Goal: Information Seeking & Learning: Learn about a topic

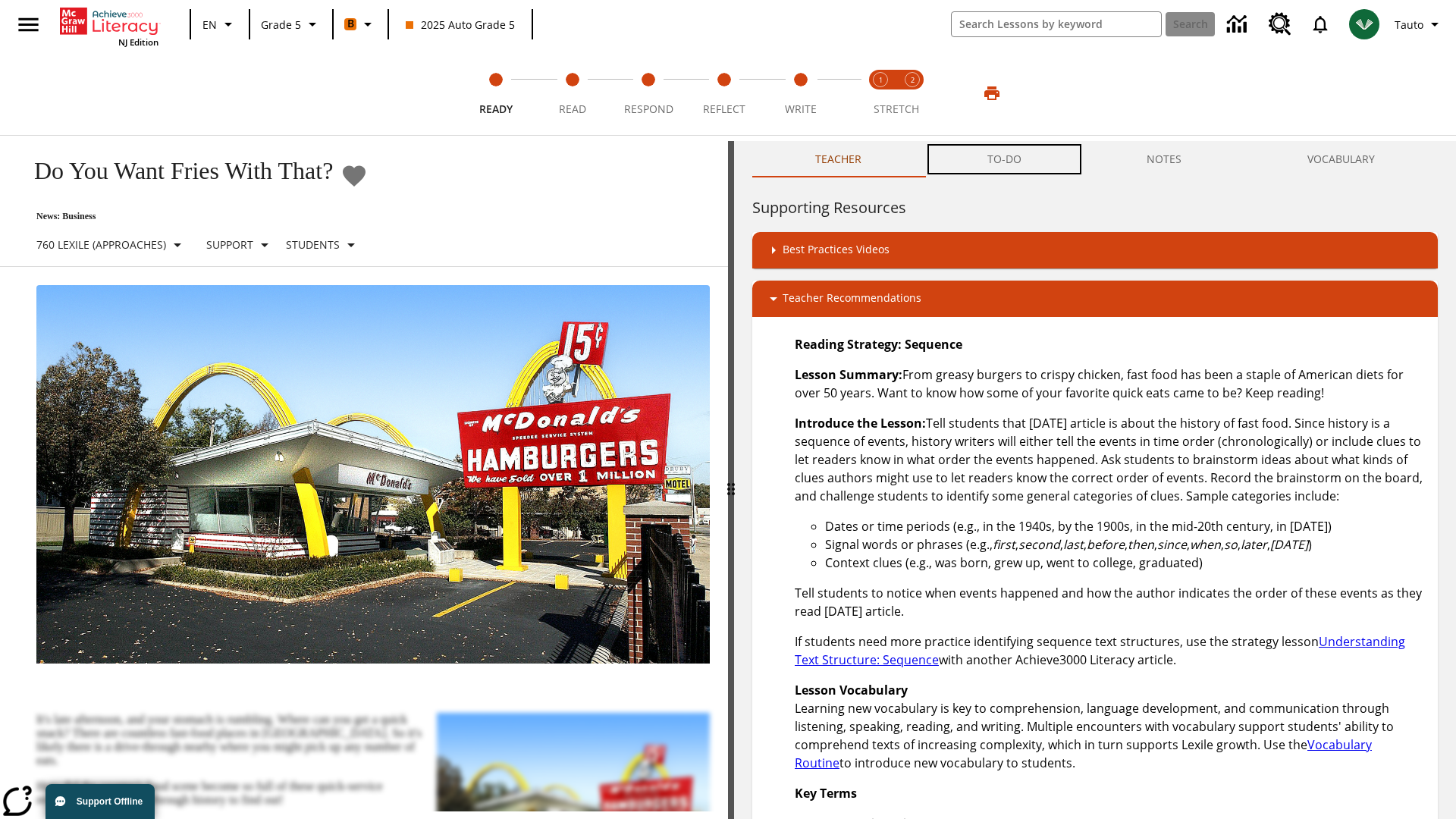
click at [1005, 159] on button "TO-DO" at bounding box center [1004, 159] width 160 height 37
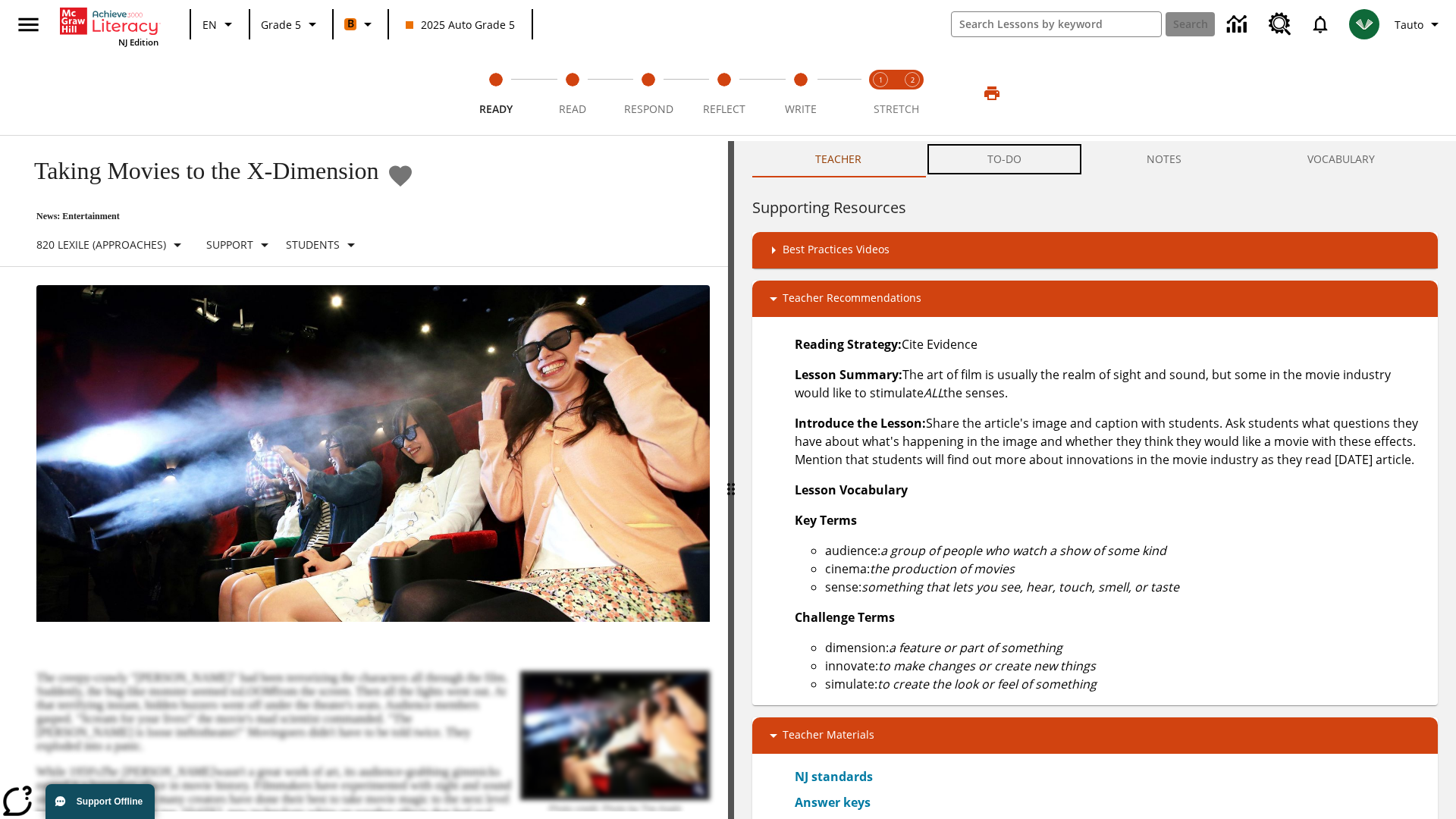
click at [1005, 159] on button "TO-DO" at bounding box center [1004, 159] width 160 height 37
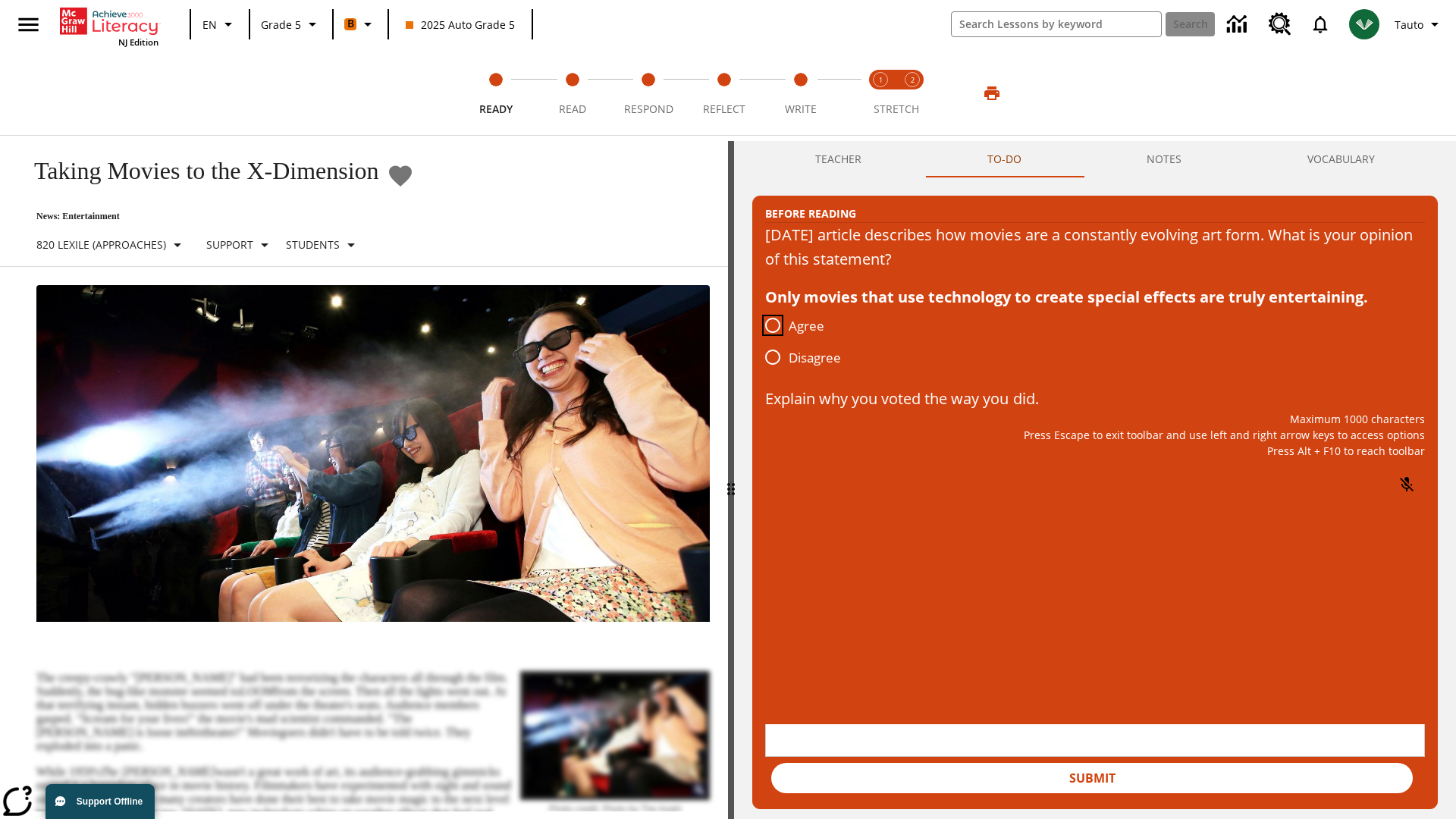
click at [773, 326] on input "Agree" at bounding box center [773, 325] width 32 height 32
radio input "true"
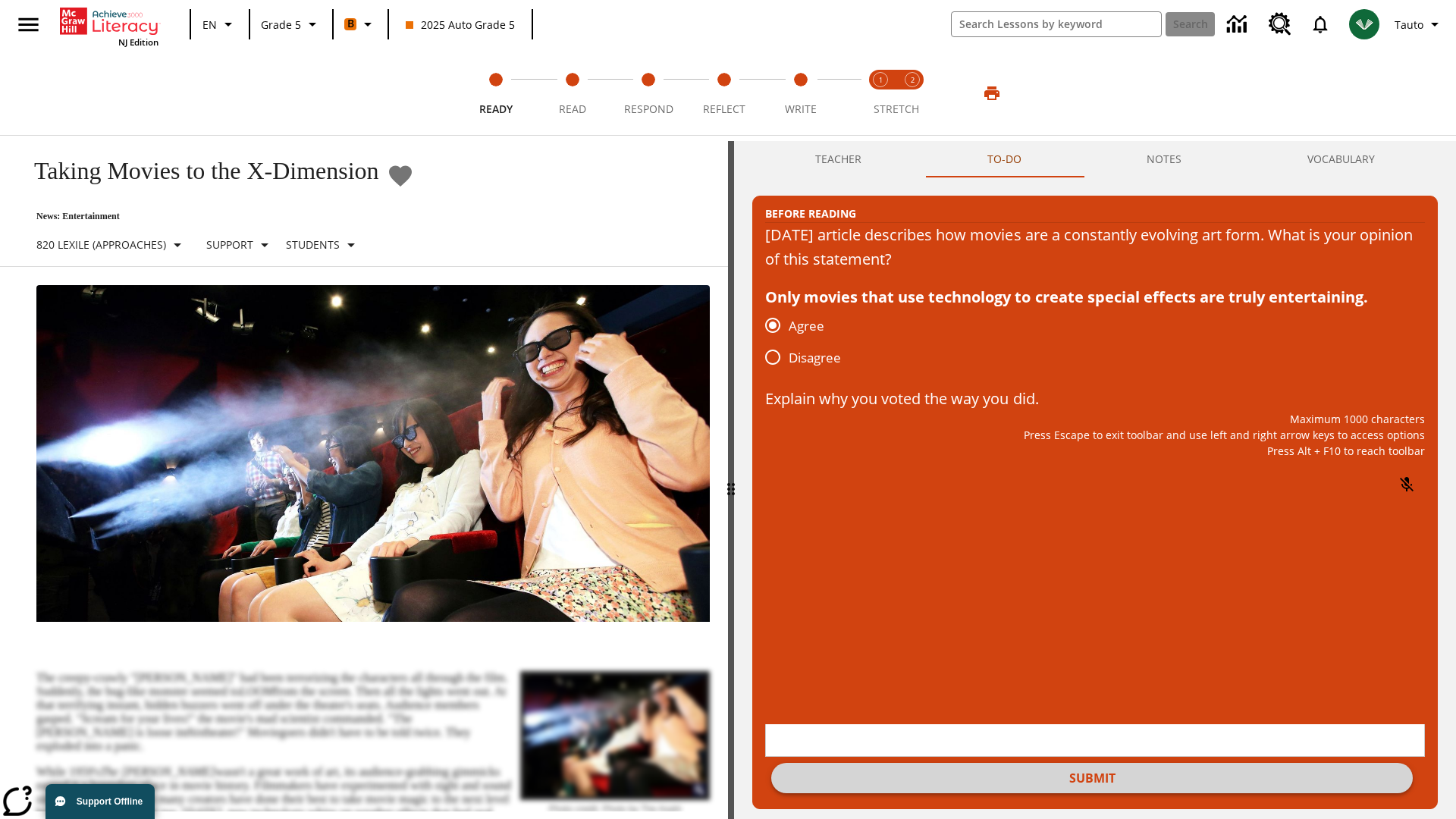
click at [1093, 763] on button "Submit" at bounding box center [1092, 778] width 642 height 30
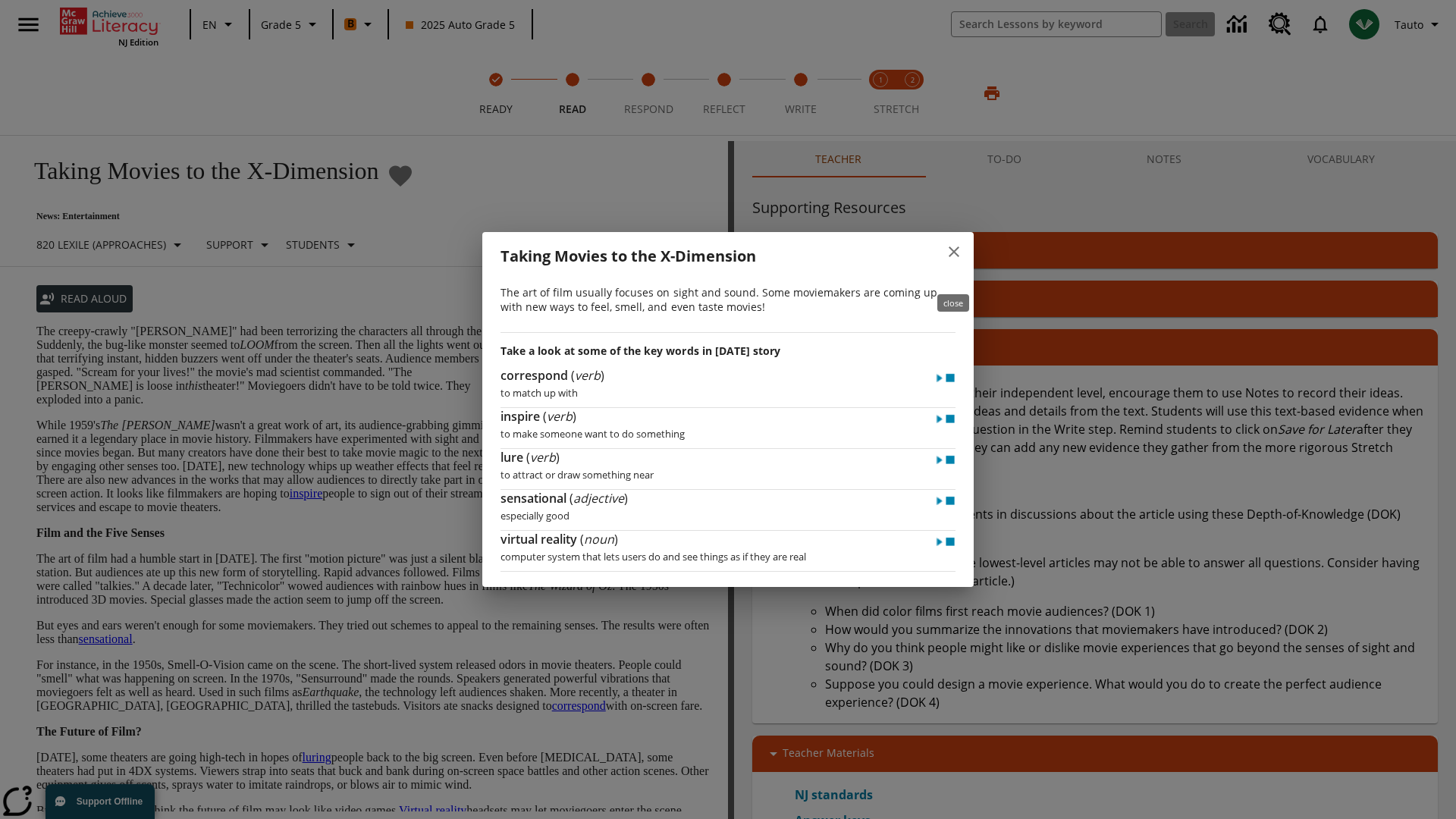
click at [954, 257] on icon "close" at bounding box center [953, 251] width 10 height 10
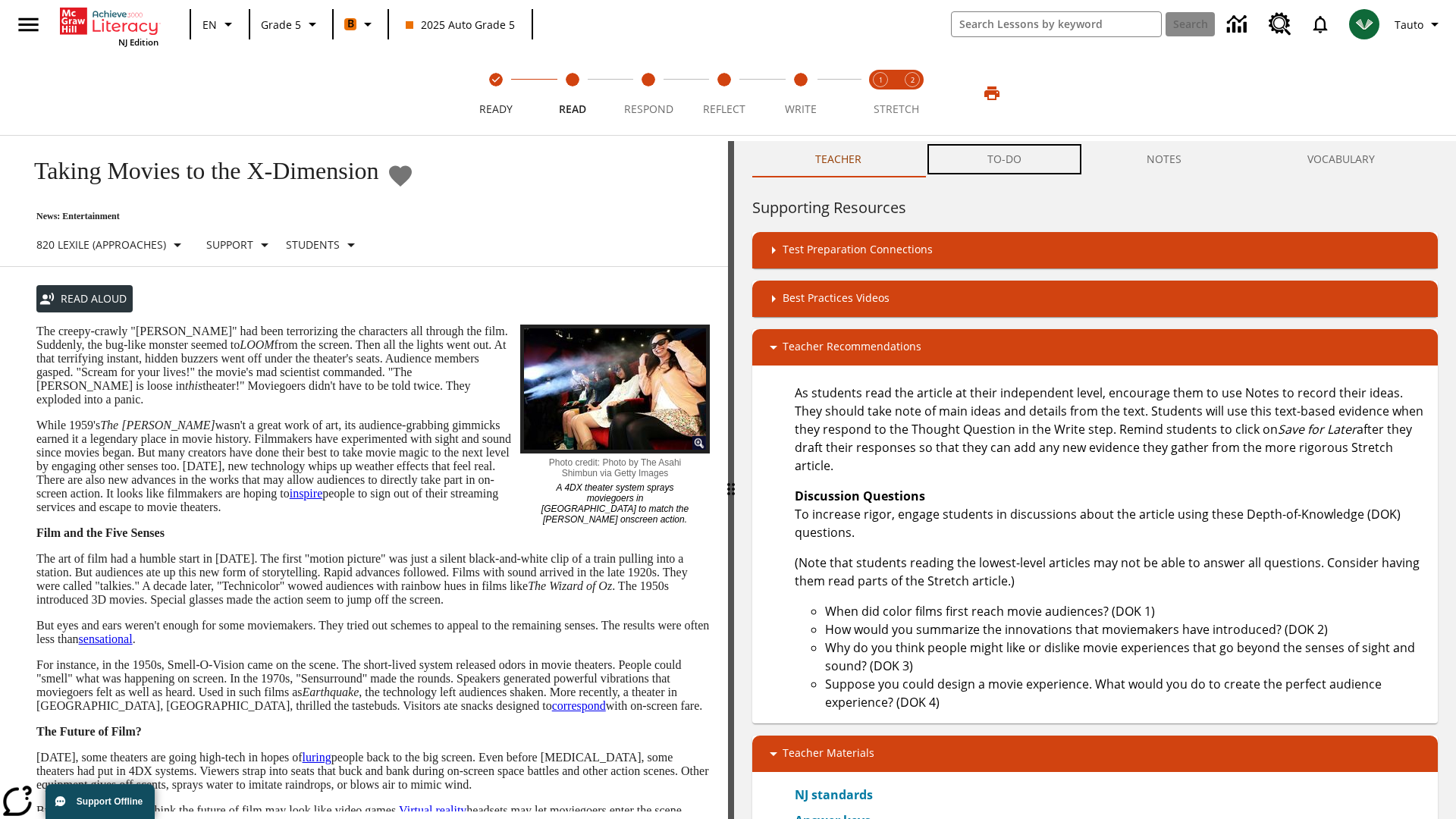
scroll to position [1, 0]
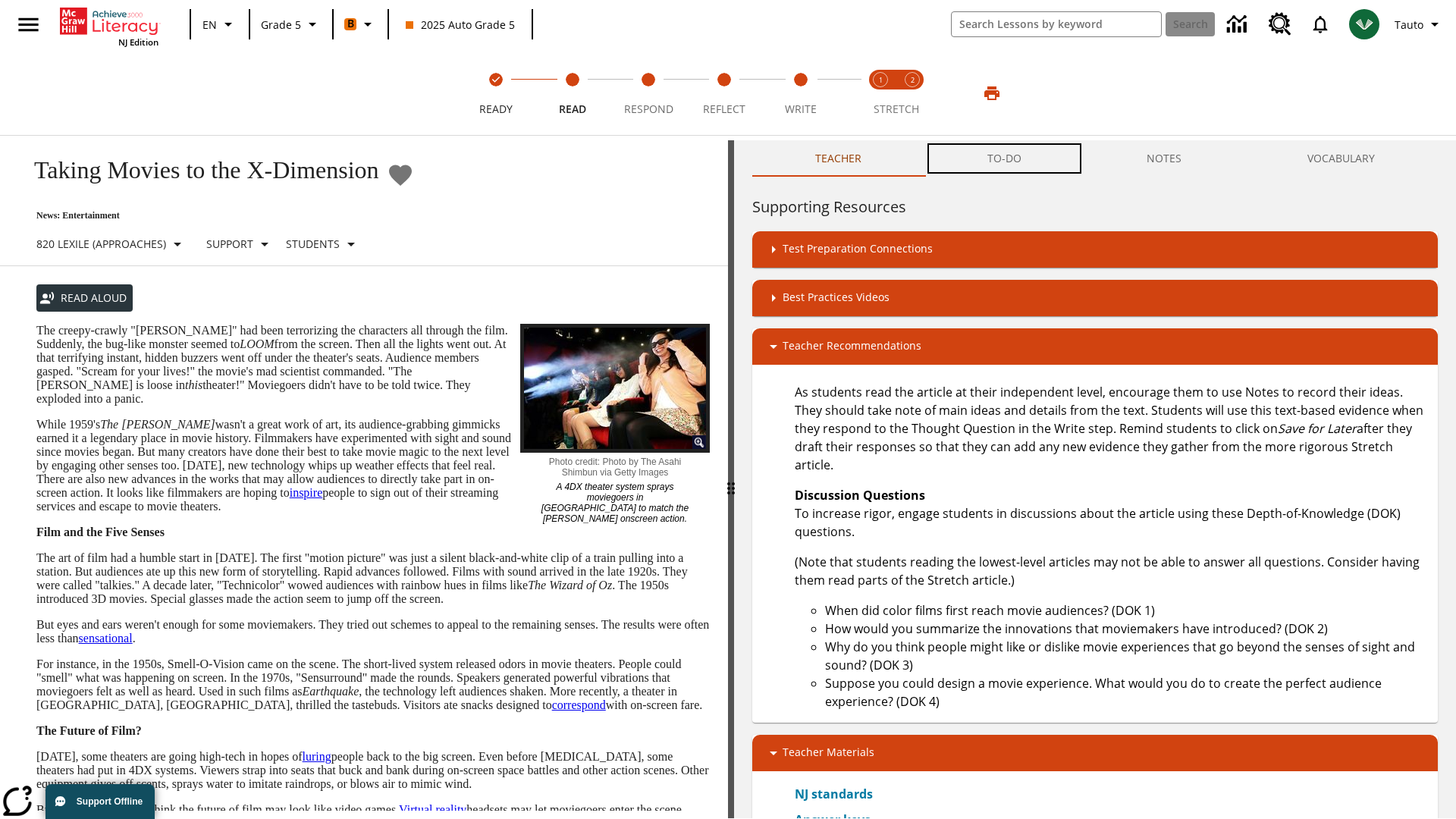
click at [1005, 159] on button "TO-DO" at bounding box center [1004, 158] width 160 height 37
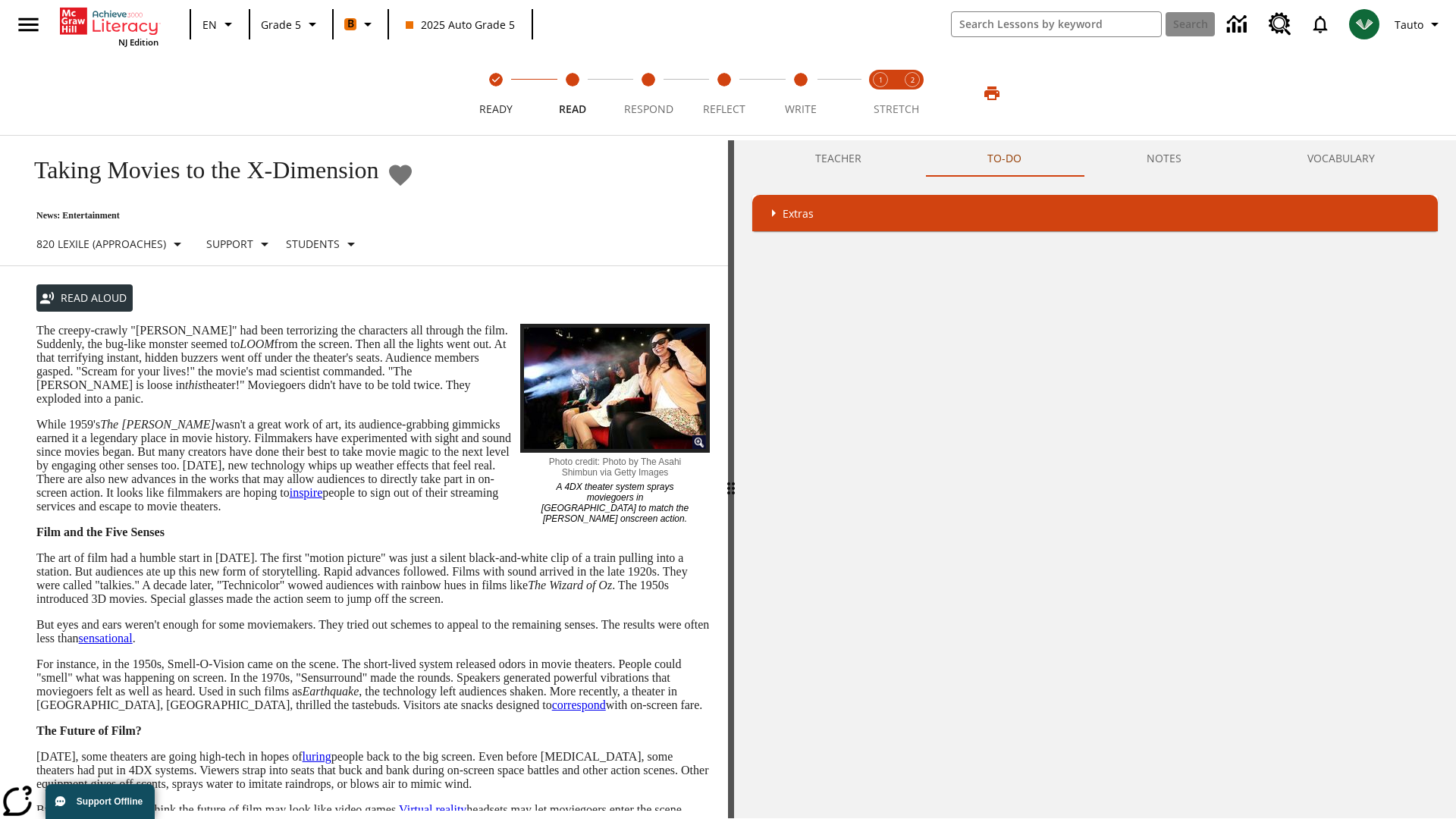
scroll to position [99, 0]
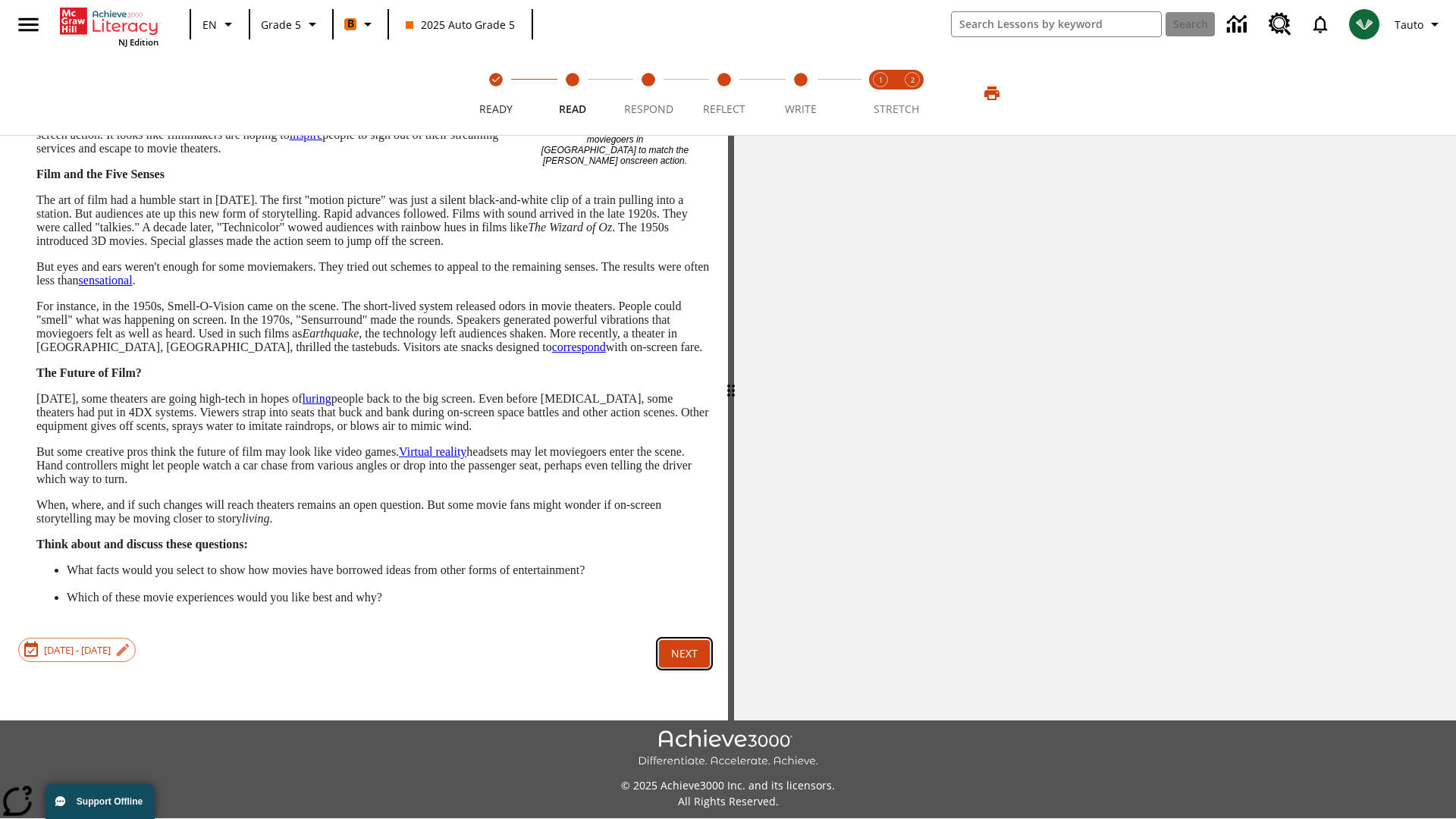
click at [684, 652] on button "Next" at bounding box center [685, 654] width 51 height 28
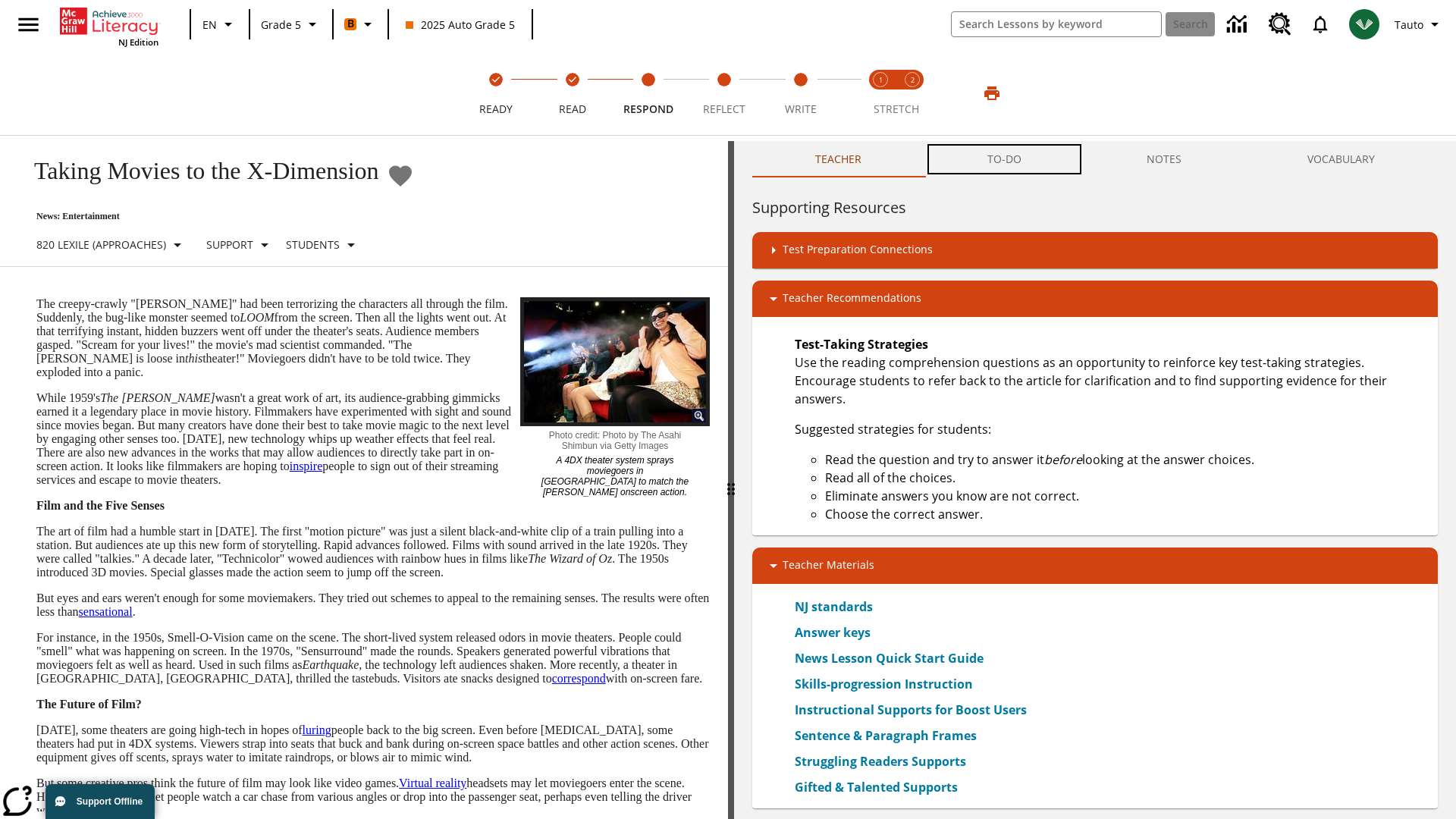
scroll to position [1, 0]
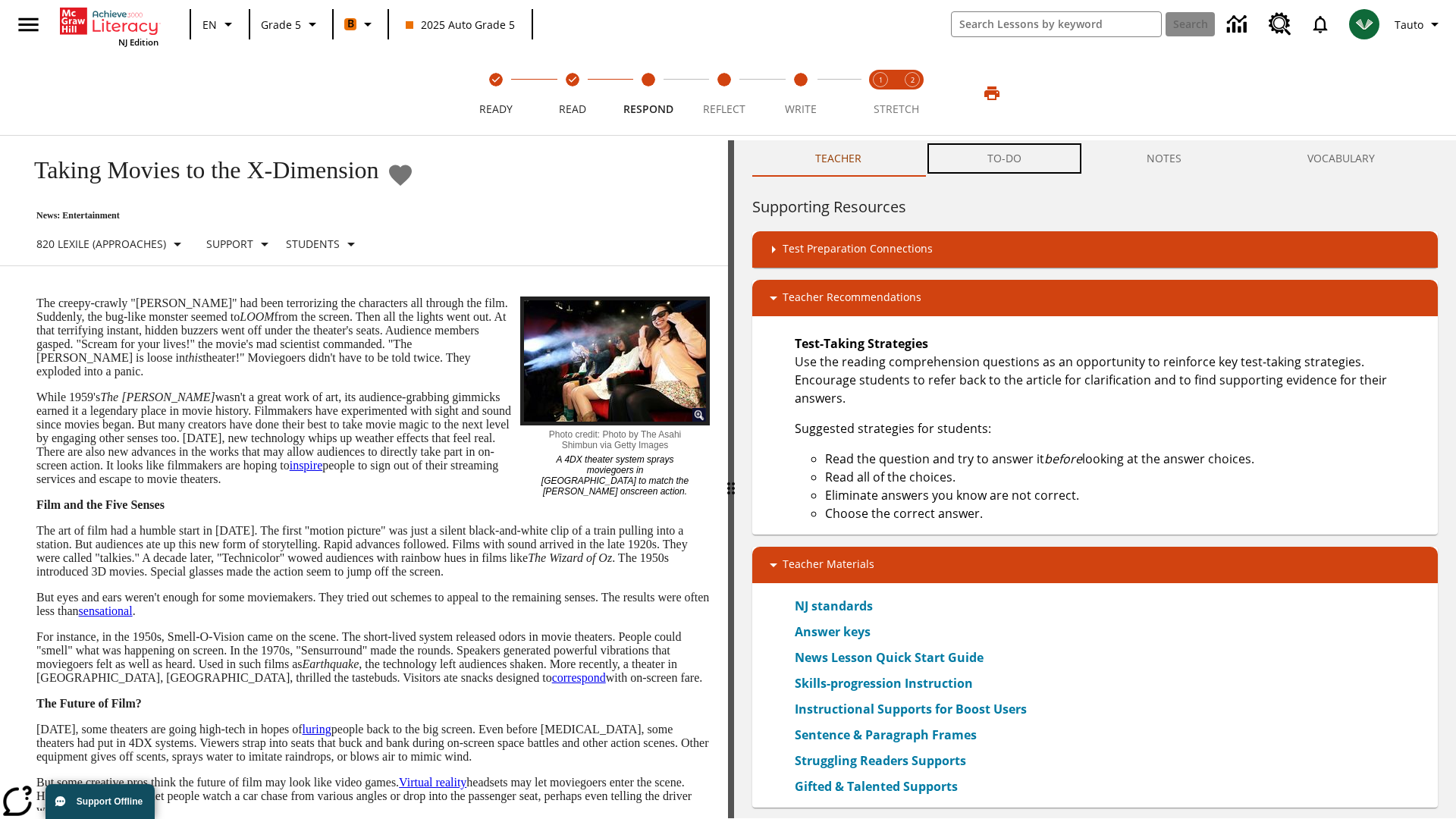
click at [1005, 159] on button "TO-DO" at bounding box center [1004, 158] width 160 height 37
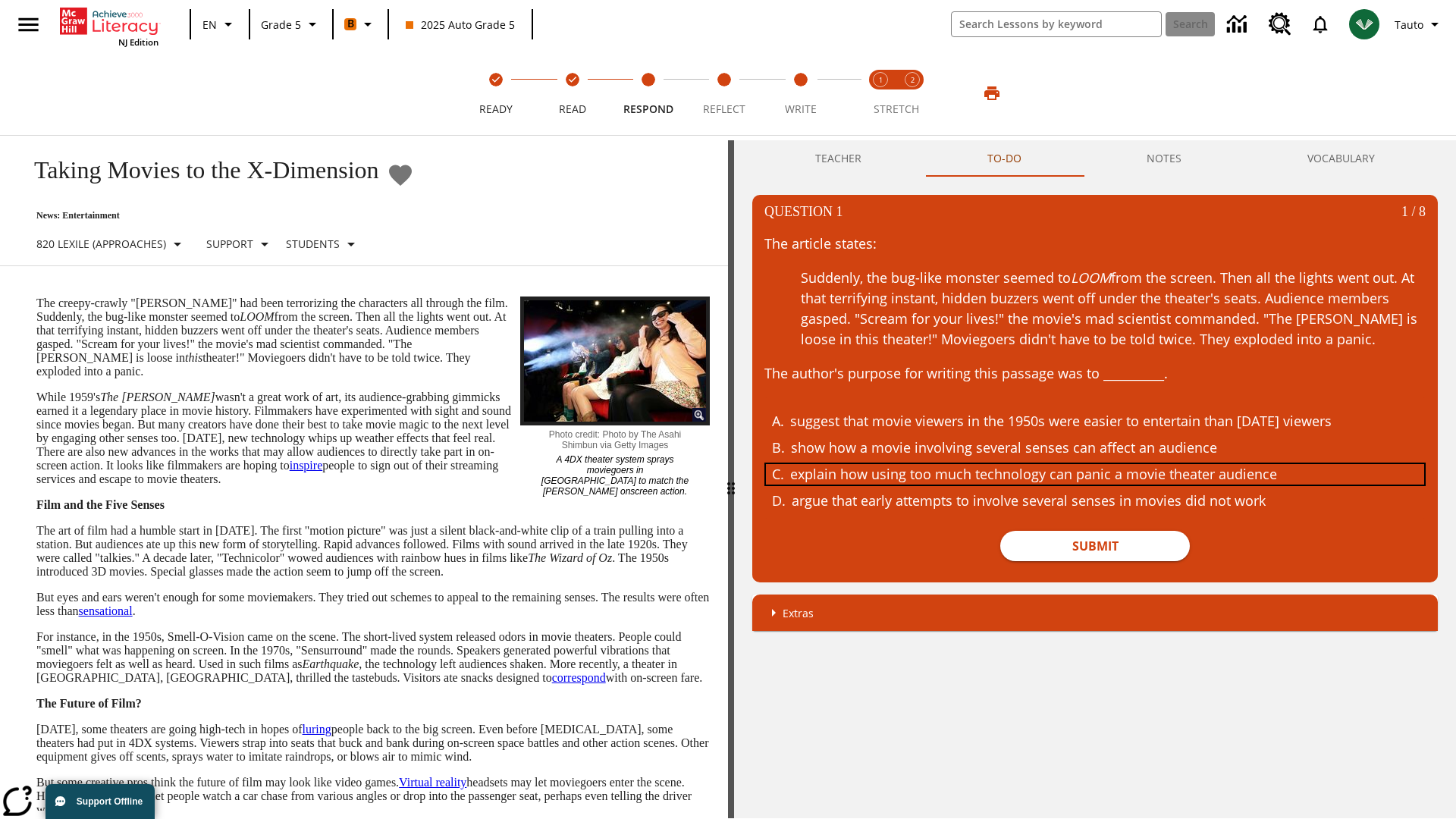
click at [1095, 474] on div "explain how using too much technology can panic a movie theater audience" at bounding box center [1084, 475] width 587 height 21
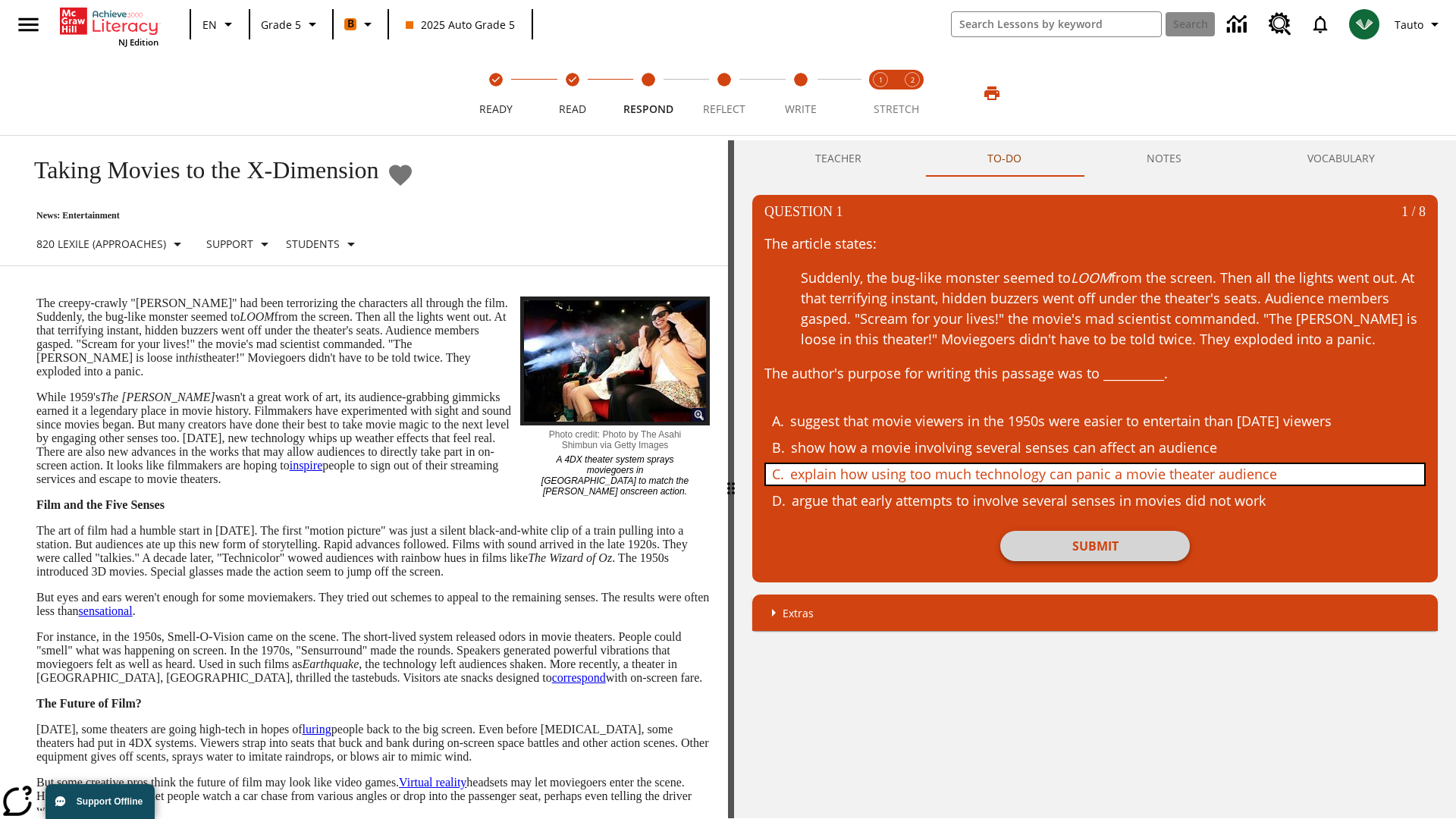
click at [1095, 546] on button "Submit" at bounding box center [1095, 546] width 189 height 30
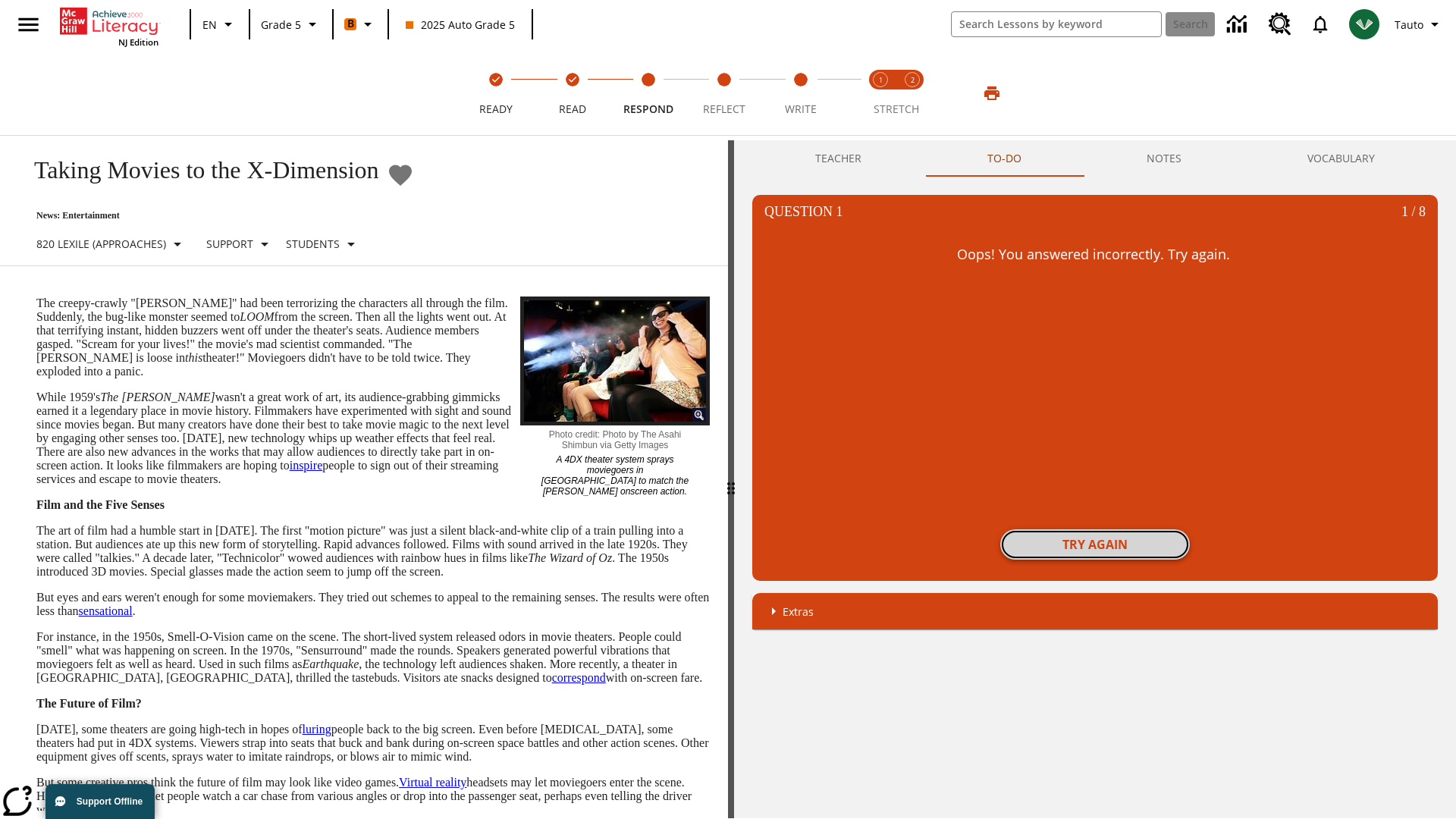
click at [1095, 545] on button "Try again" at bounding box center [1095, 545] width 189 height 30
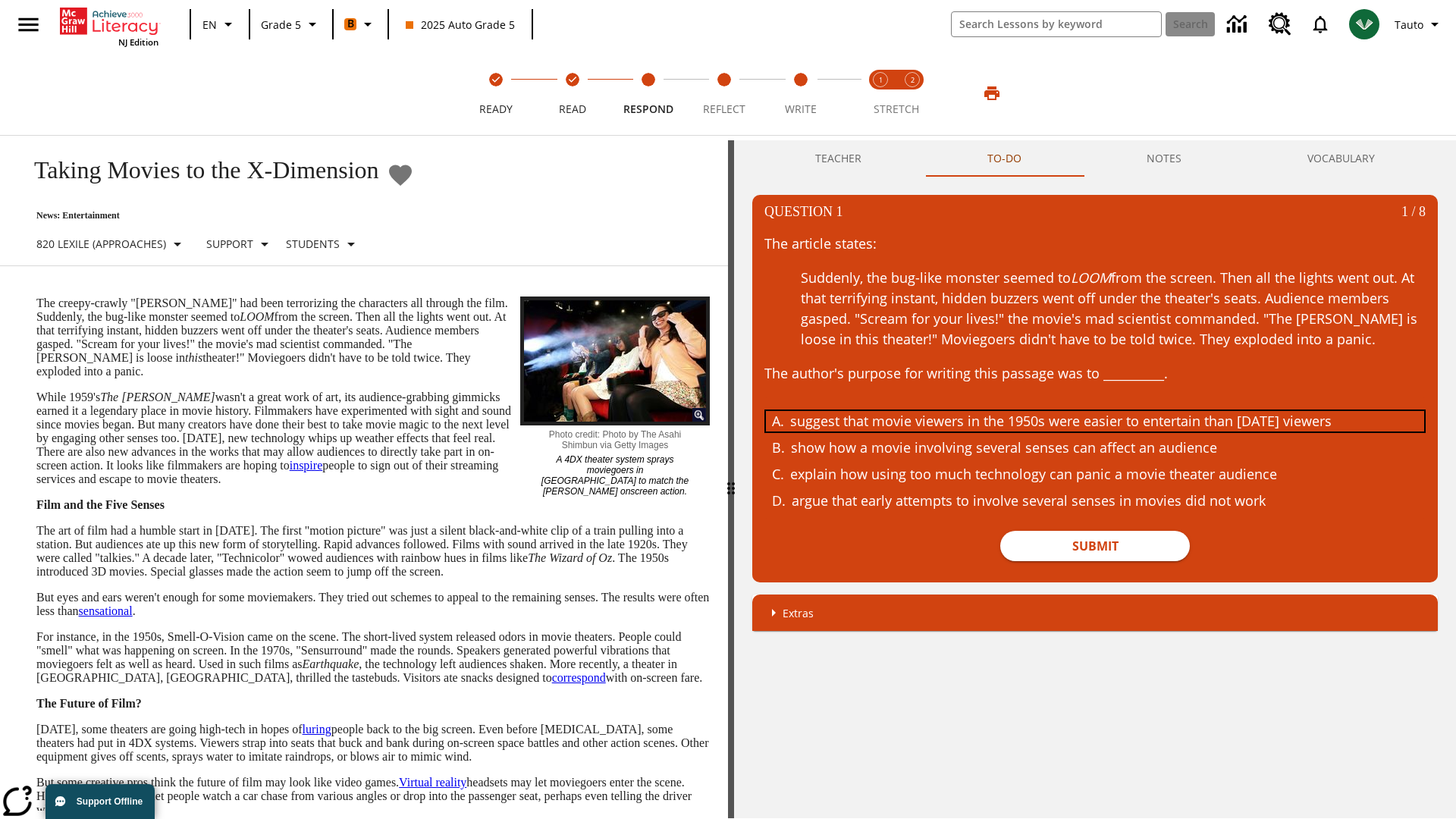
click at [1095, 421] on div "suggest that movie viewers in the 1950s were easier to entertain than today's v…" at bounding box center [1084, 421] width 587 height 21
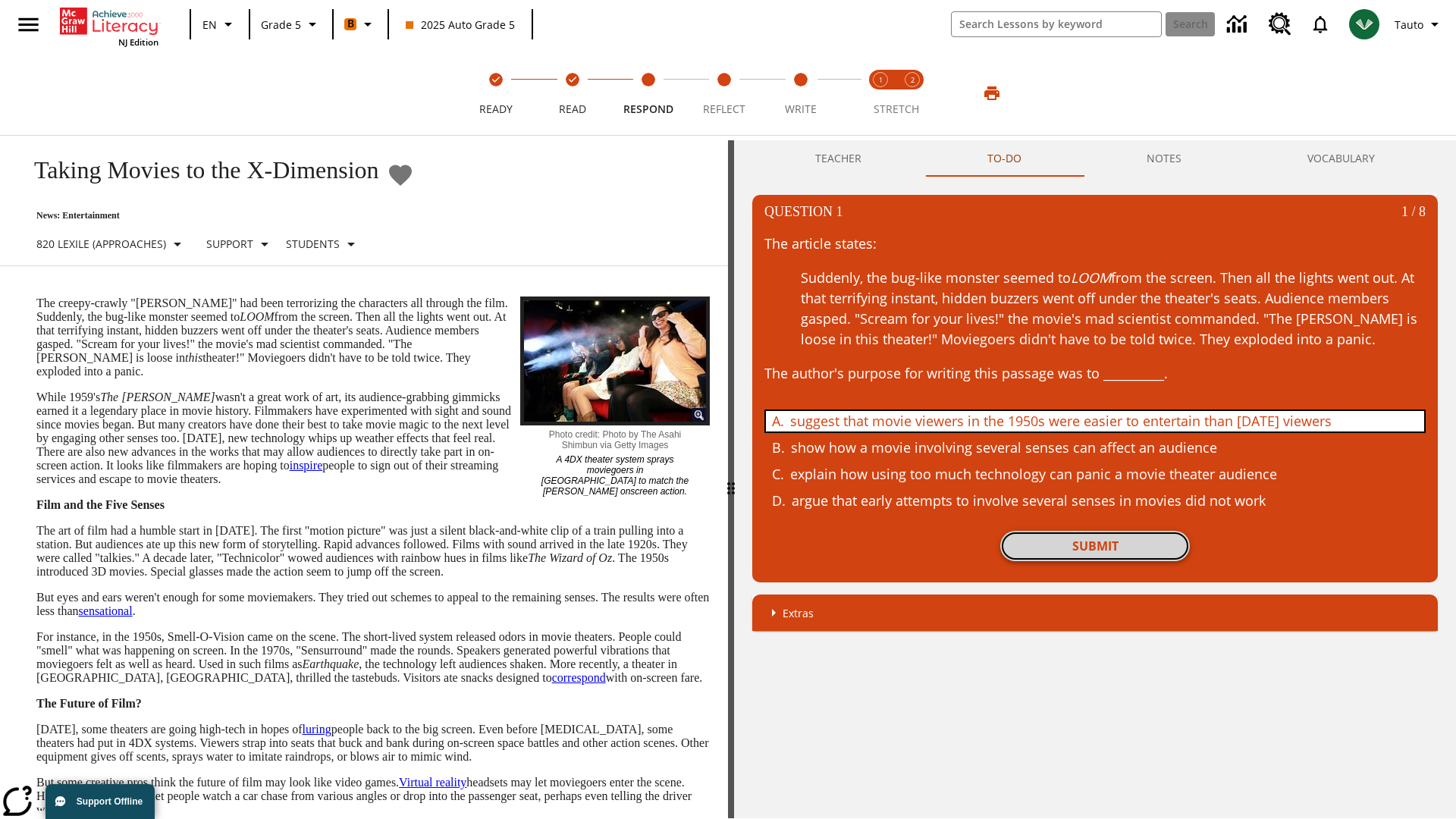
click at [1095, 546] on button "Submit" at bounding box center [1095, 546] width 189 height 30
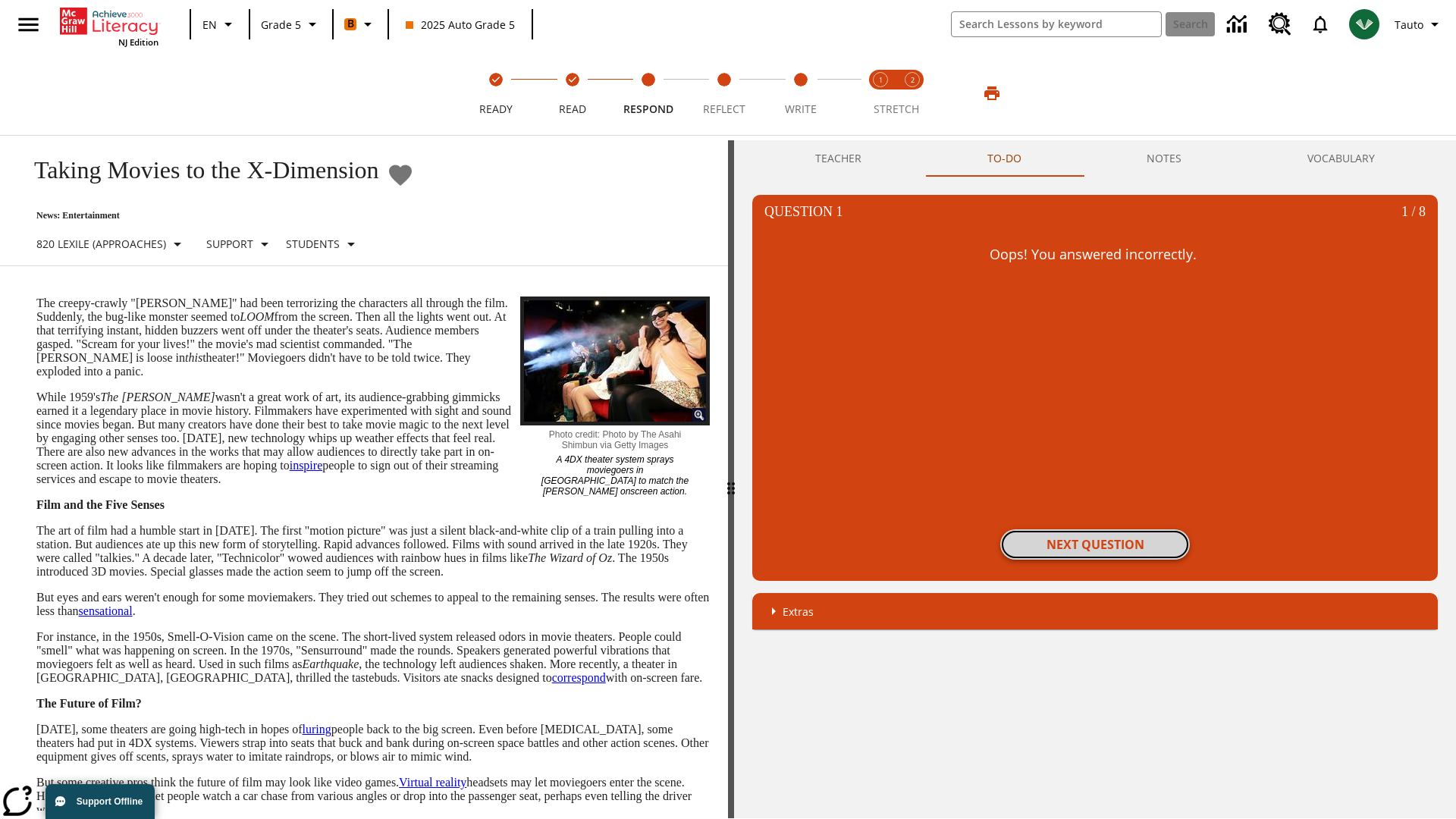
click at [1095, 545] on button "Next Question" at bounding box center [1095, 545] width 189 height 30
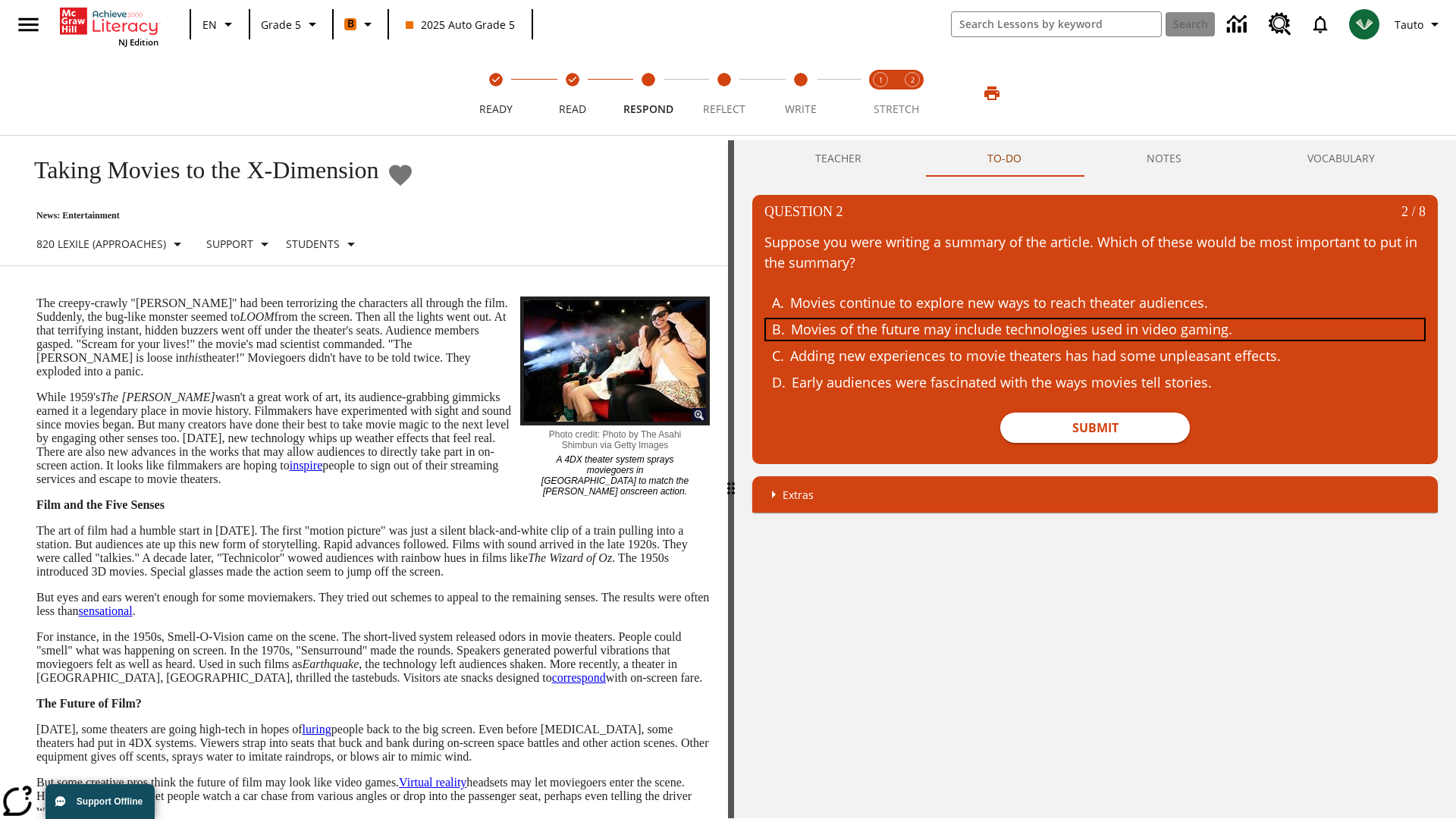
click at [1095, 329] on div "Movies of the future may include technologies used in video gaming." at bounding box center [1085, 330] width 587 height 21
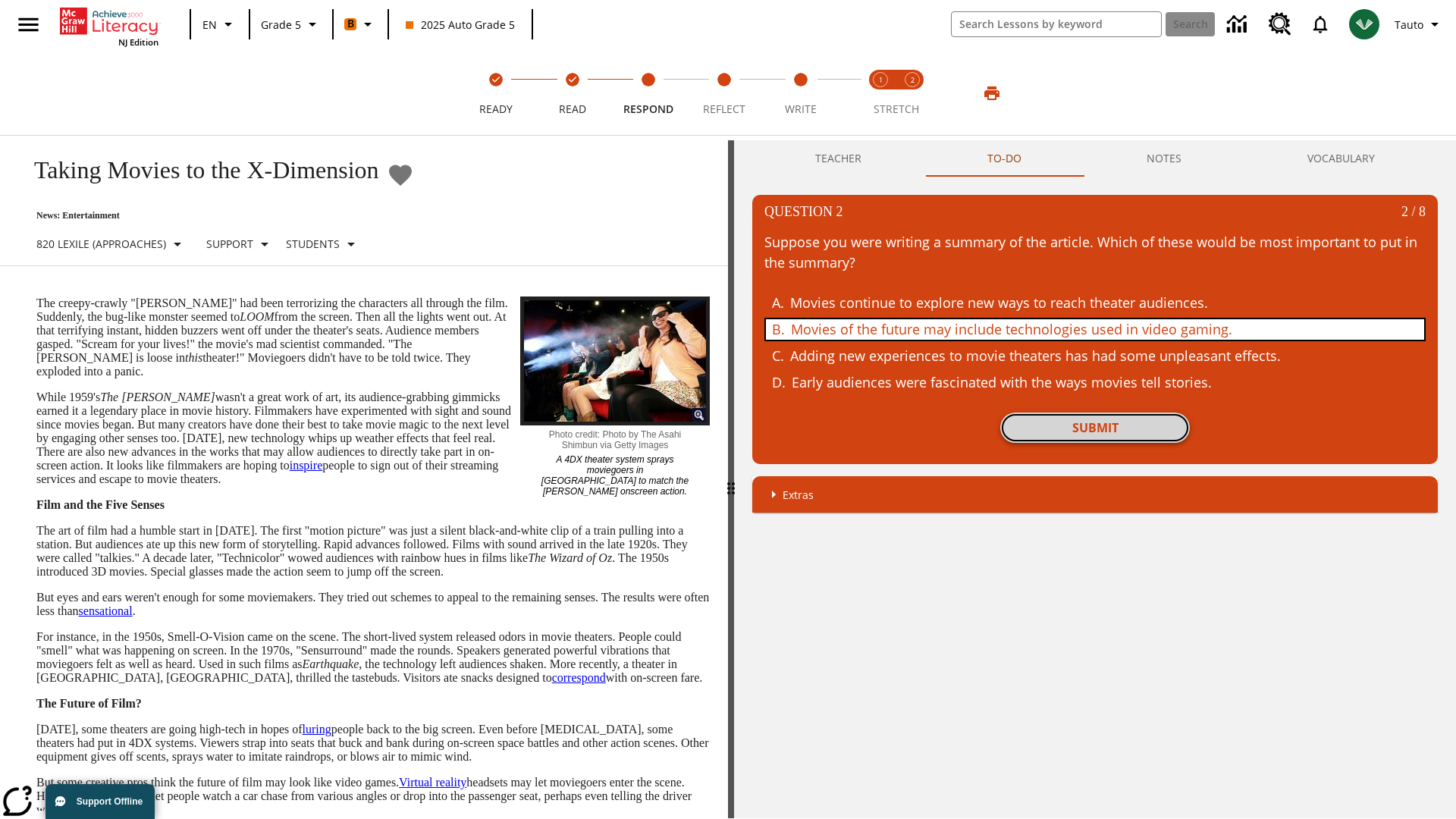
click at [1095, 428] on button "Submit" at bounding box center [1095, 428] width 189 height 30
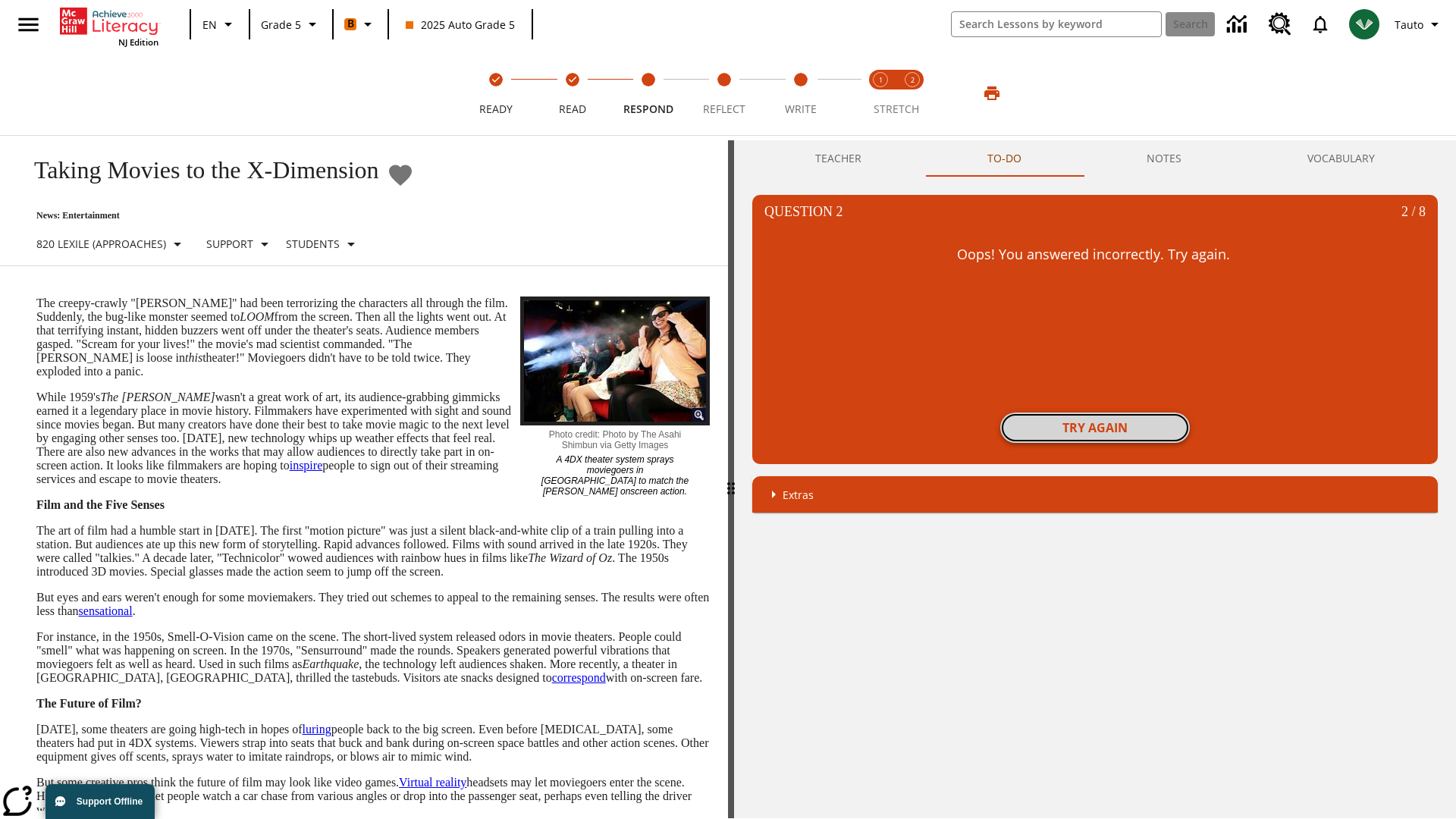
click at [1095, 428] on button "Try again" at bounding box center [1095, 428] width 189 height 30
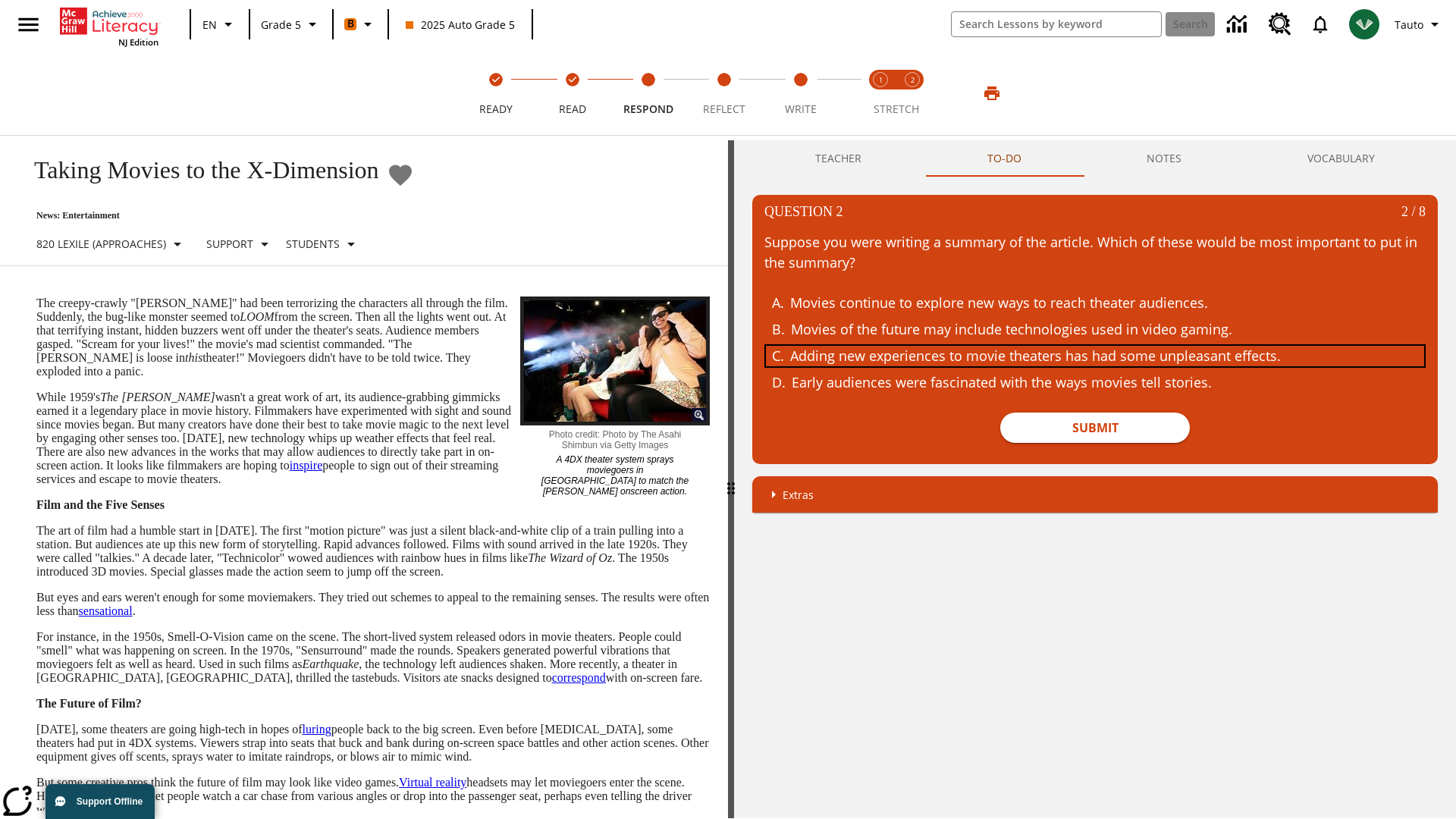
click at [1095, 355] on div "Adding new experiences to movie theaters has had some unpleasant effects." at bounding box center [1084, 356] width 587 height 21
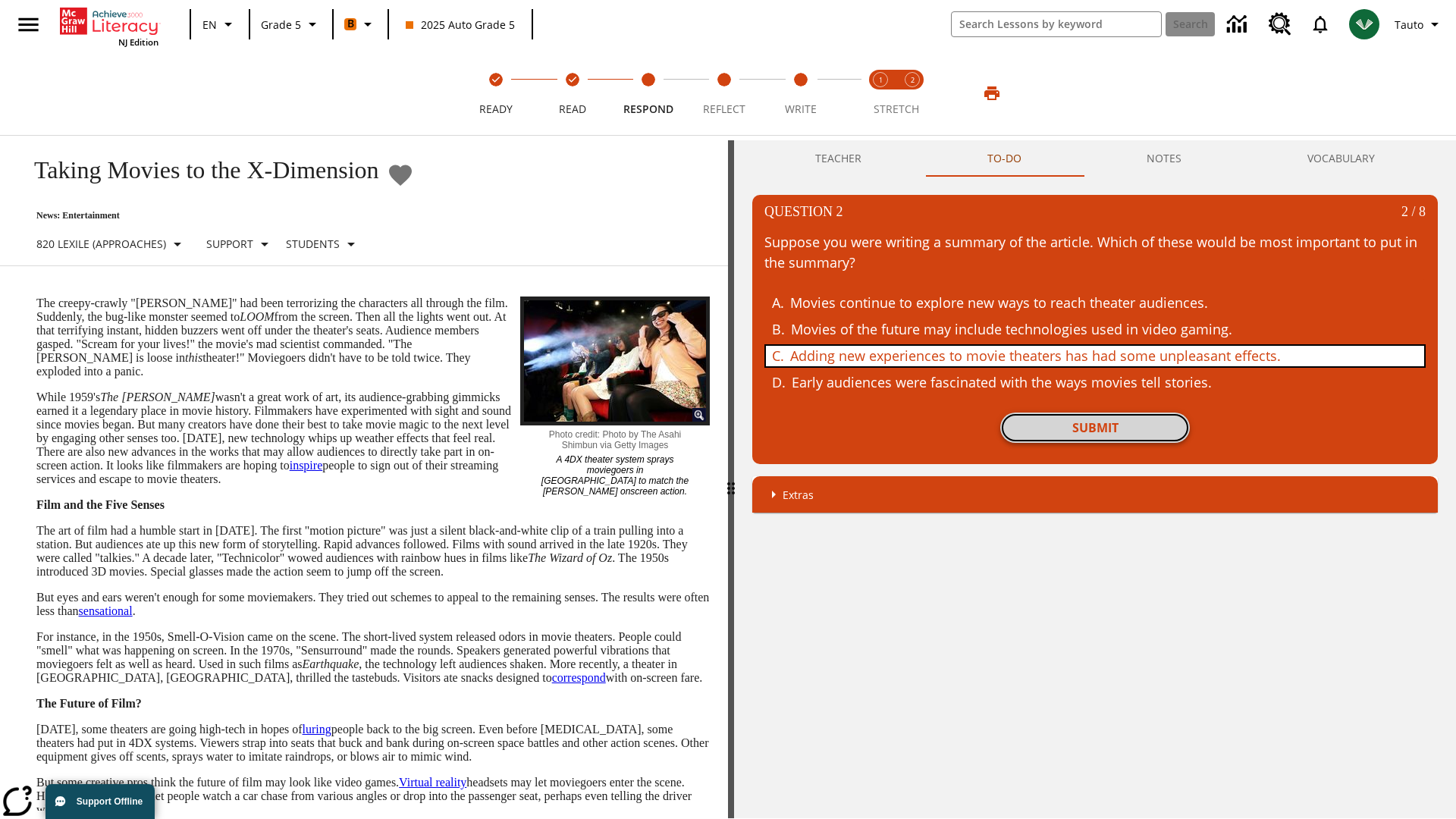
click at [1095, 428] on button "Submit" at bounding box center [1095, 428] width 189 height 30
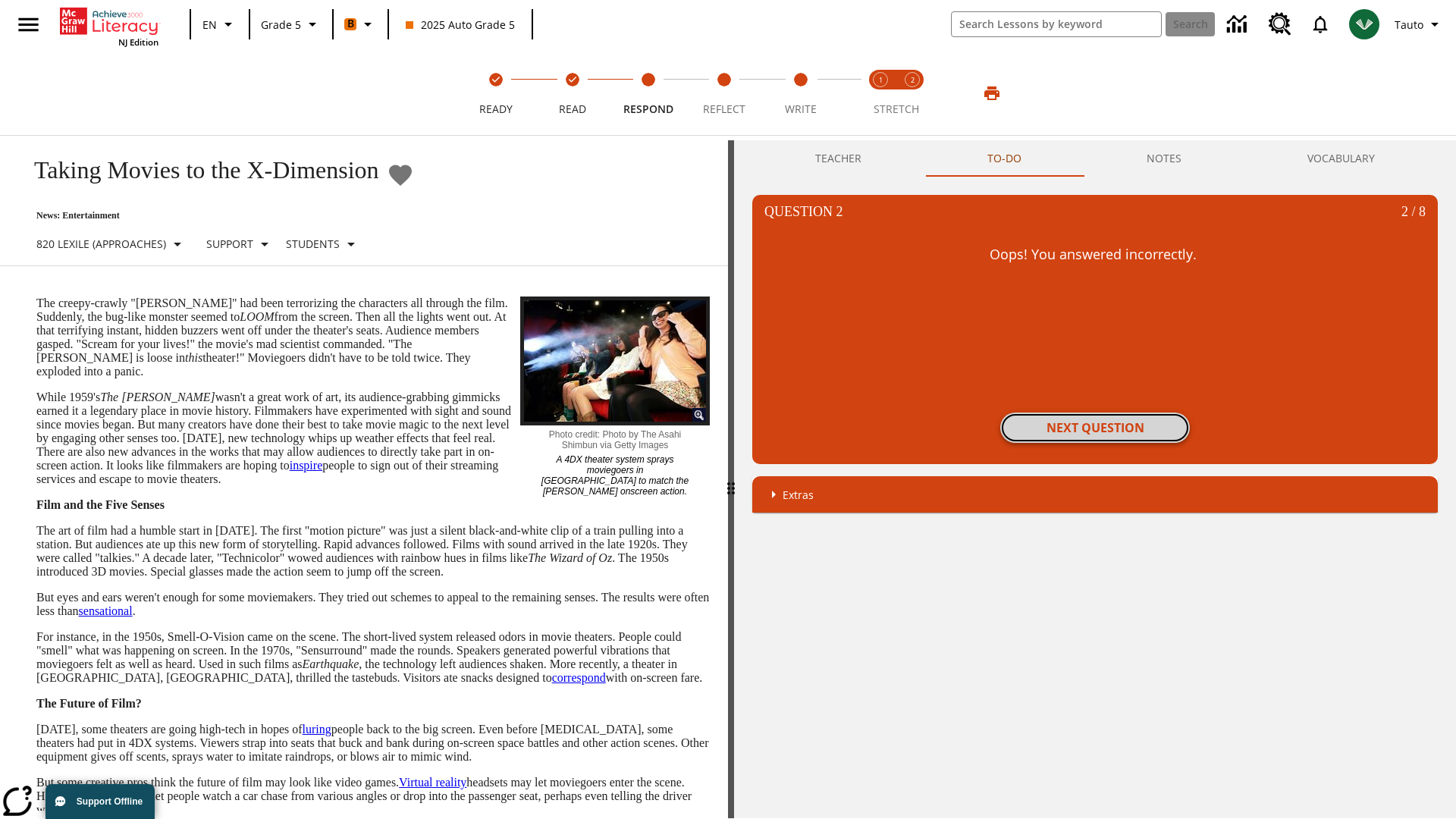
click at [1095, 428] on button "Next Question" at bounding box center [1095, 428] width 189 height 30
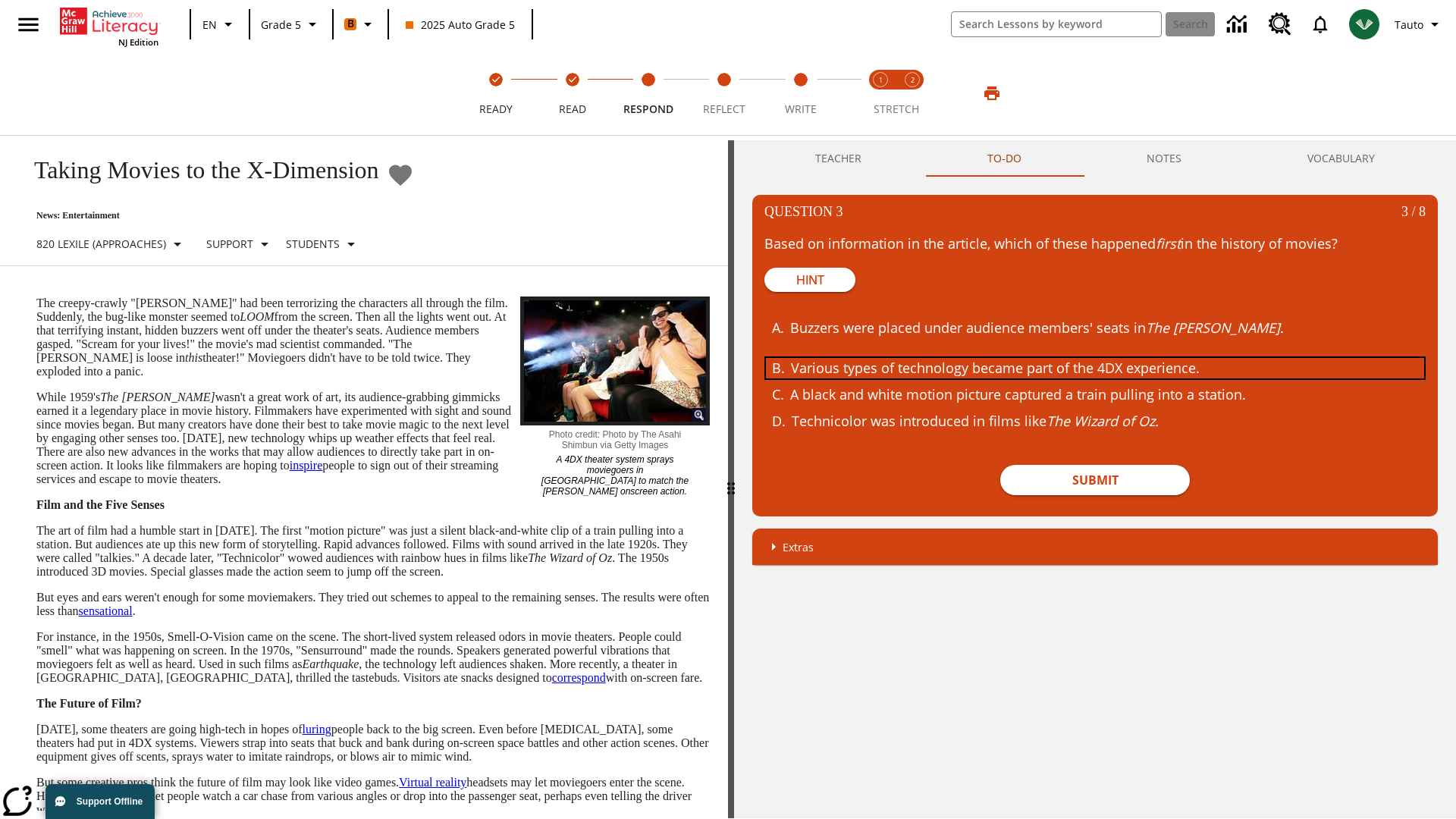
click at [1095, 368] on div "Various types of technology became part of the 4DX experience." at bounding box center [1085, 368] width 587 height 21
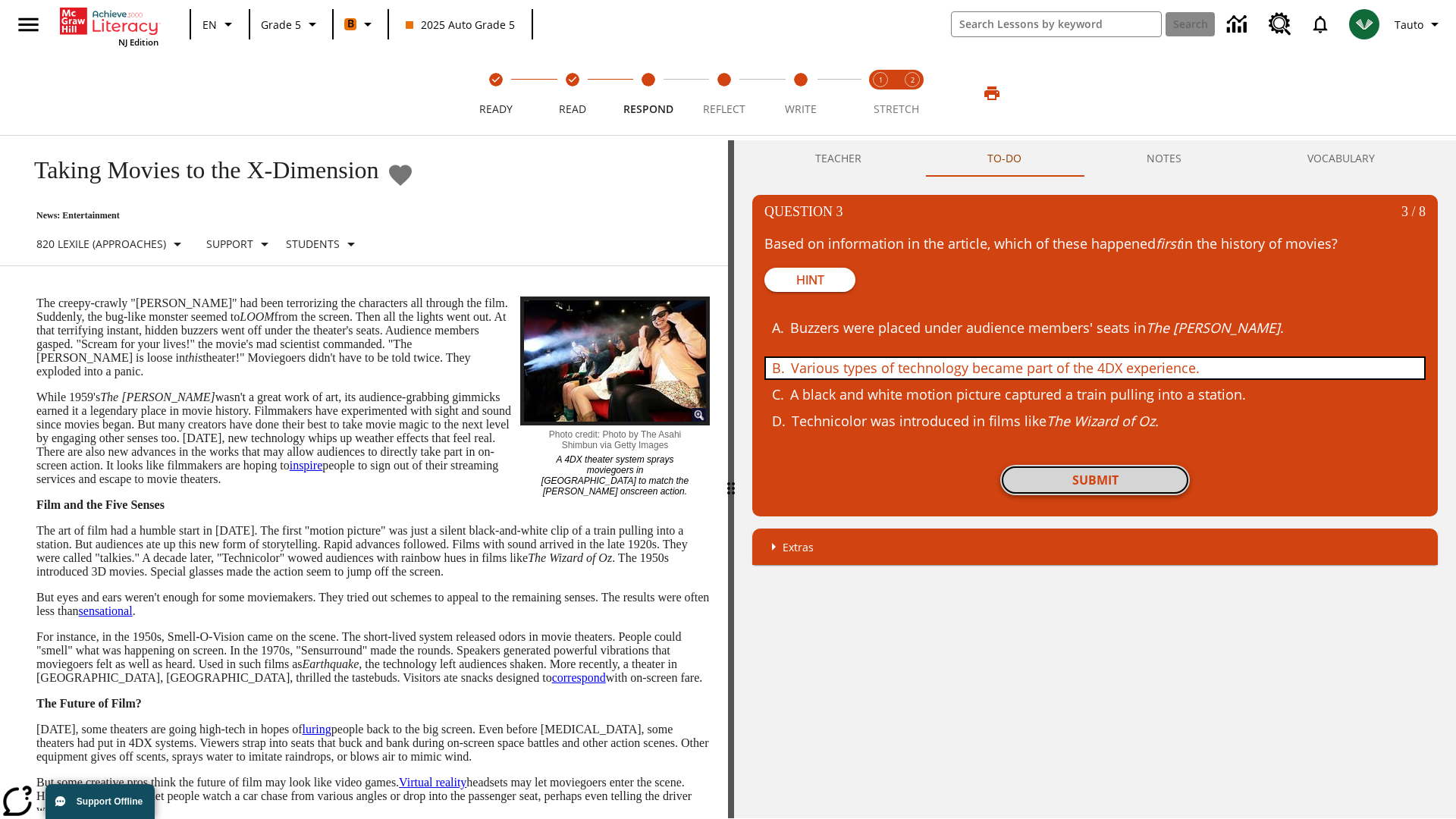
click at [1095, 480] on button "Submit" at bounding box center [1095, 480] width 189 height 30
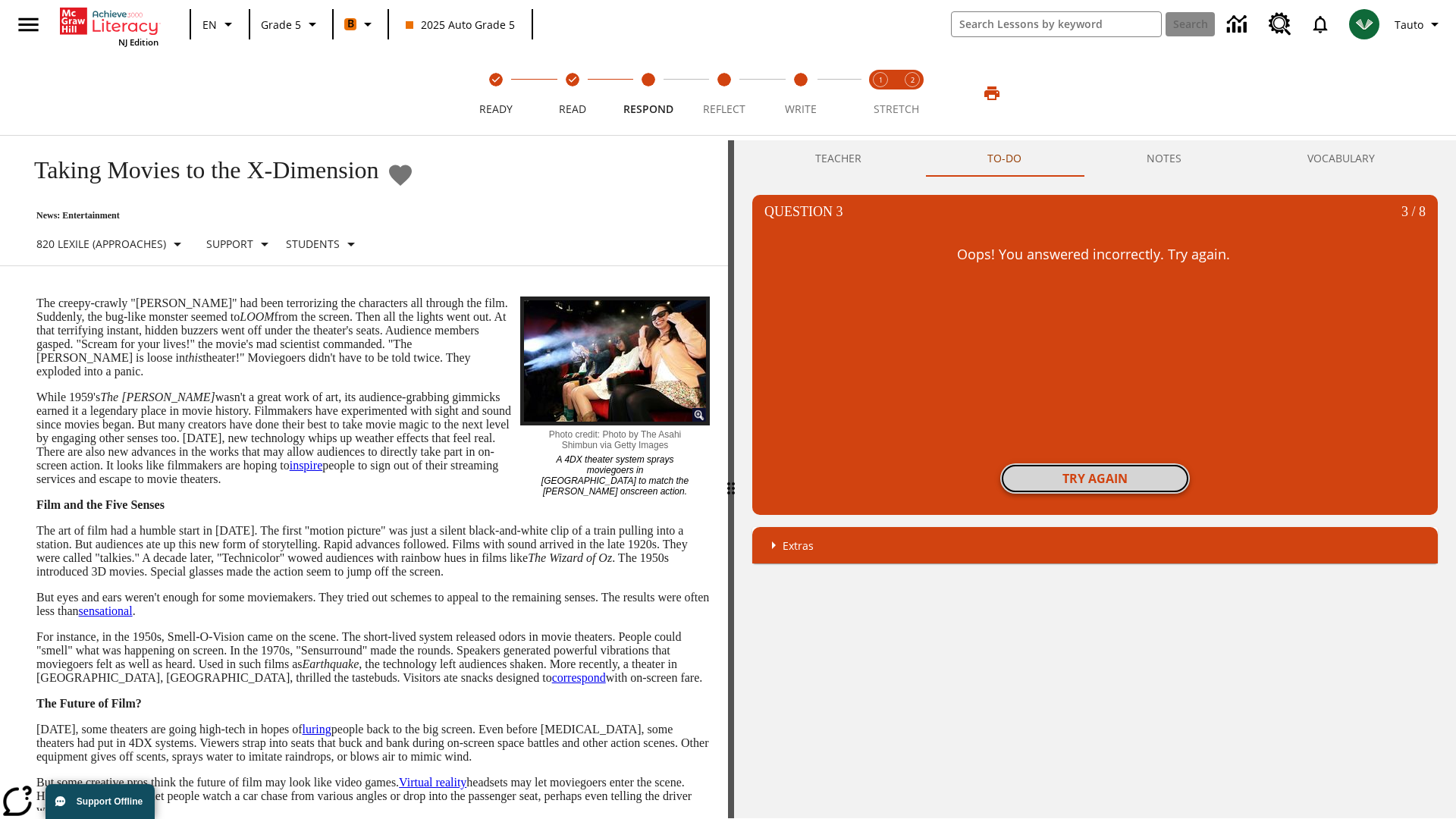
click at [1095, 479] on button "Try again" at bounding box center [1095, 479] width 189 height 30
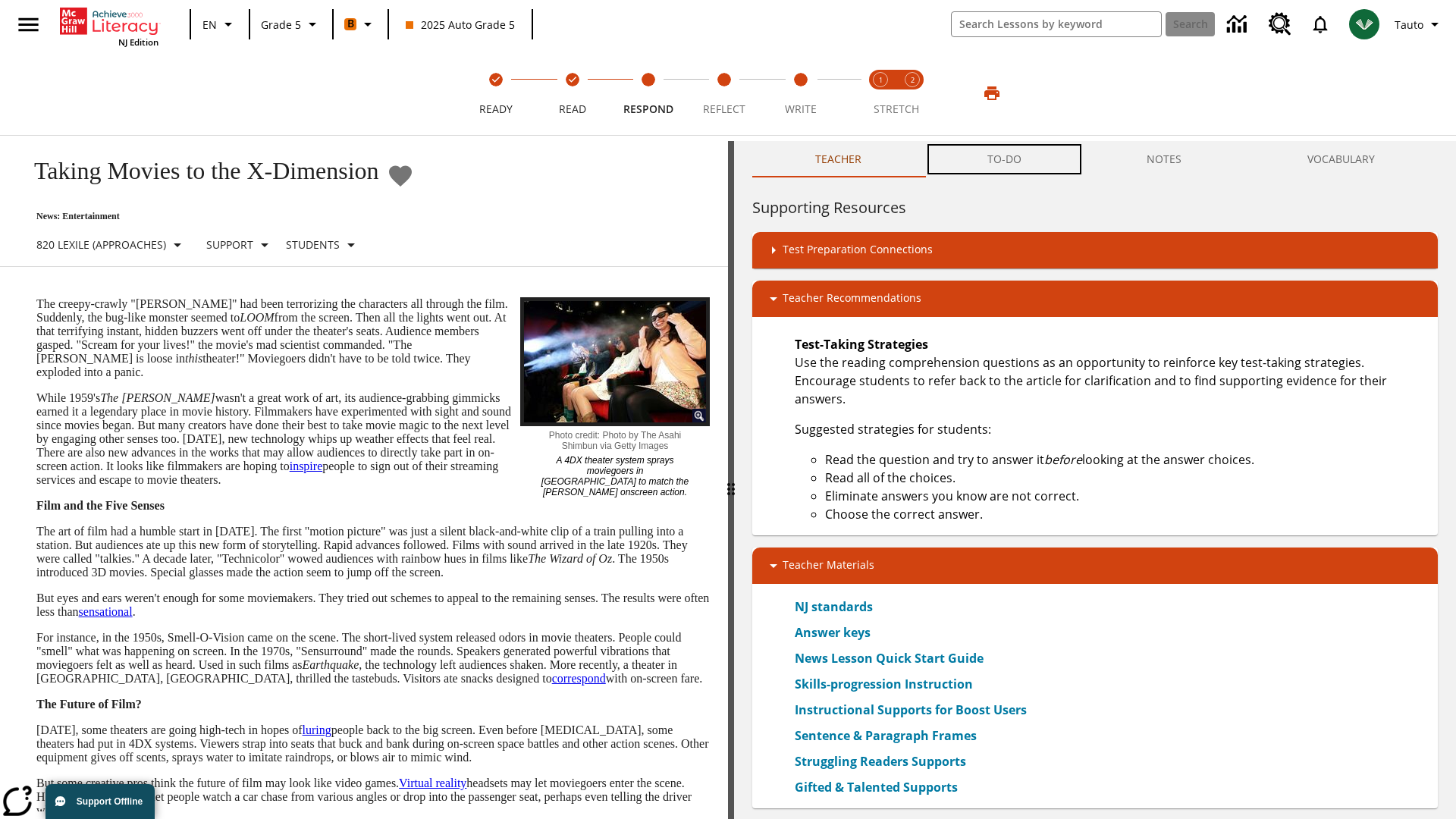
click at [1005, 159] on button "TO-DO" at bounding box center [1004, 159] width 160 height 37
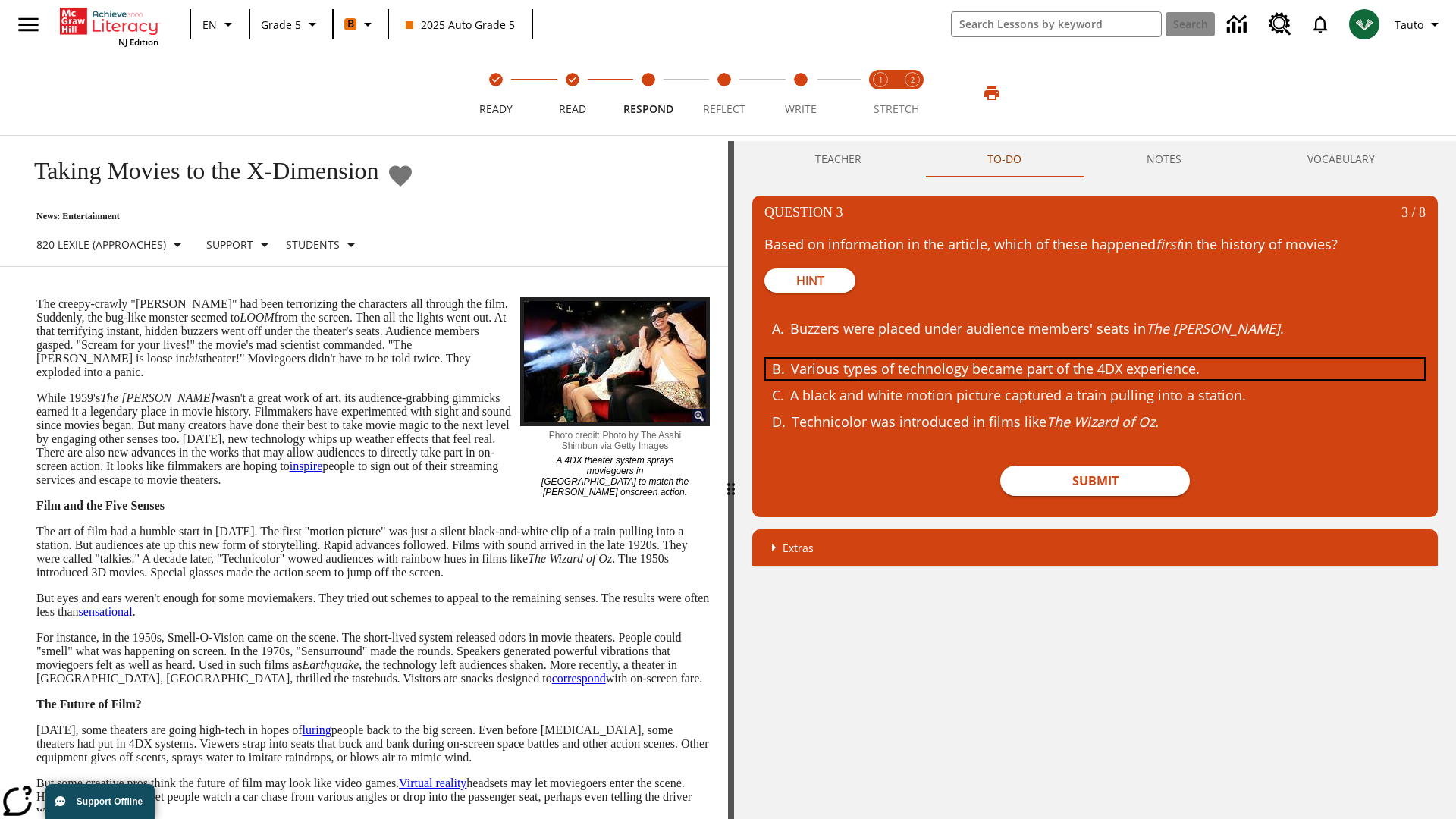
click at [1095, 369] on div "Various types of technology became part of the 4DX experience." at bounding box center [1085, 369] width 587 height 21
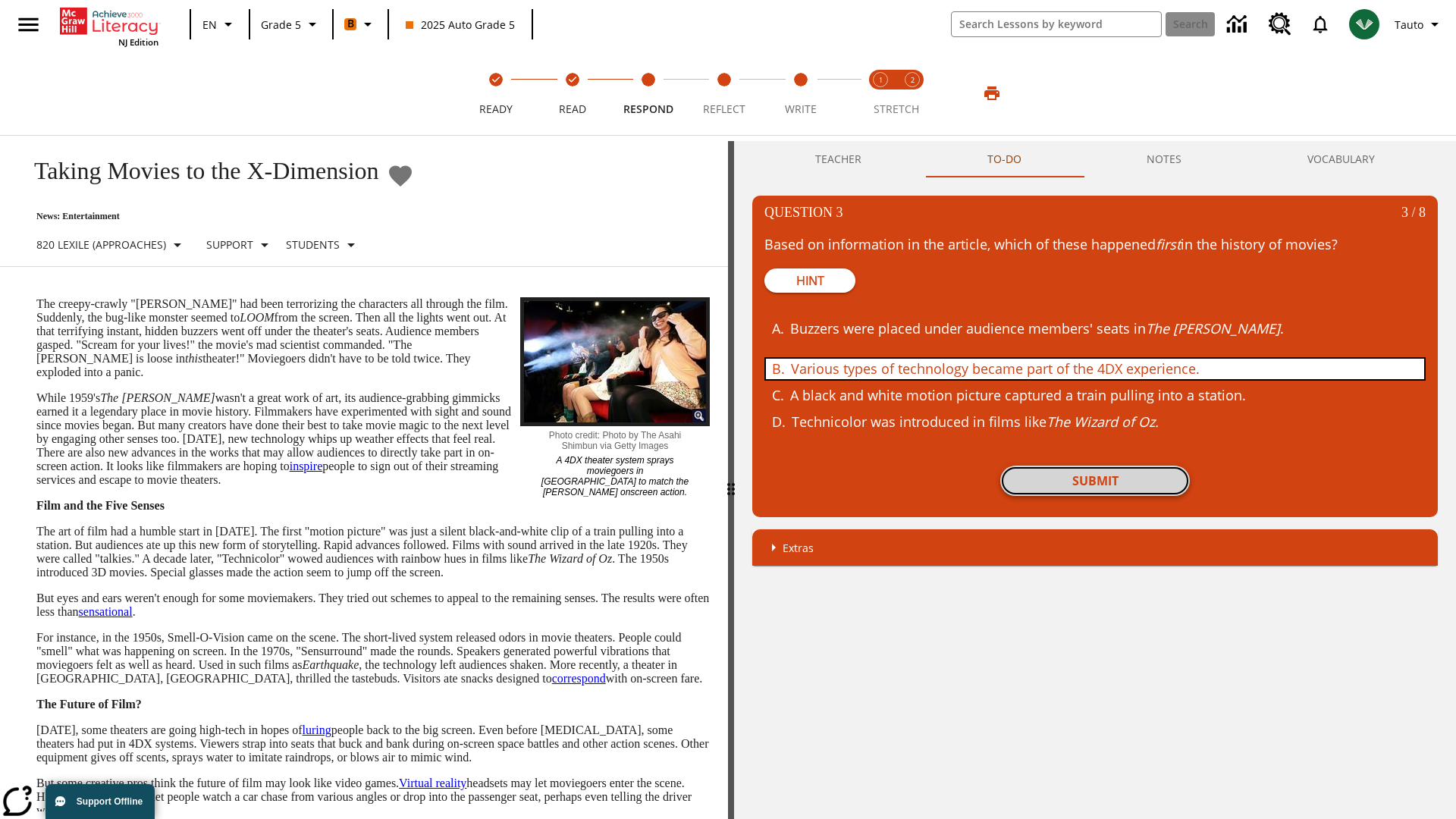
click at [1095, 481] on button "Submit" at bounding box center [1095, 481] width 189 height 30
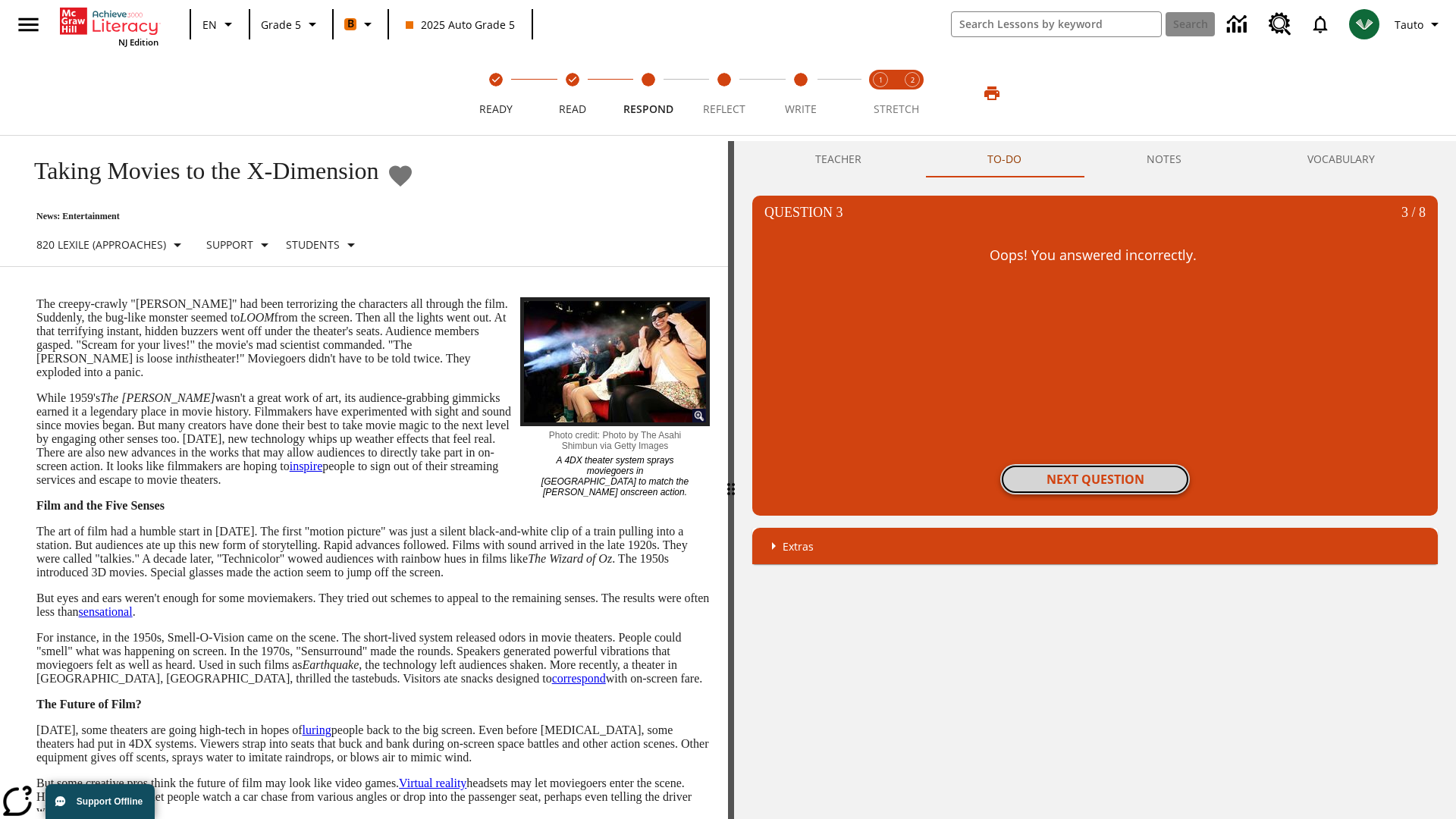
click at [1095, 479] on button "Next Question" at bounding box center [1095, 479] width 189 height 30
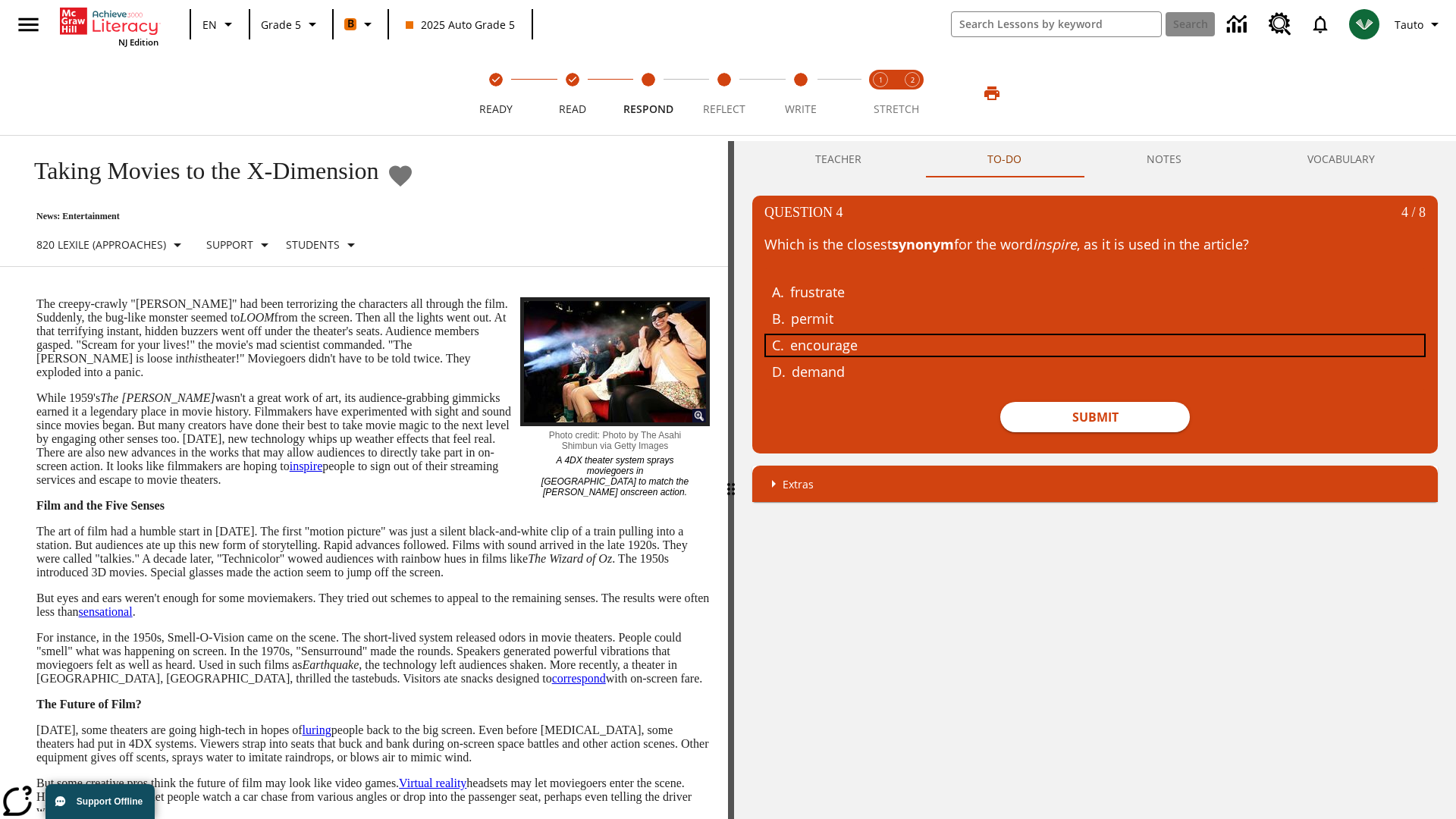
click at [1095, 345] on div "encourage" at bounding box center [1084, 346] width 587 height 21
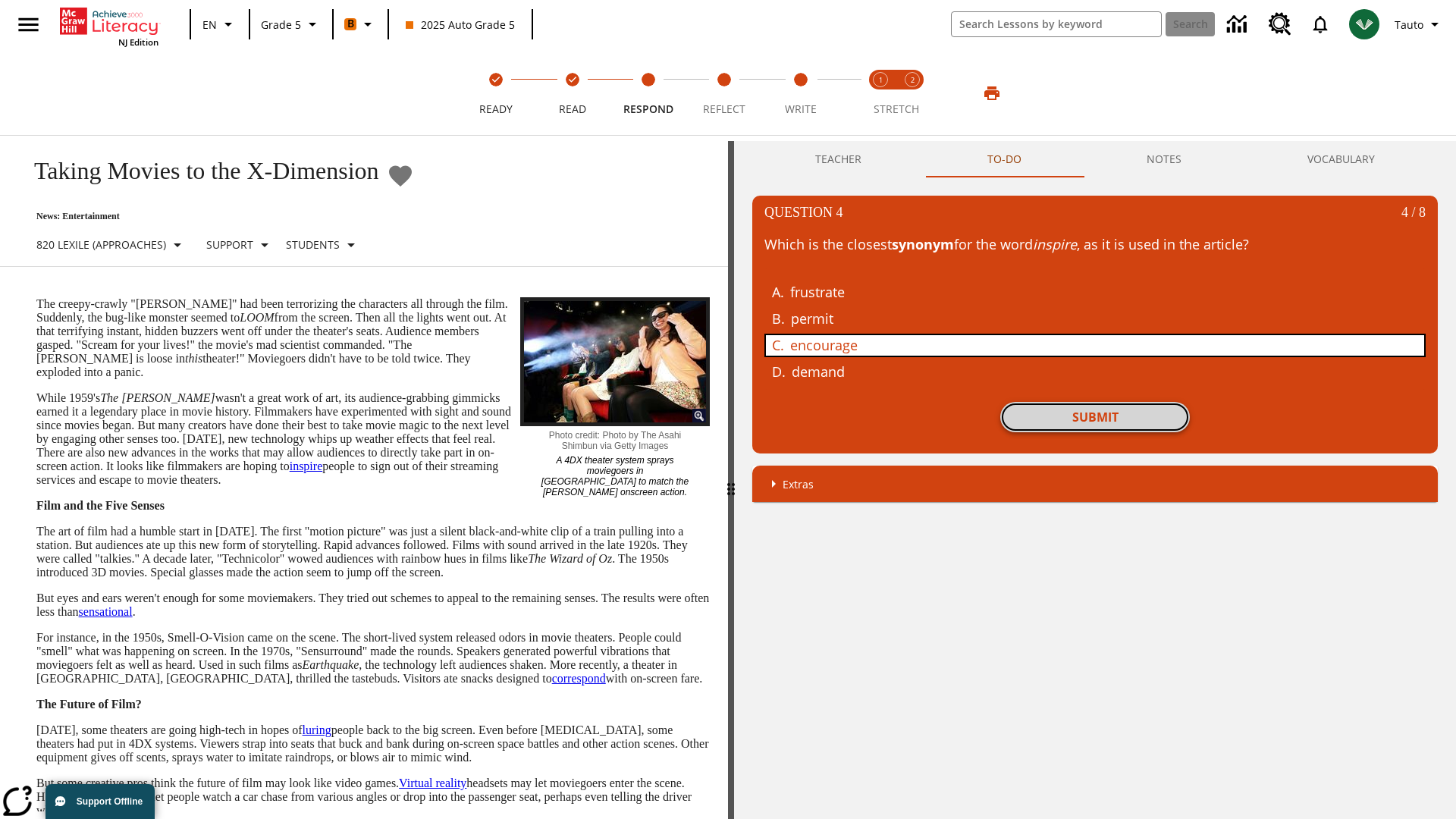
click at [1095, 417] on button "Submit" at bounding box center [1095, 417] width 189 height 30
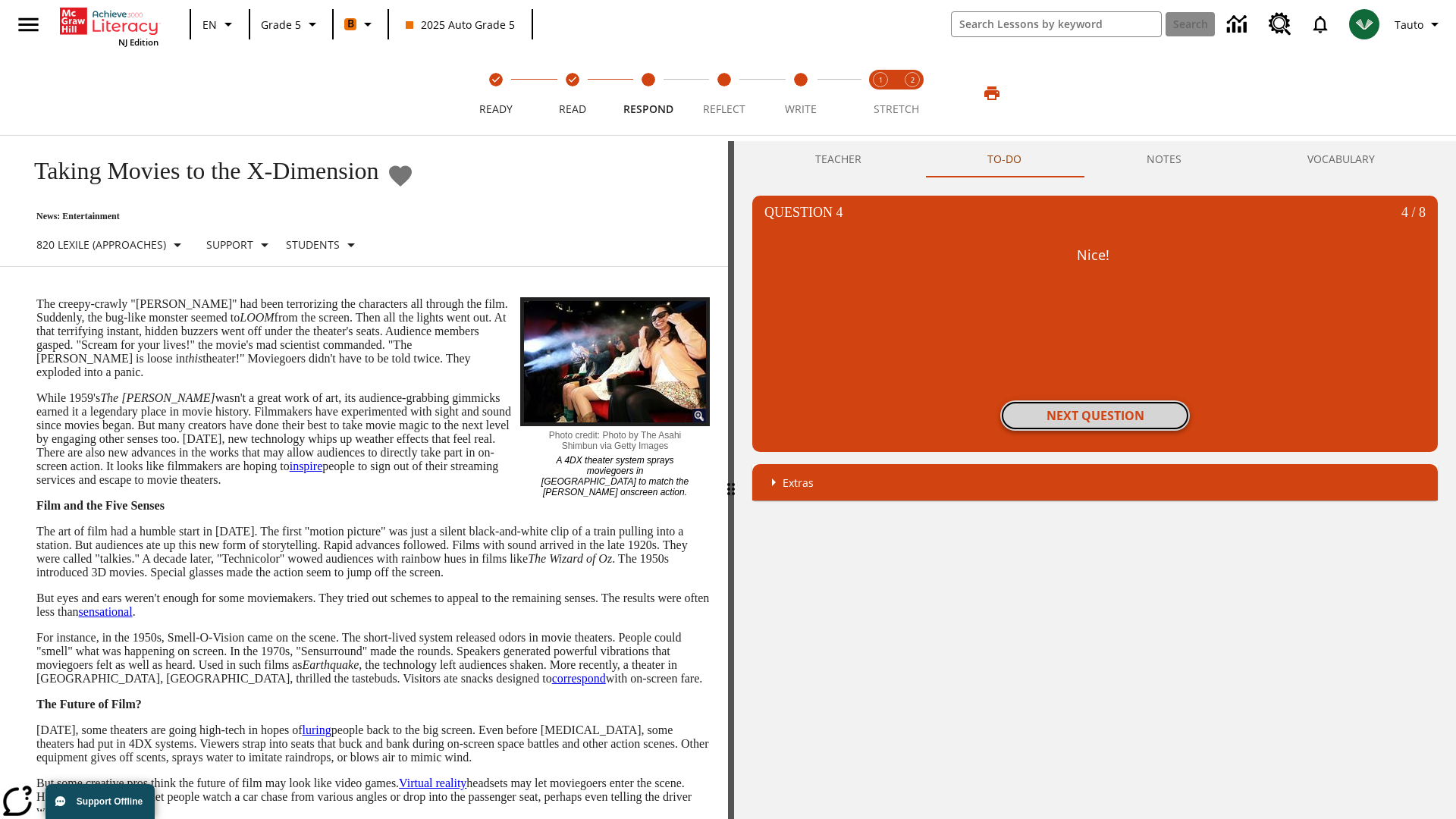
click at [1095, 416] on button "Next Question" at bounding box center [1095, 416] width 189 height 30
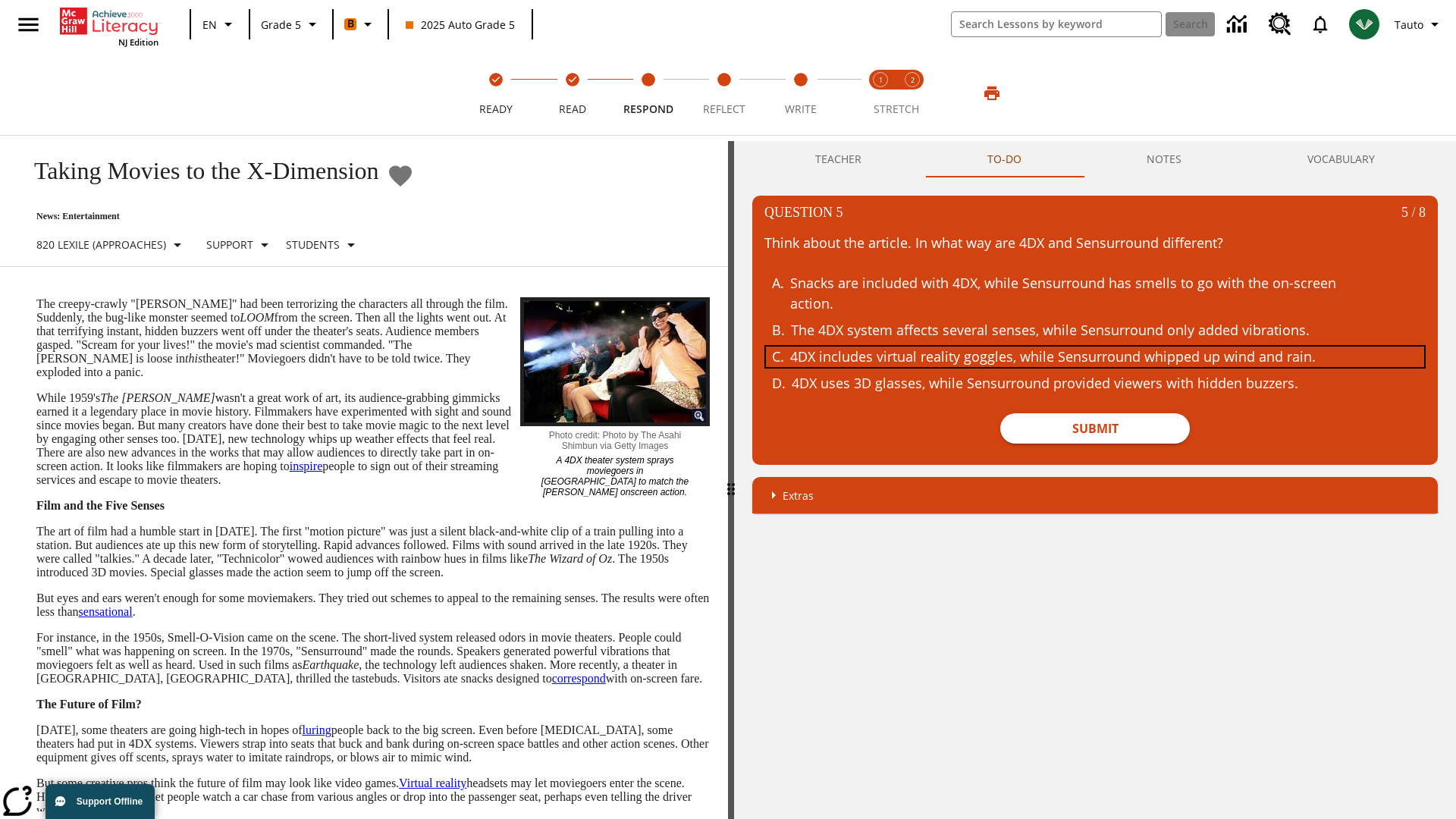
click at [1095, 356] on div "4DX includes virtual reality goggles, while Sensurround whipped up wind and rai…" at bounding box center [1084, 357] width 587 height 21
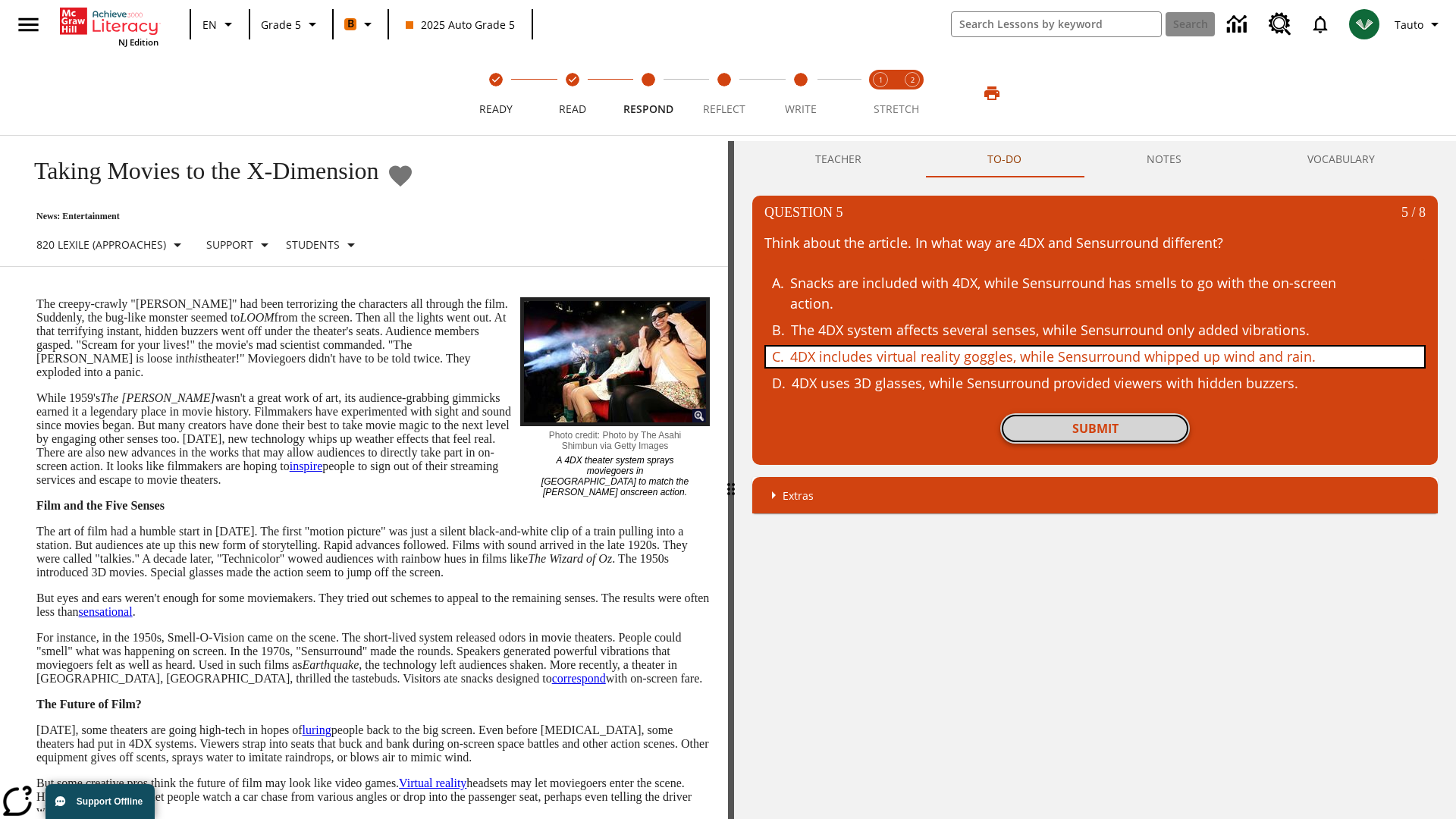
click at [1095, 429] on button "Submit" at bounding box center [1095, 429] width 189 height 30
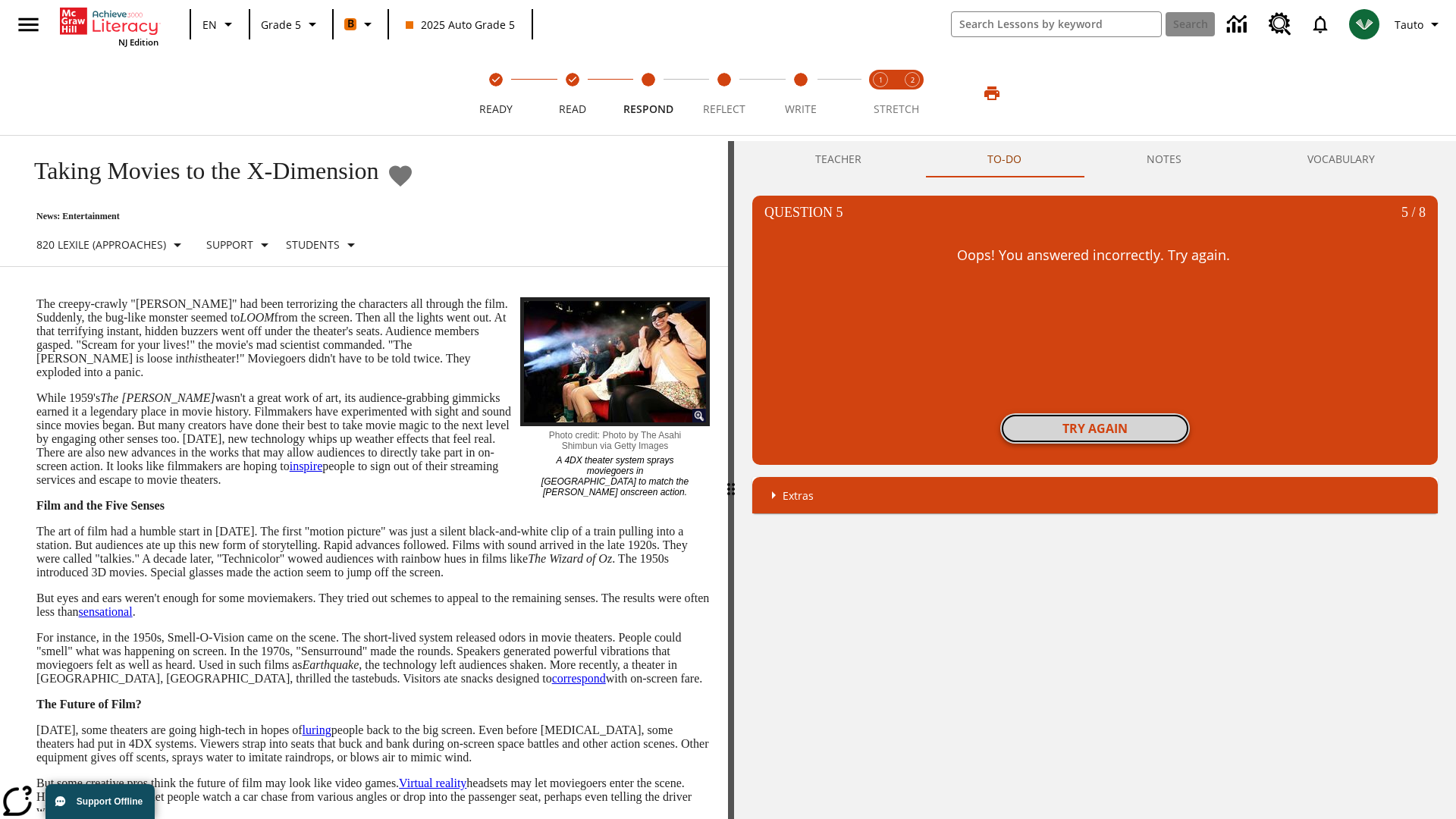
click at [1095, 429] on button "Try again" at bounding box center [1095, 429] width 189 height 30
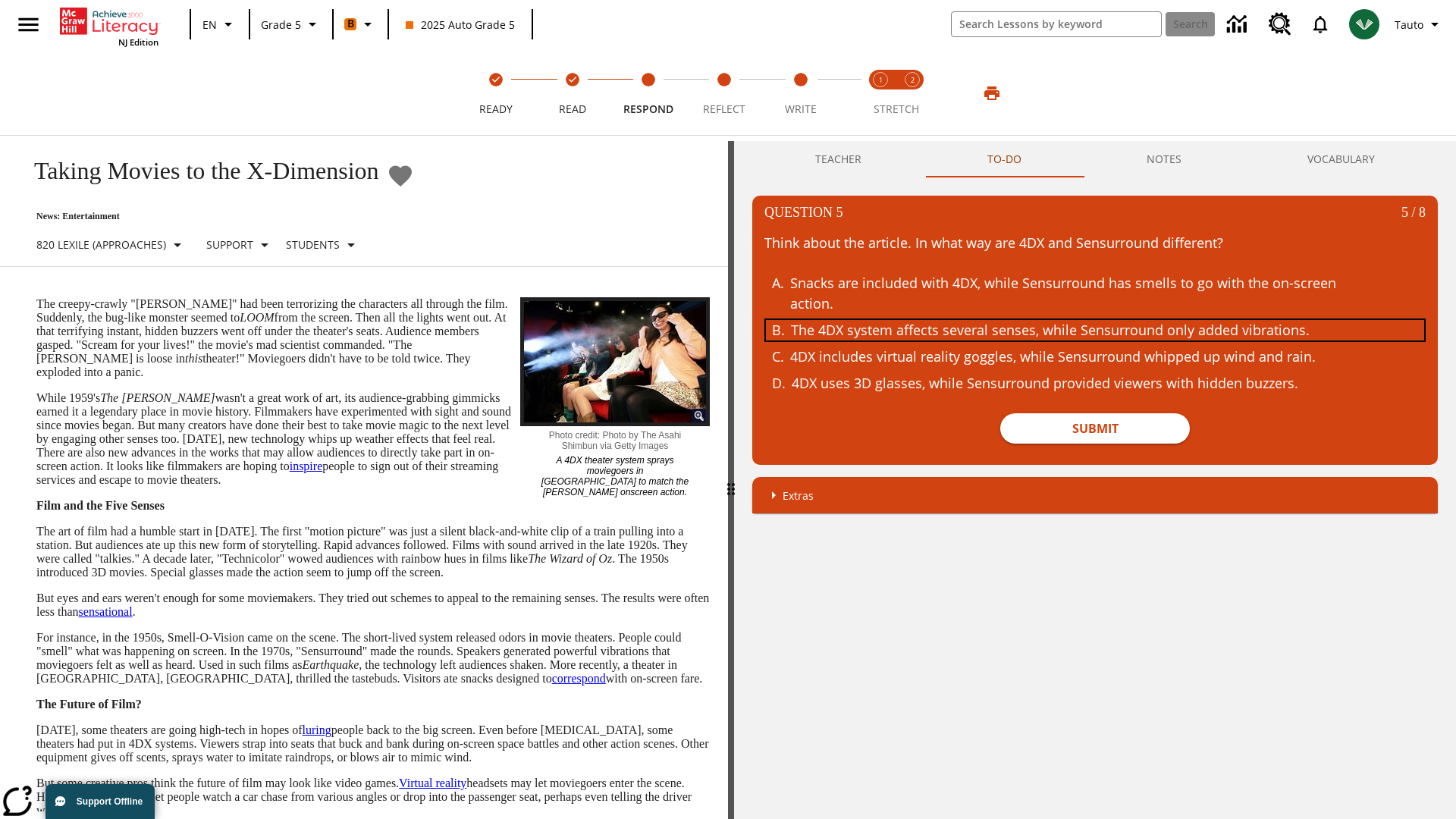
click at [1095, 330] on div "The 4DX system affects several senses, while Sensurround only added vibrations." at bounding box center [1085, 331] width 587 height 21
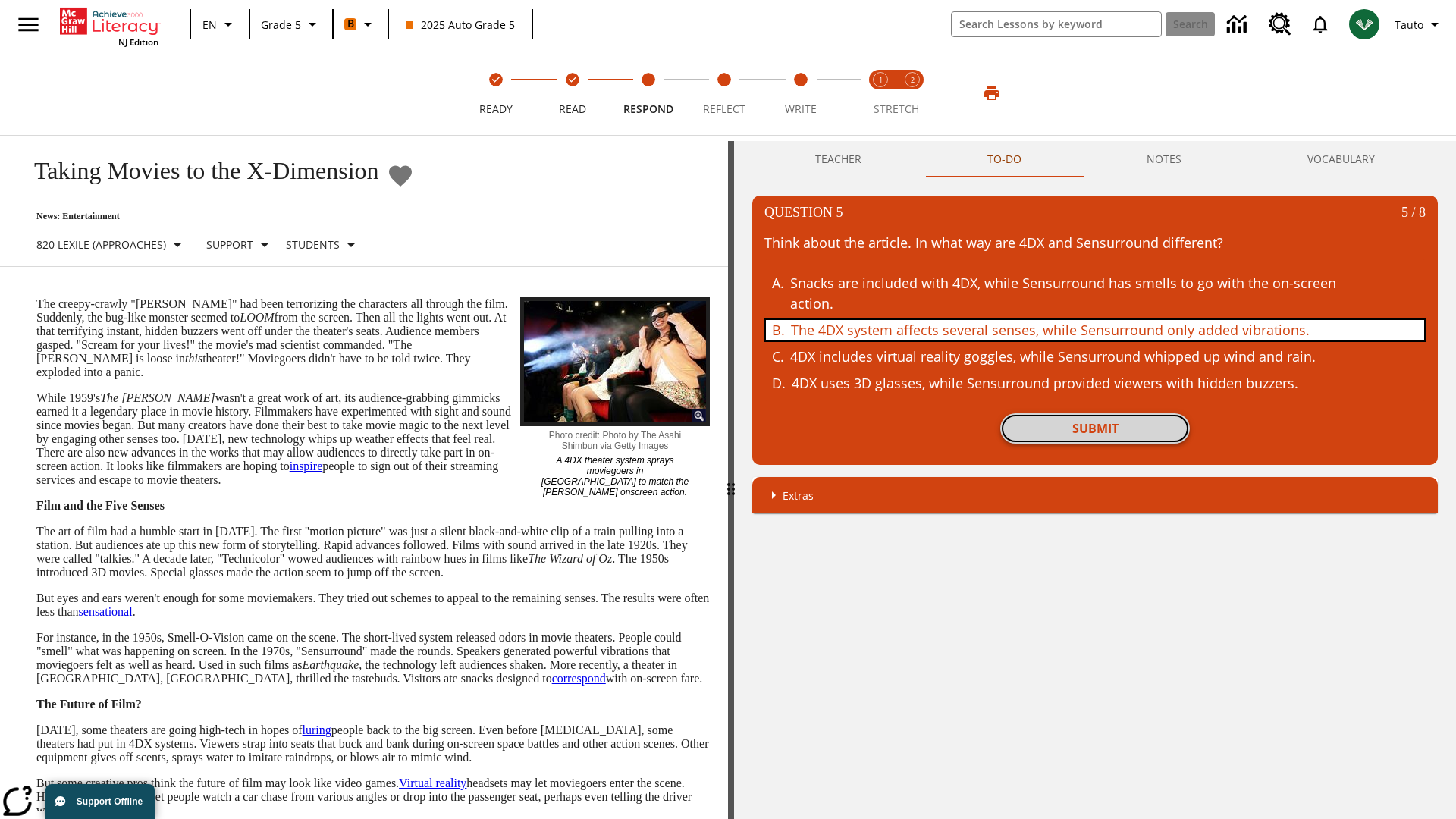
click at [1095, 429] on button "Submit" at bounding box center [1095, 429] width 189 height 30
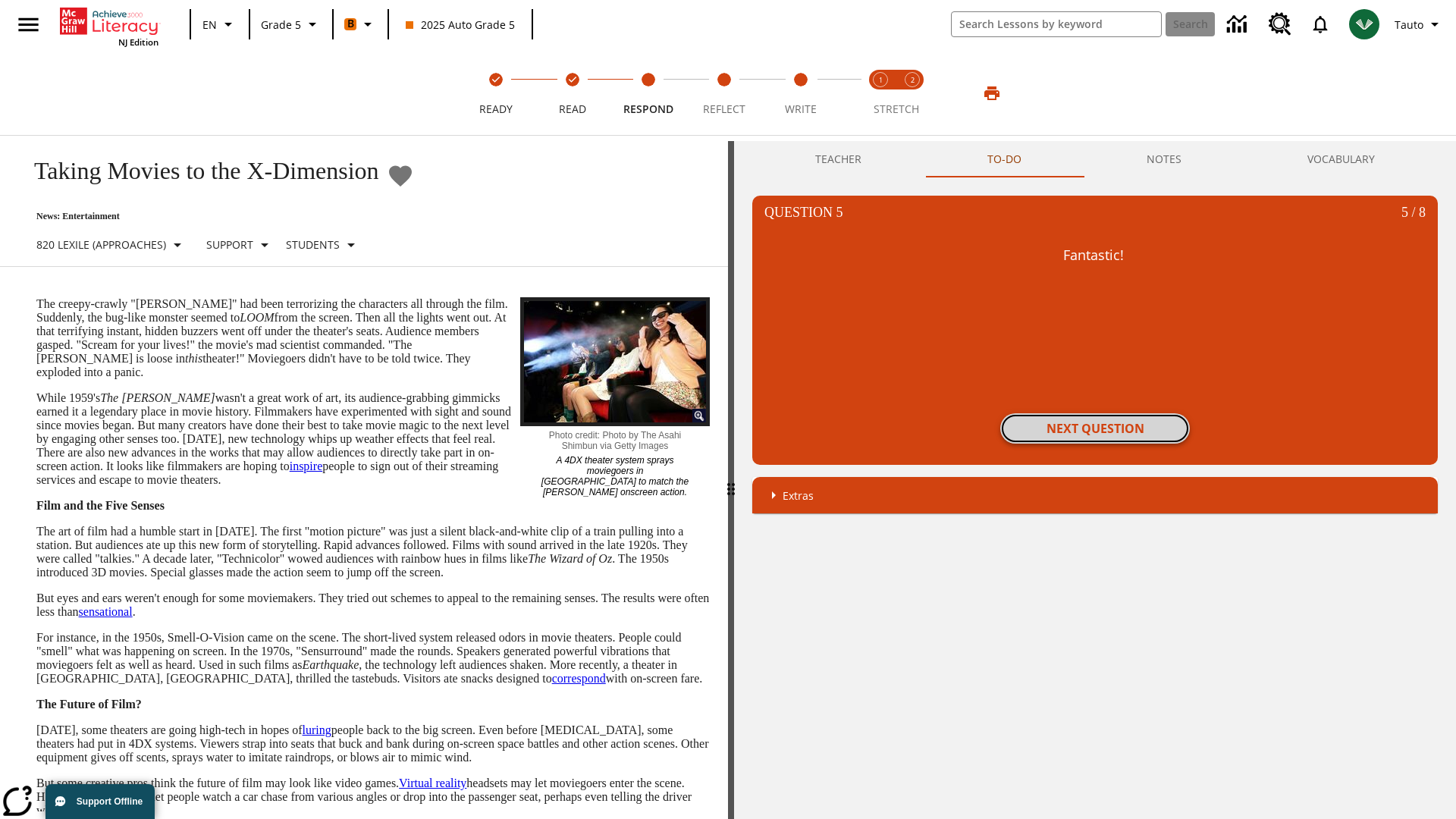
click at [1095, 429] on button "Next Question" at bounding box center [1095, 429] width 189 height 30
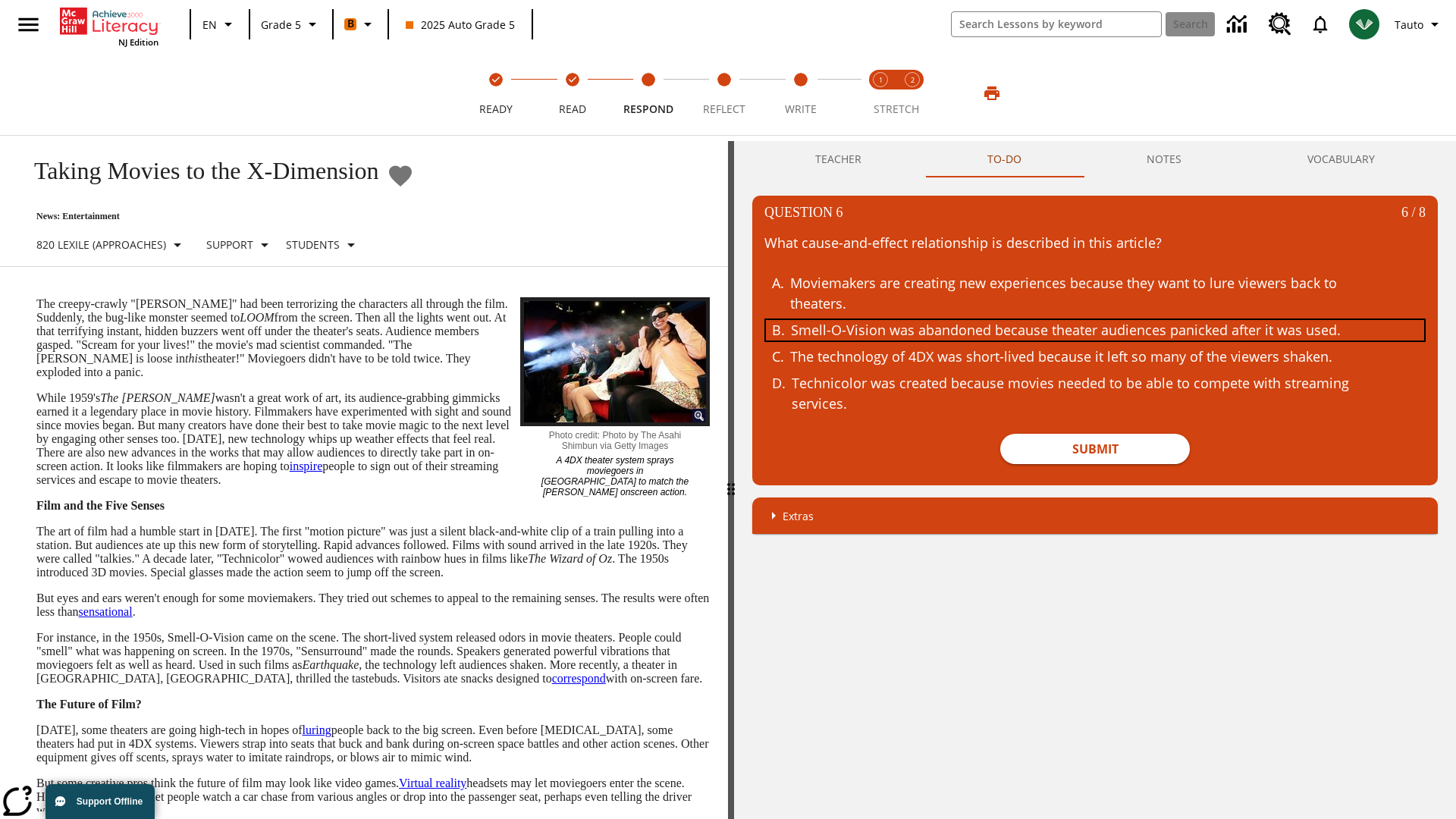
click at [1095, 330] on div "Smell-O-Vision was abandoned because theater audiences panicked after it was us…" at bounding box center [1085, 331] width 587 height 21
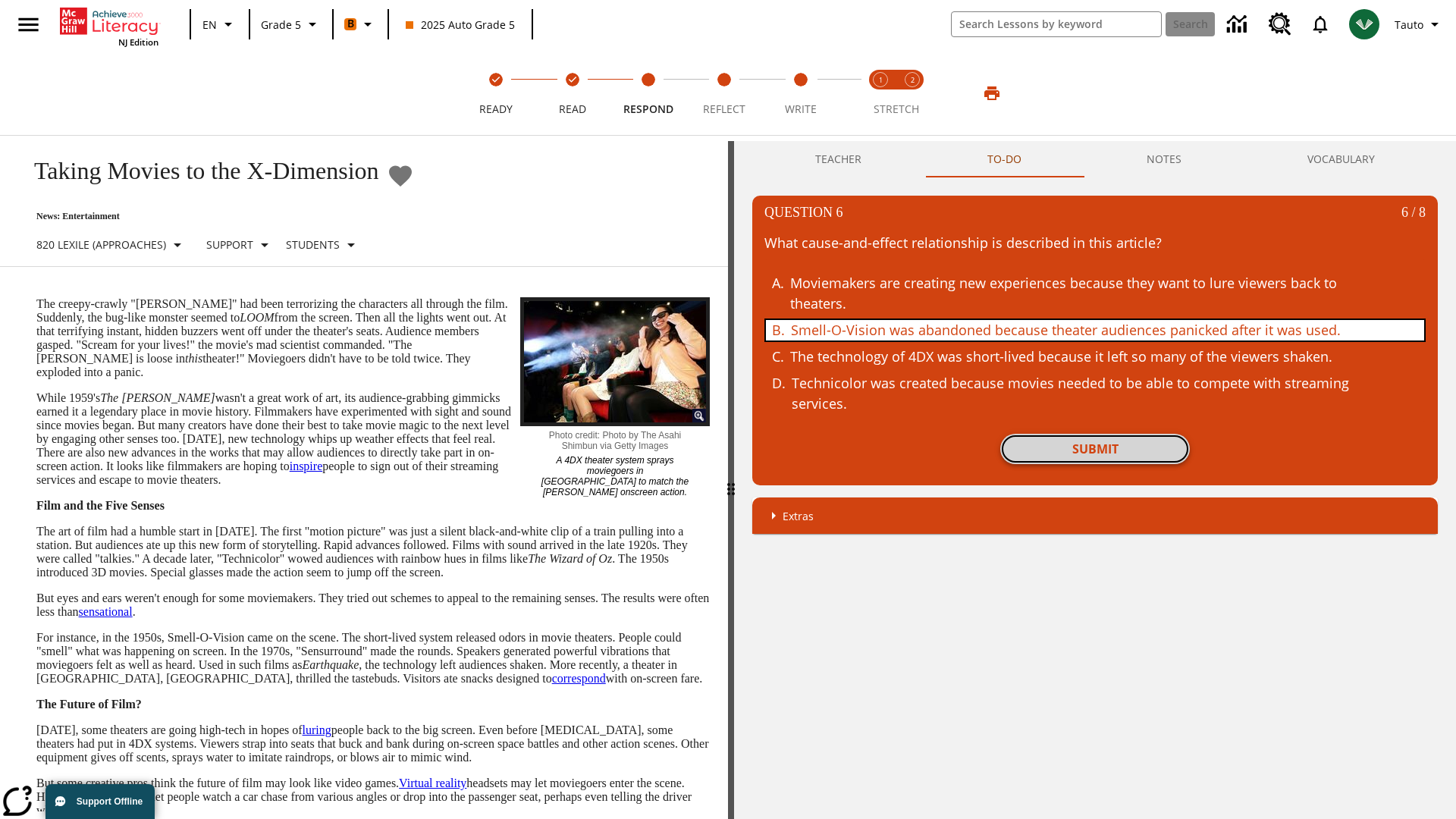
click at [1095, 449] on button "Submit" at bounding box center [1095, 449] width 189 height 30
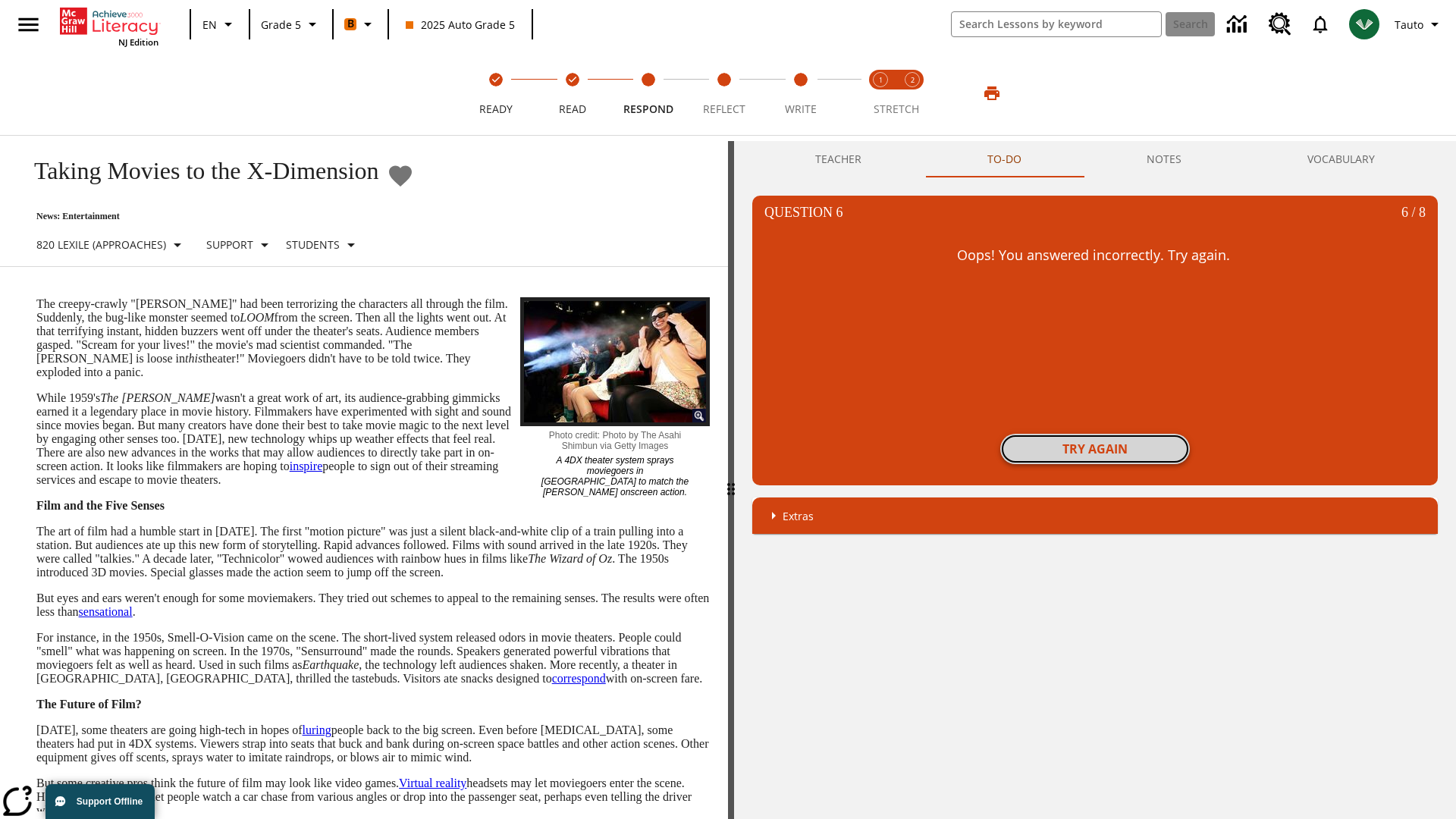
click at [1095, 449] on button "Try again" at bounding box center [1095, 449] width 189 height 30
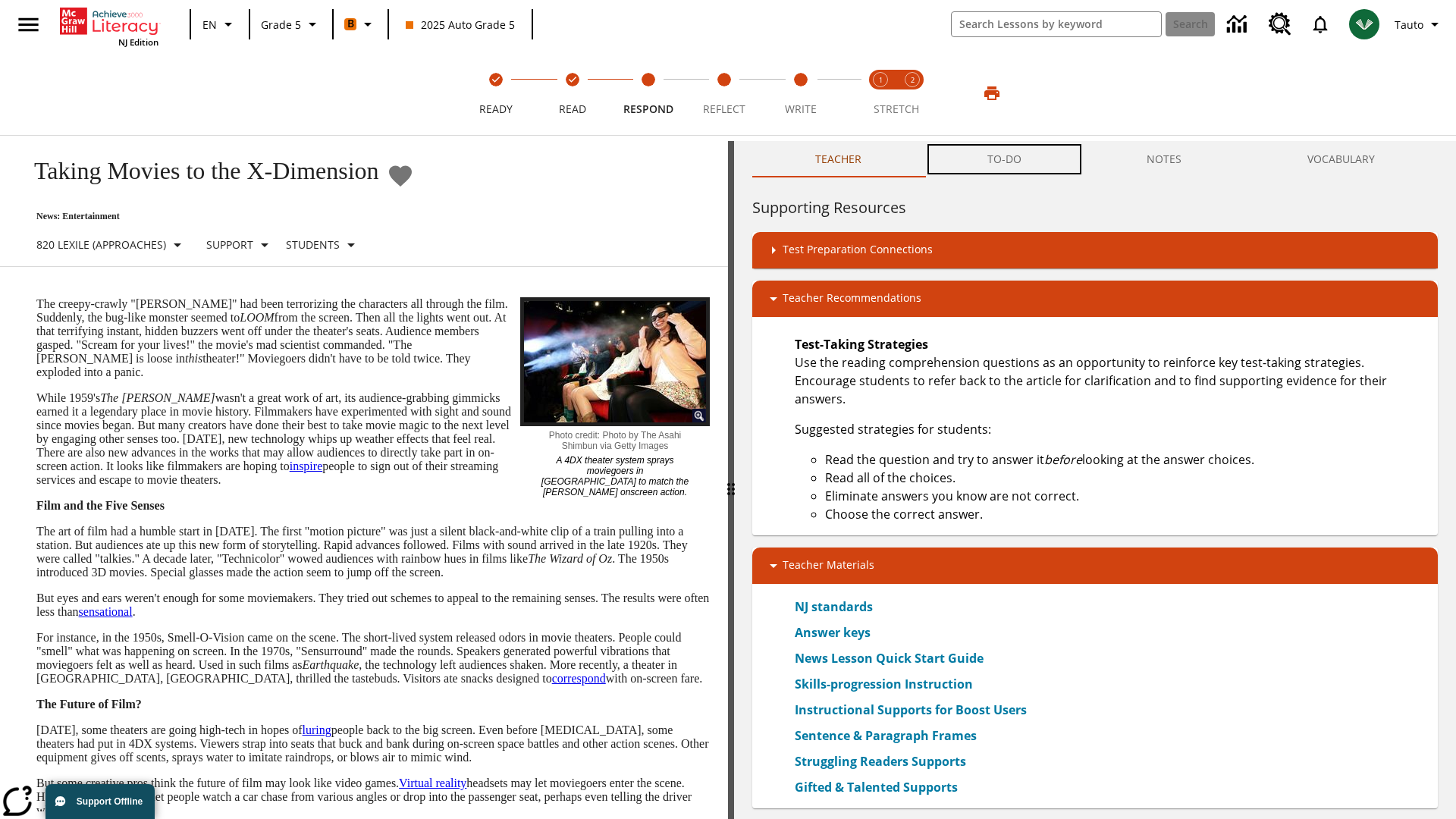
click at [1005, 159] on button "TO-DO" at bounding box center [1004, 159] width 160 height 37
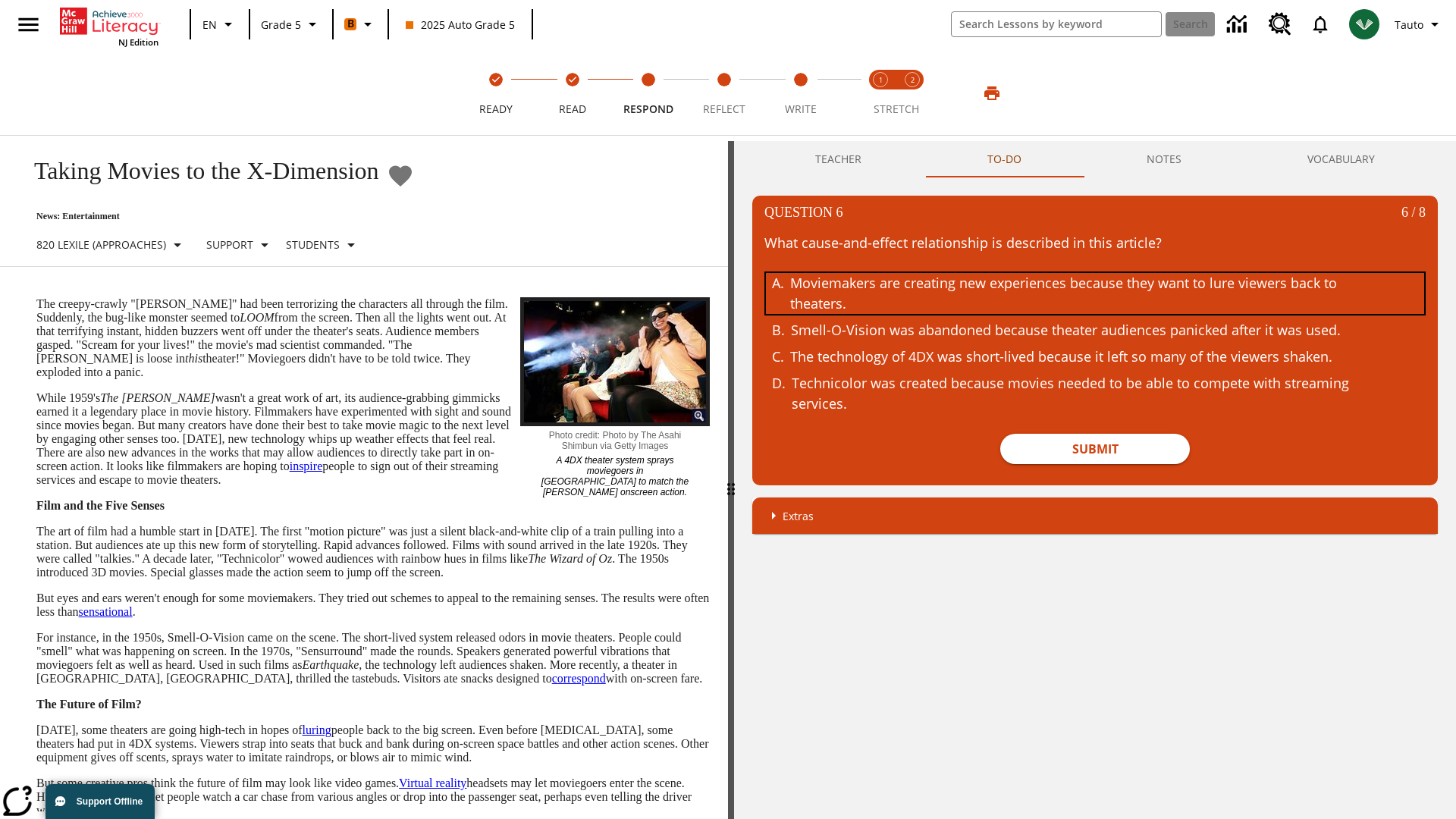
click at [1095, 293] on div "Moviemakers are creating new experiences because they want to lure viewers back…" at bounding box center [1084, 293] width 587 height 41
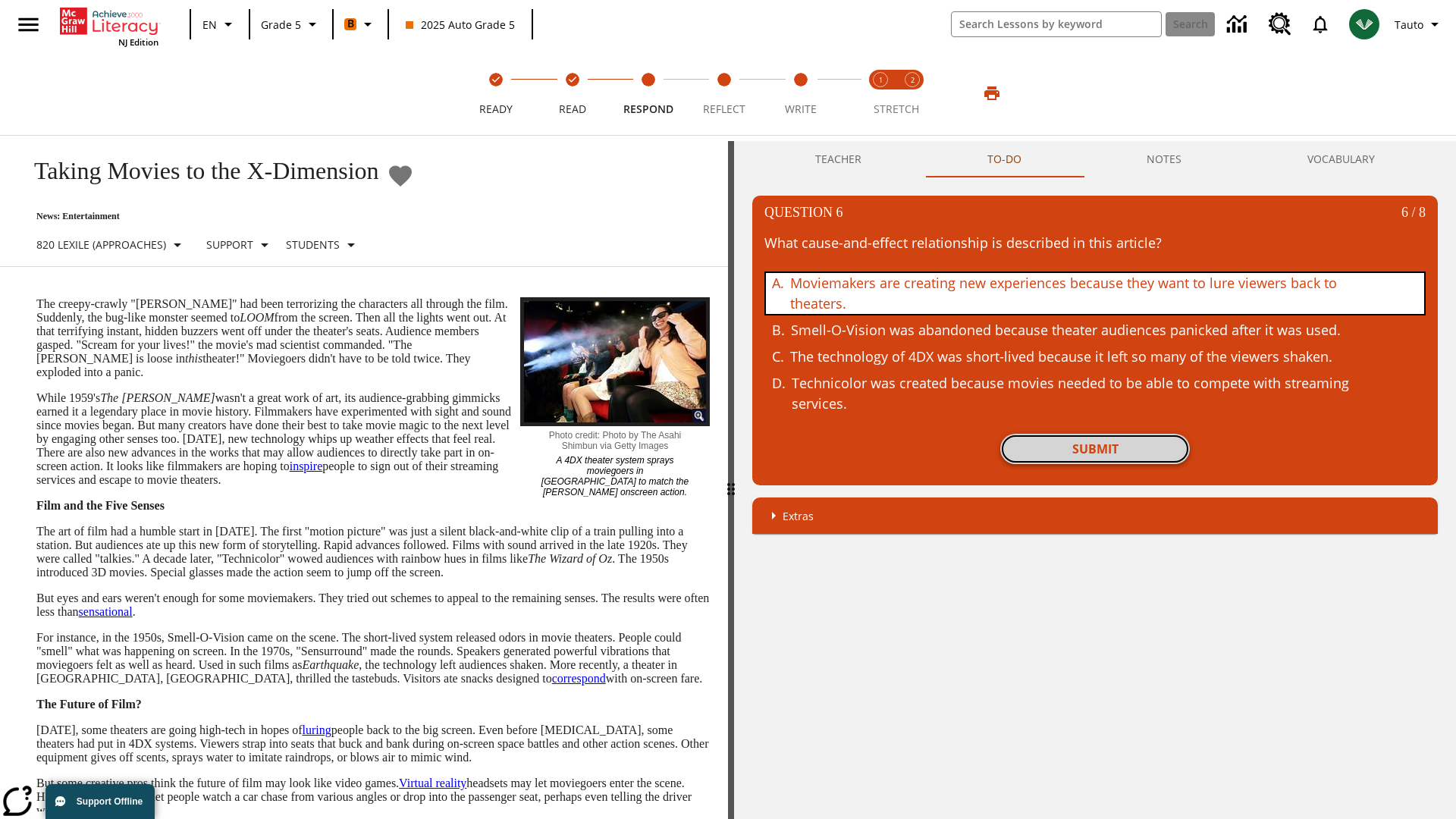
click at [1095, 449] on button "Submit" at bounding box center [1095, 449] width 189 height 30
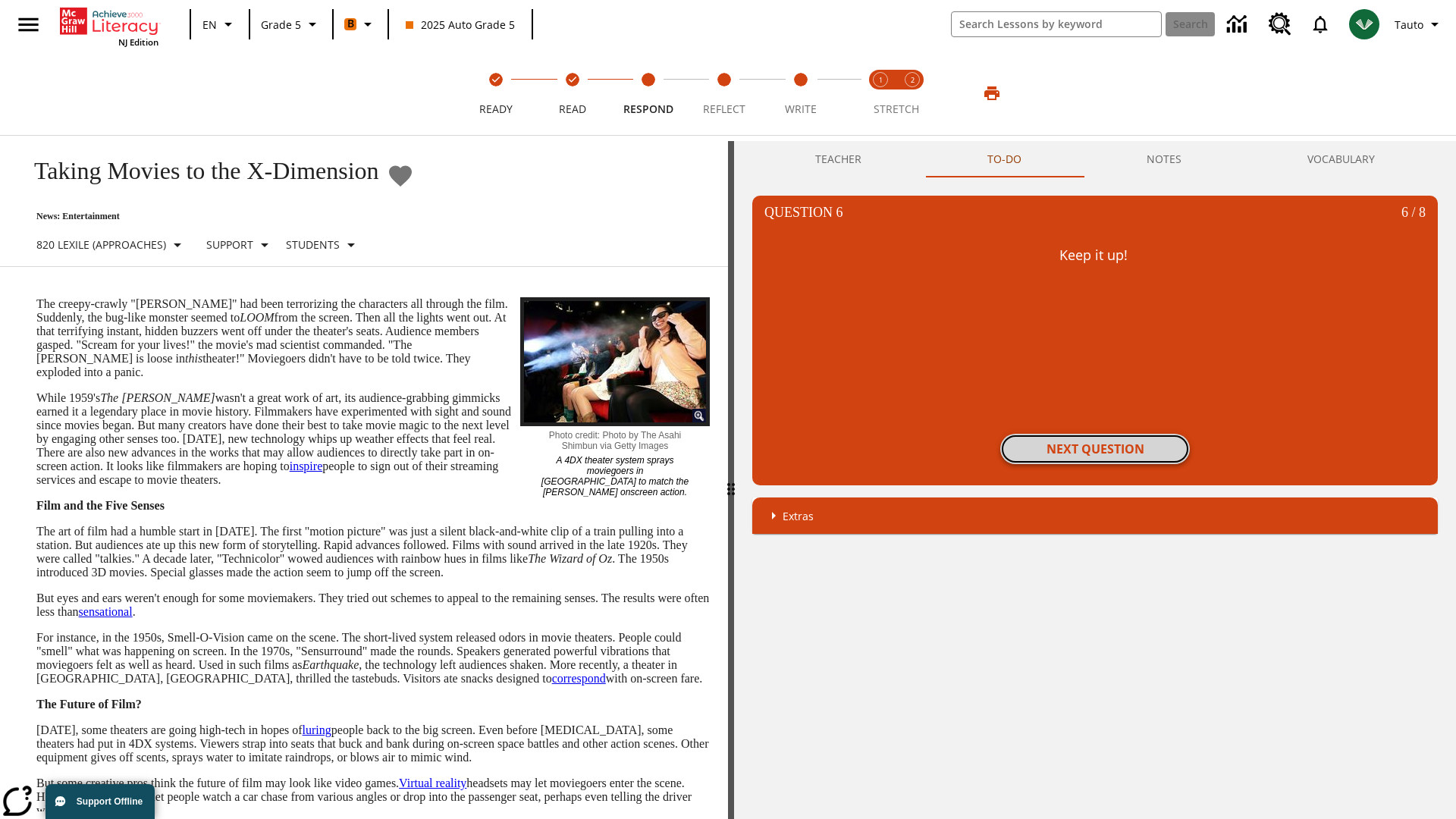
click at [1095, 449] on button "Next Question" at bounding box center [1095, 449] width 189 height 30
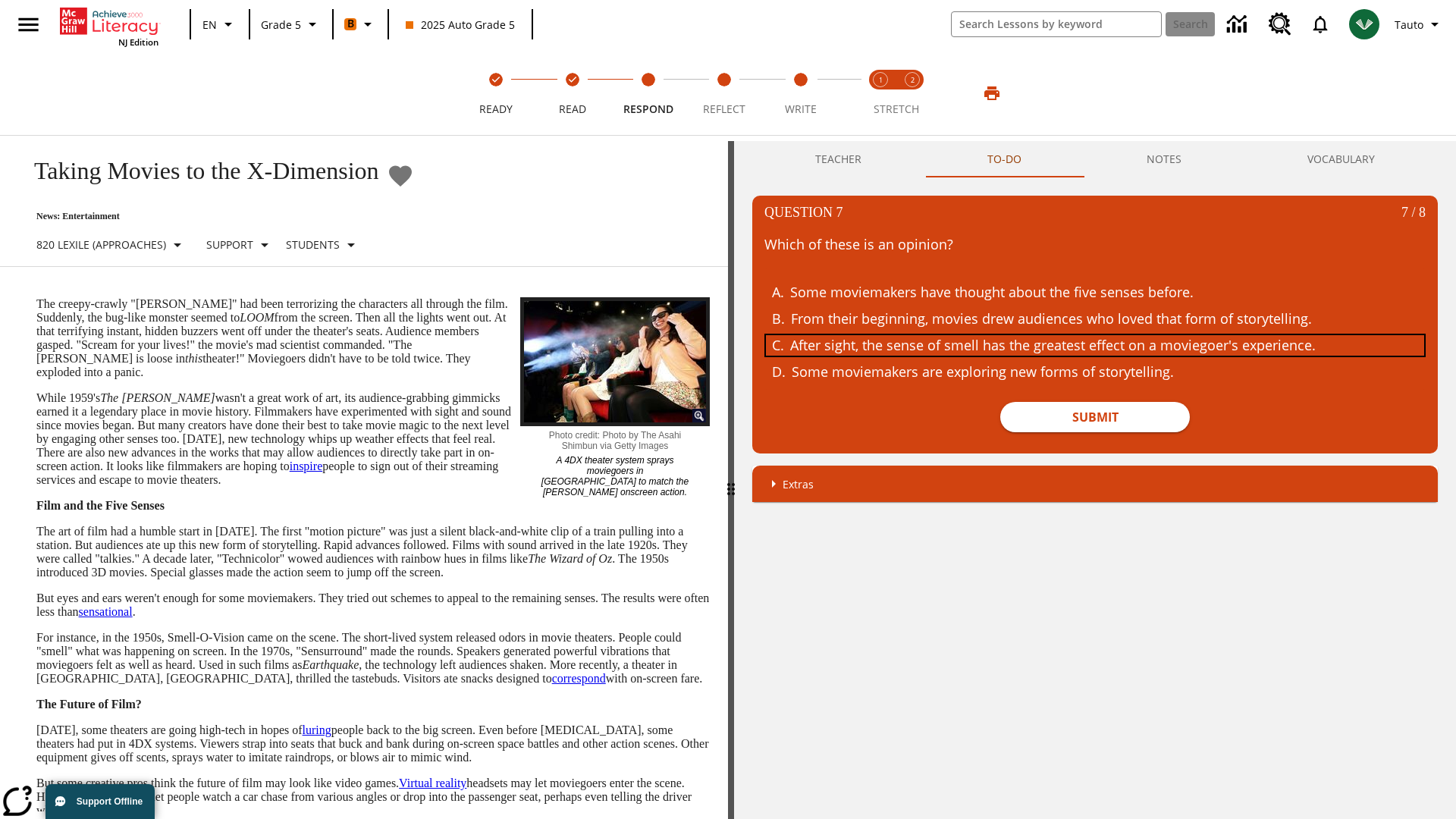
click at [1095, 345] on div "After sight, the sense of smell has the greatest effect on a moviegoer's experi…" at bounding box center [1084, 346] width 587 height 21
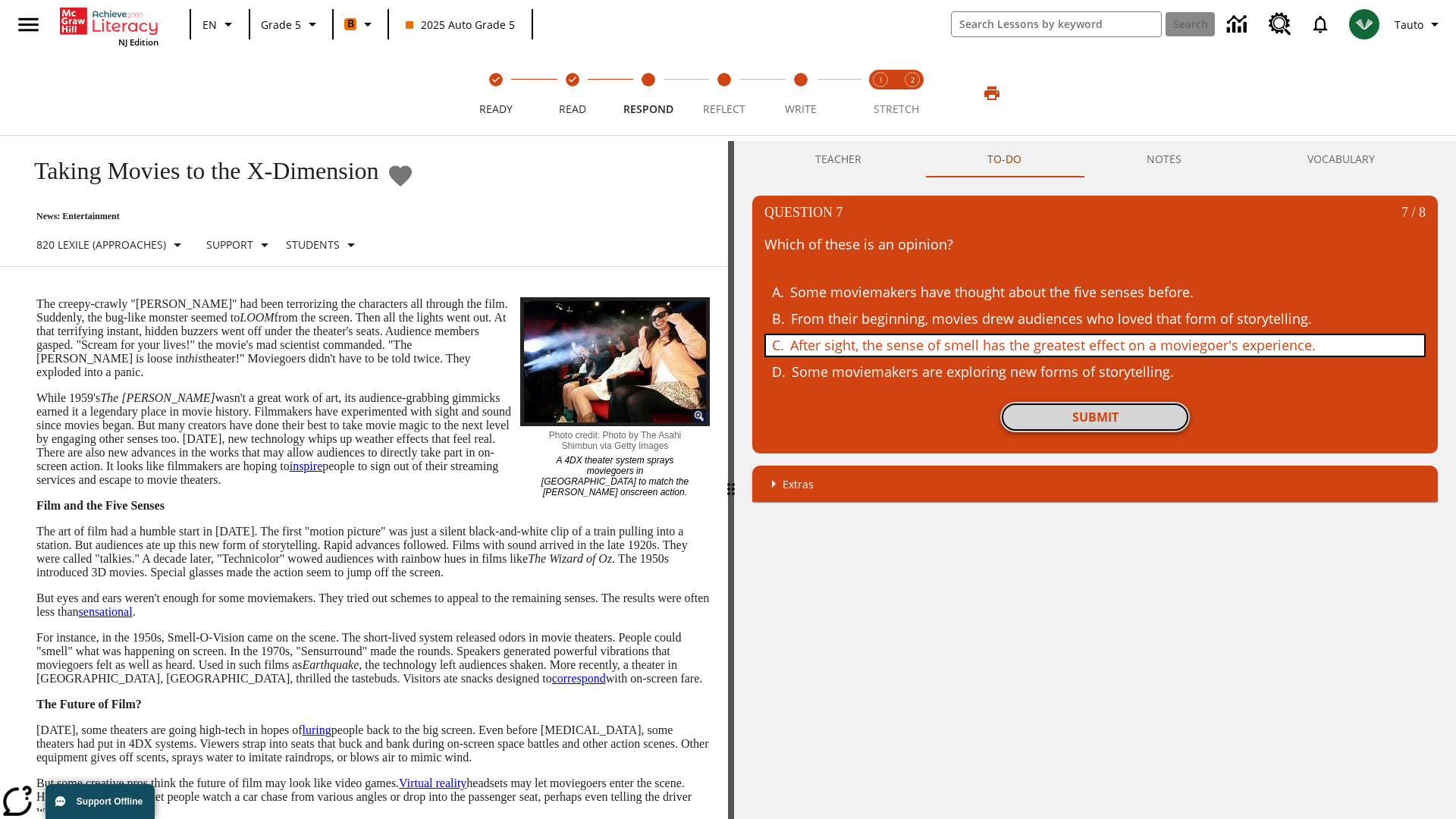
click at [1095, 417] on button "Submit" at bounding box center [1095, 417] width 189 height 30
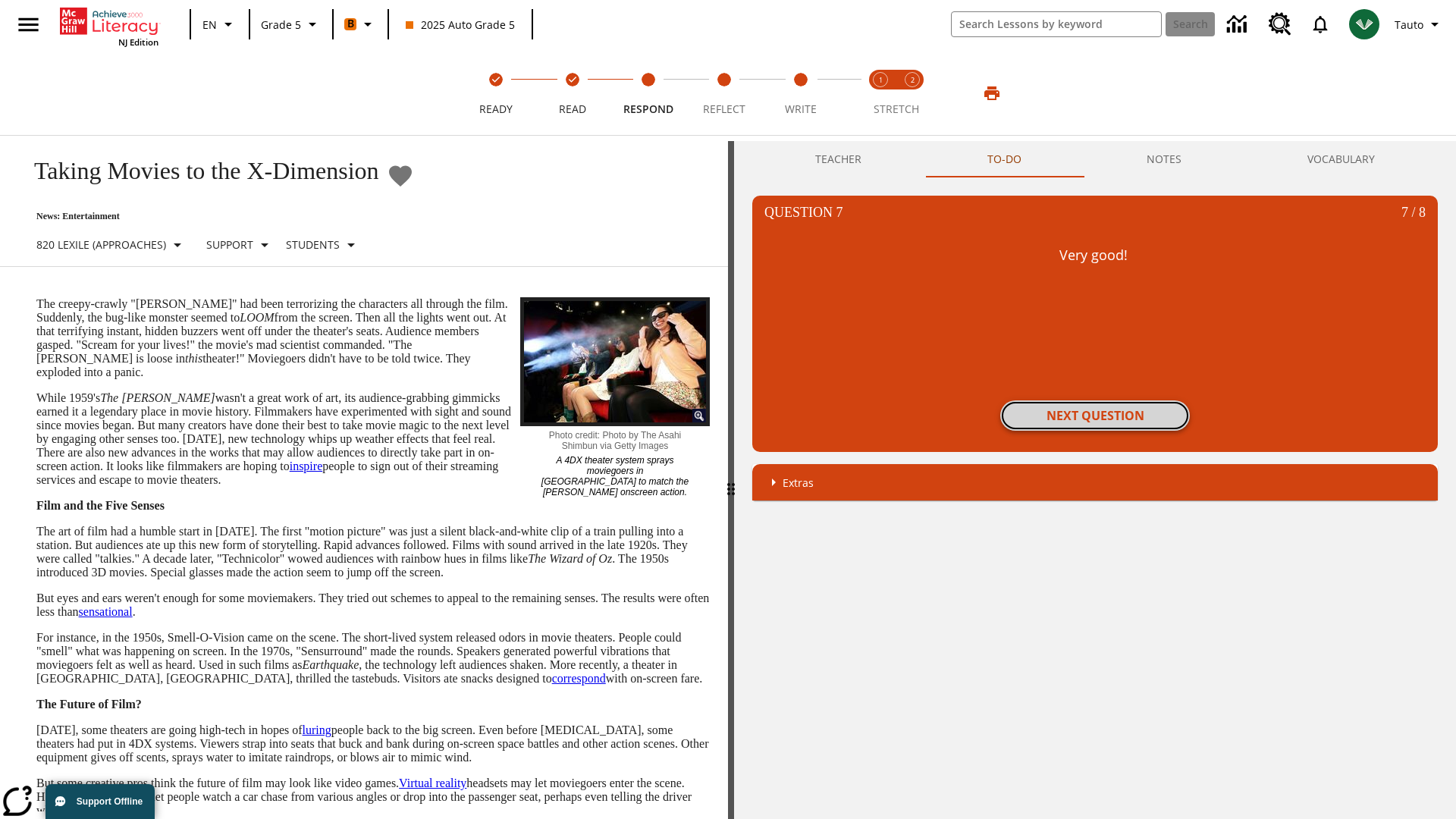
click at [1095, 416] on button "Next Question" at bounding box center [1095, 416] width 189 height 30
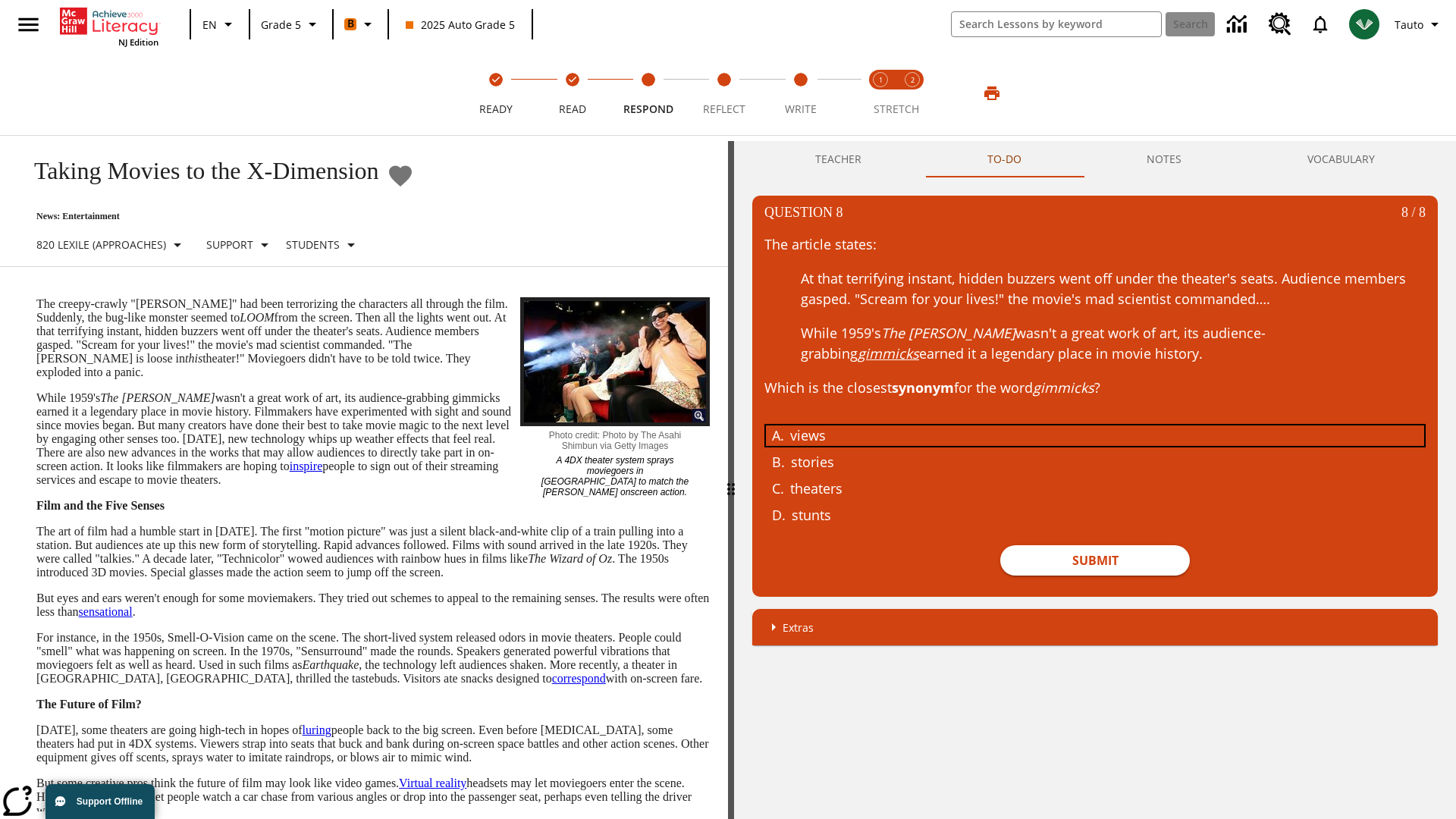
click at [1095, 436] on div "views" at bounding box center [1084, 436] width 587 height 21
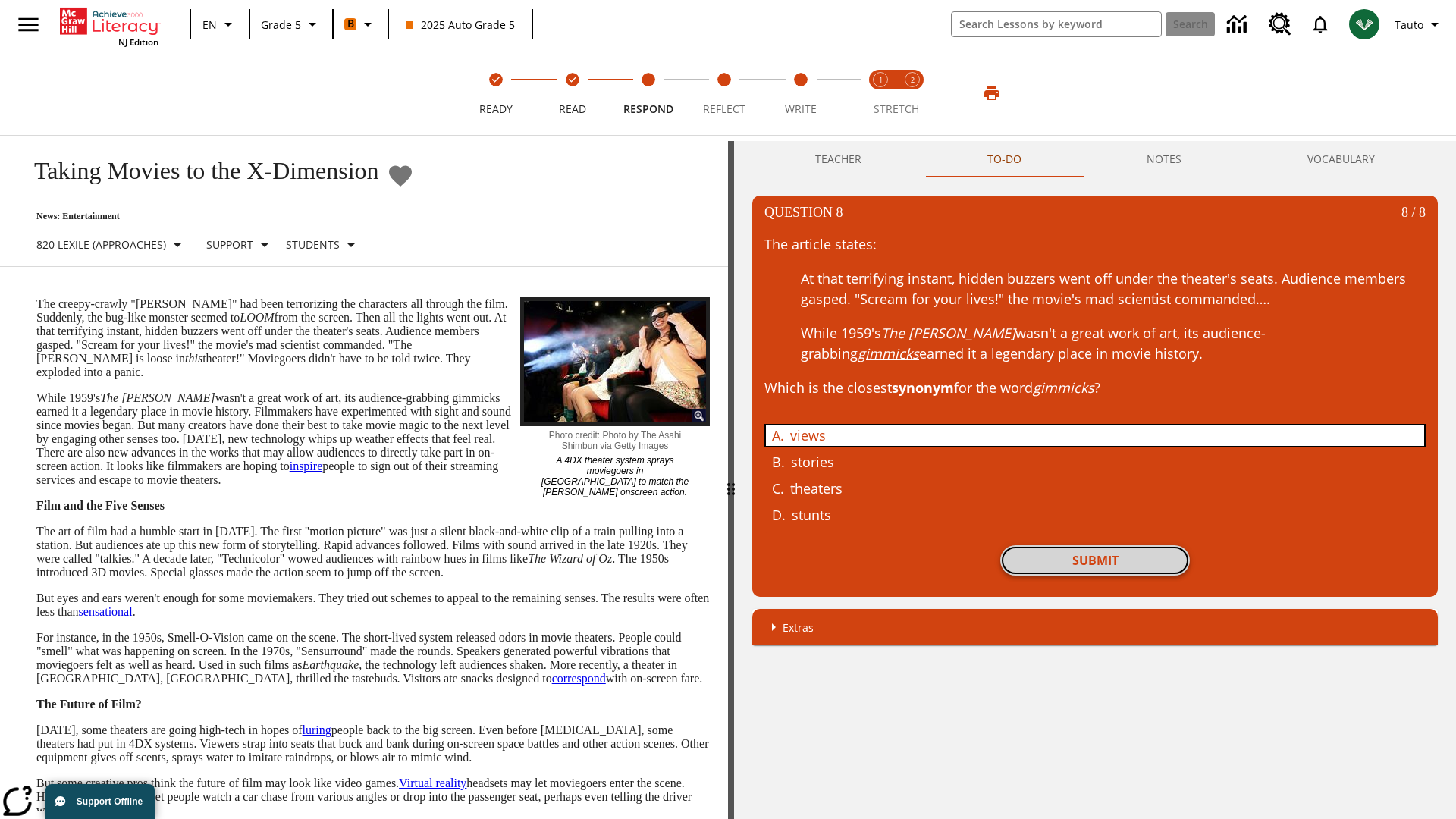
click at [1095, 561] on button "Submit" at bounding box center [1095, 561] width 189 height 30
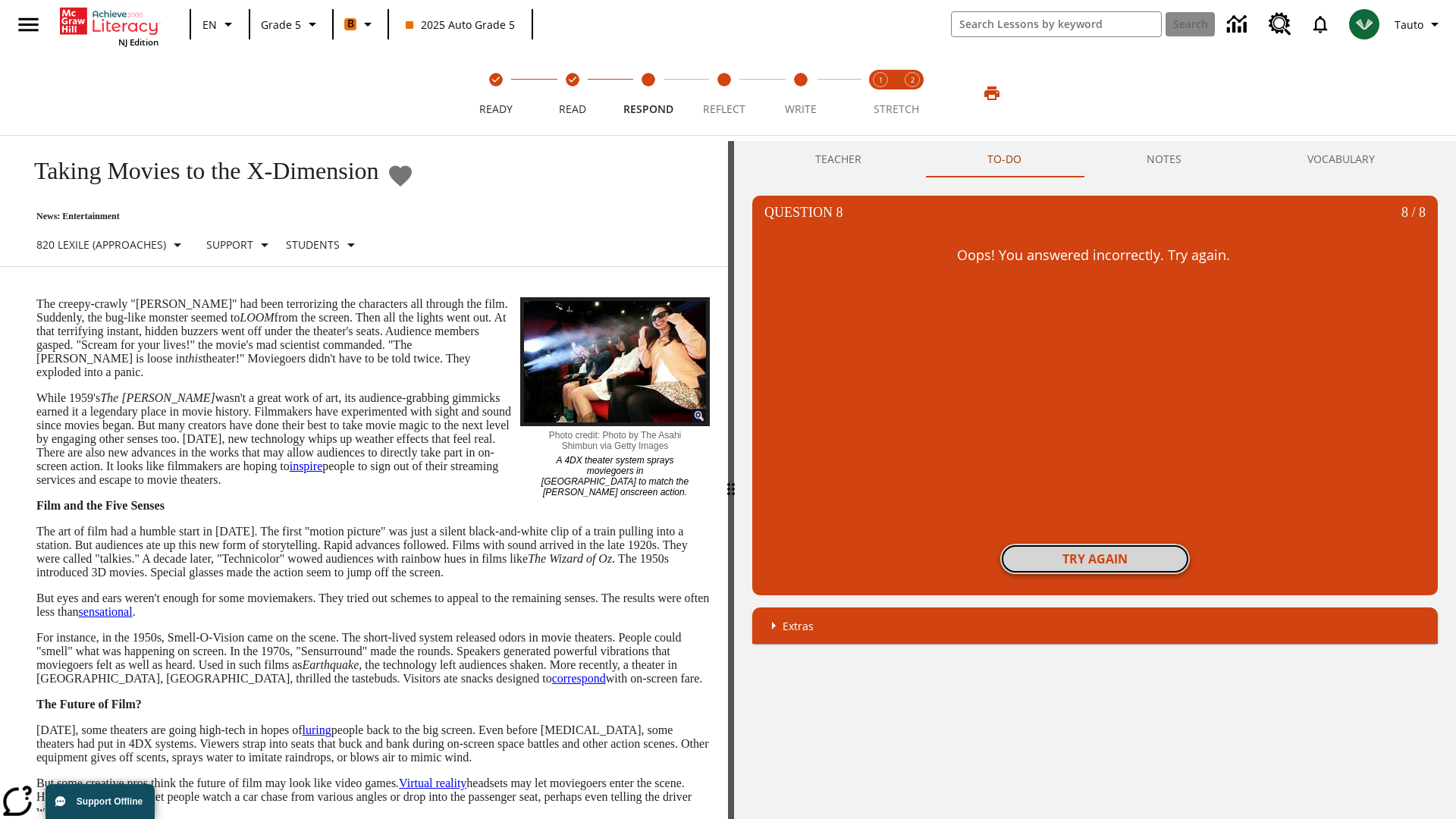
click at [1095, 559] on button "Try again" at bounding box center [1095, 559] width 189 height 30
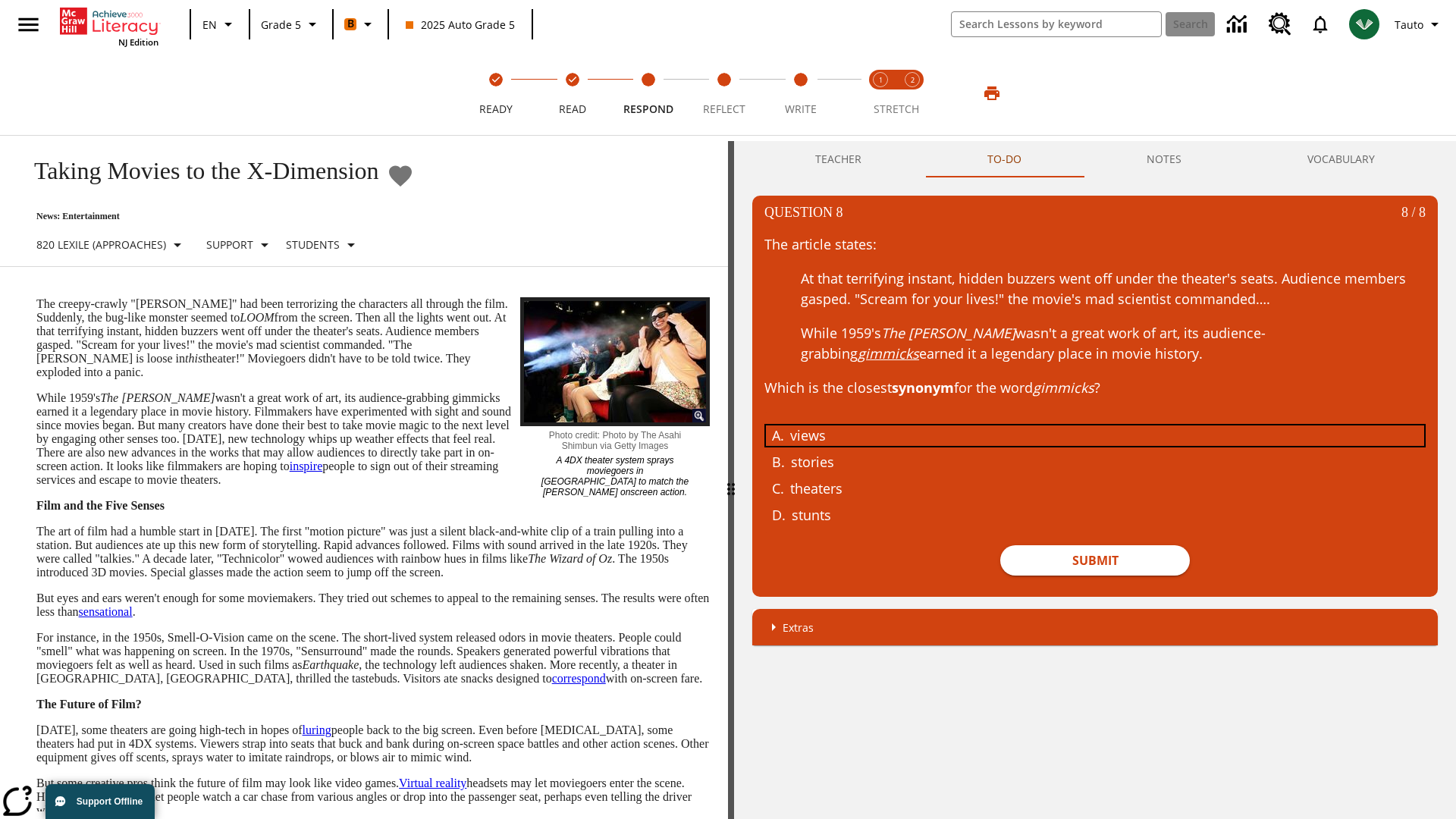
click at [1095, 436] on div "views" at bounding box center [1084, 436] width 587 height 21
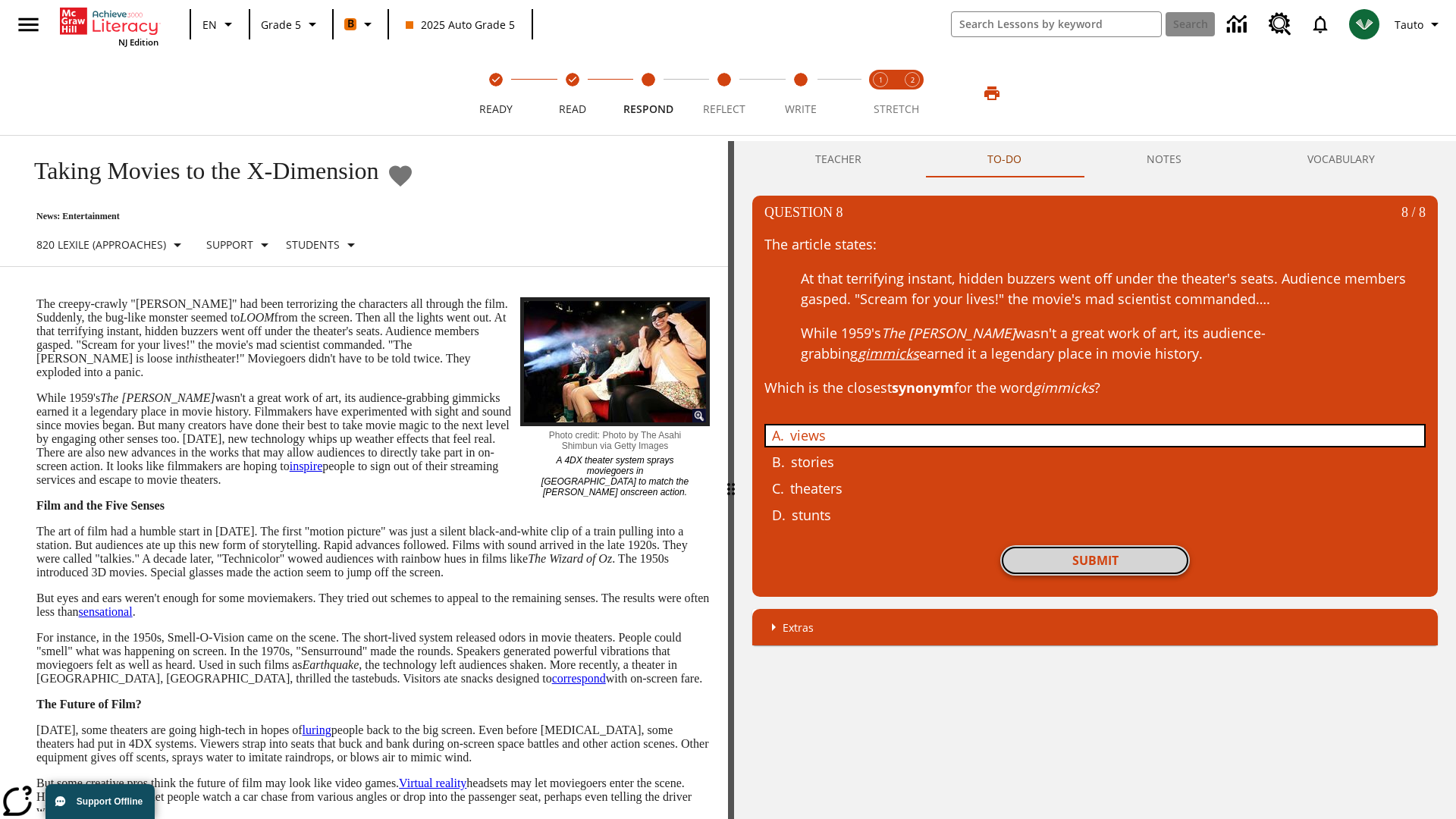
click at [1095, 561] on button "Submit" at bounding box center [1095, 561] width 189 height 30
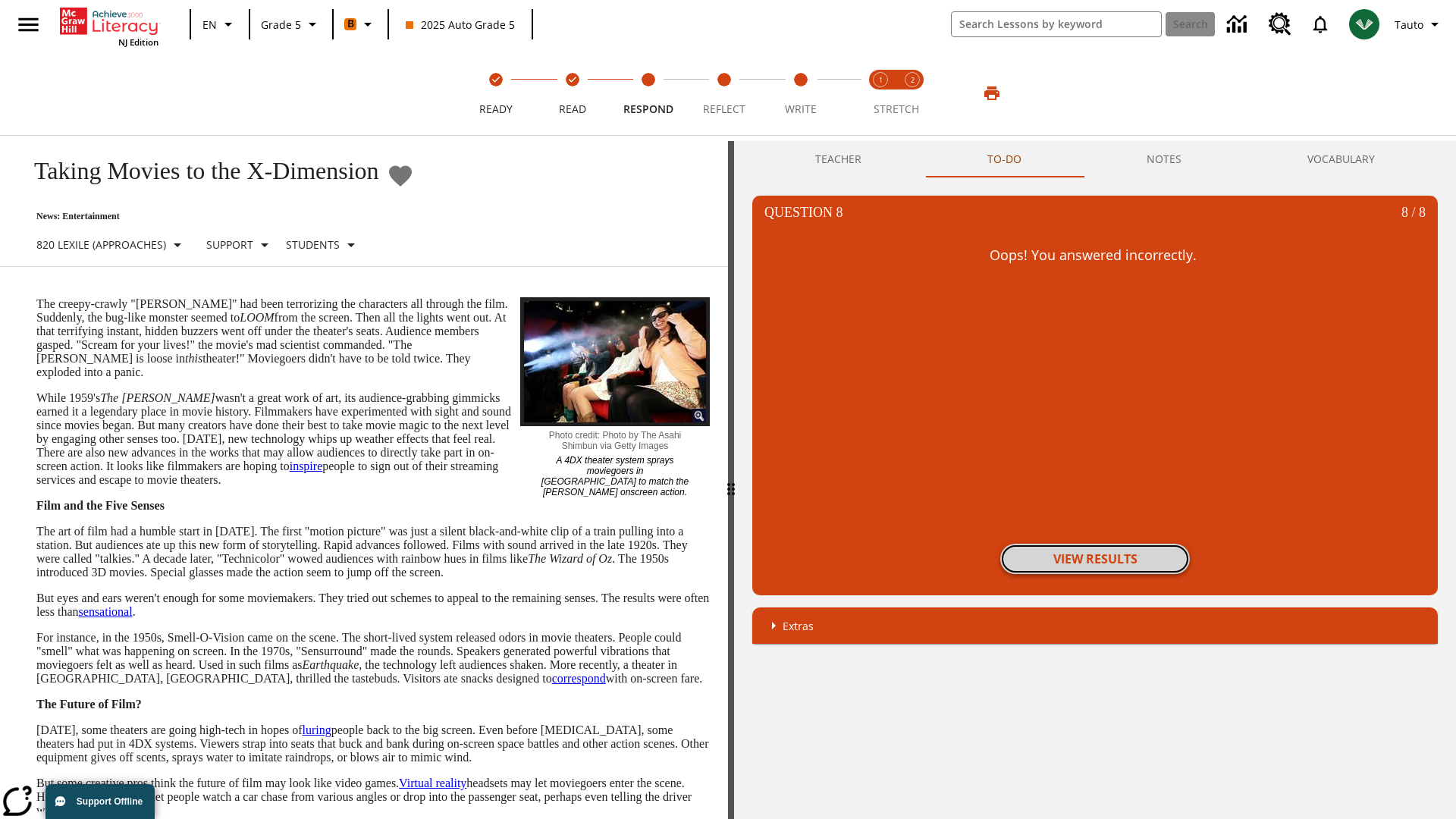
click at [1095, 559] on button "View Results" at bounding box center [1095, 559] width 189 height 30
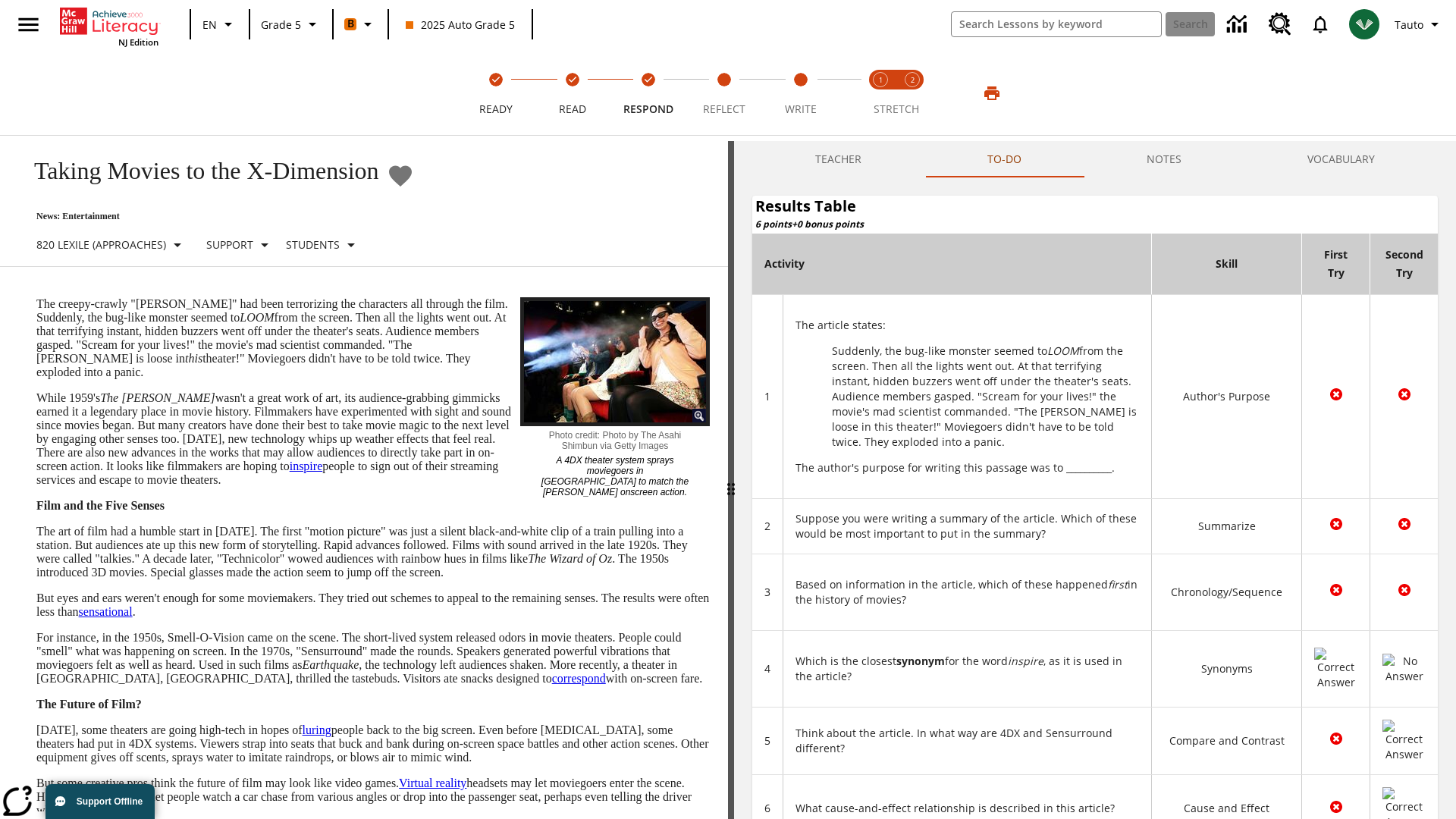
scroll to position [414, 0]
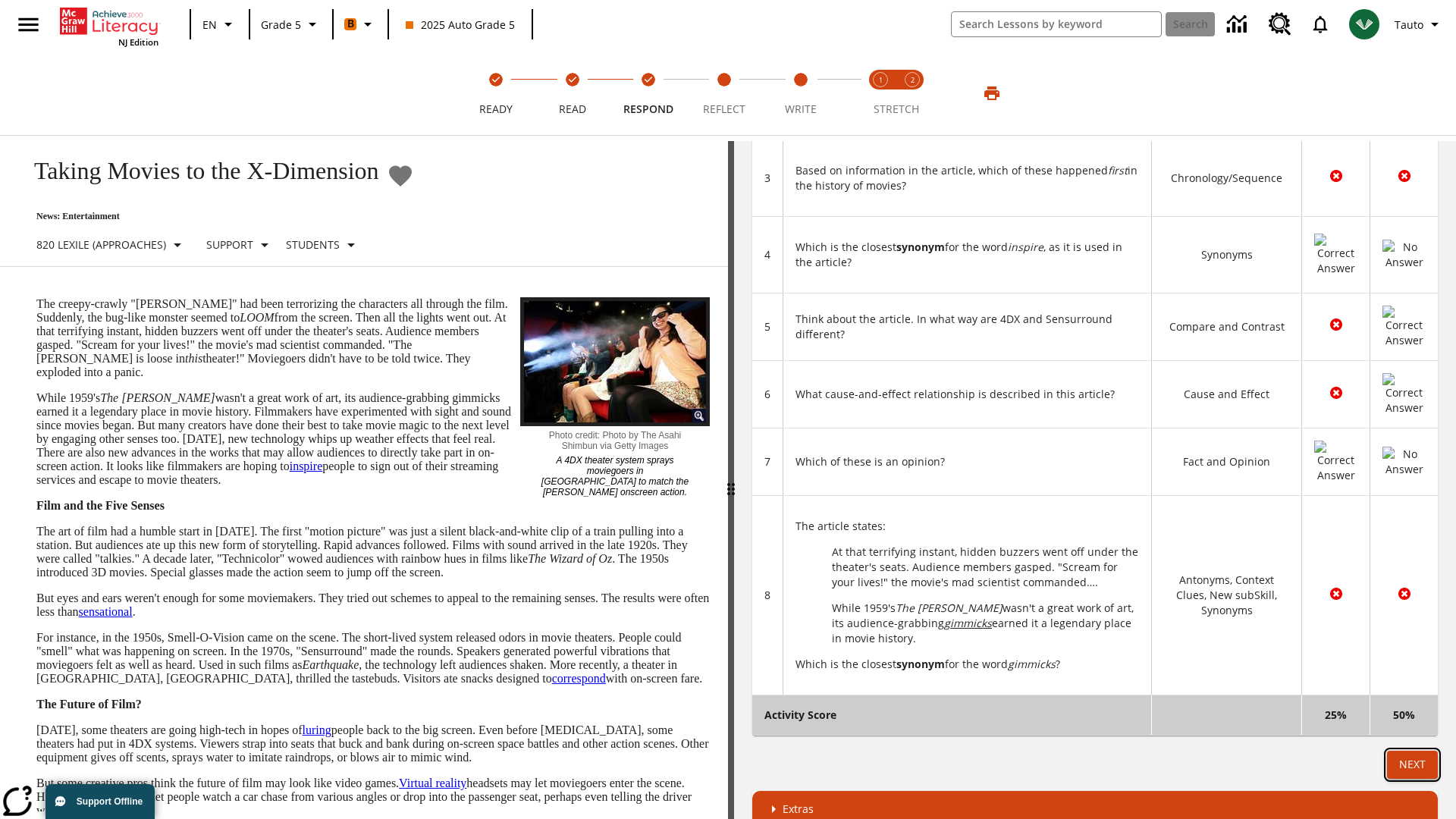
click at [1412, 751] on button "Next" at bounding box center [1413, 764] width 51 height 28
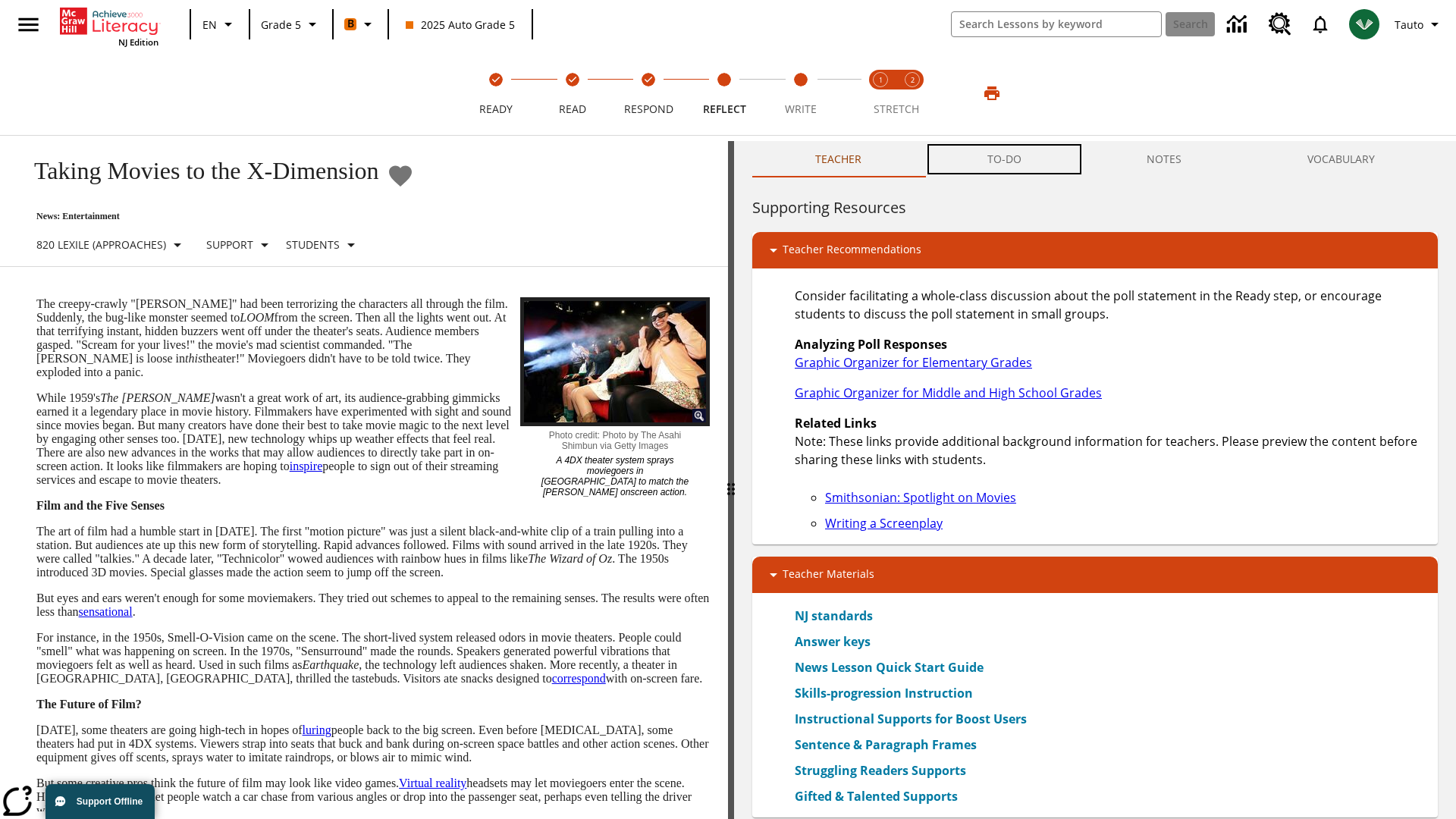
click at [1005, 159] on button "TO-DO" at bounding box center [1004, 159] width 160 height 37
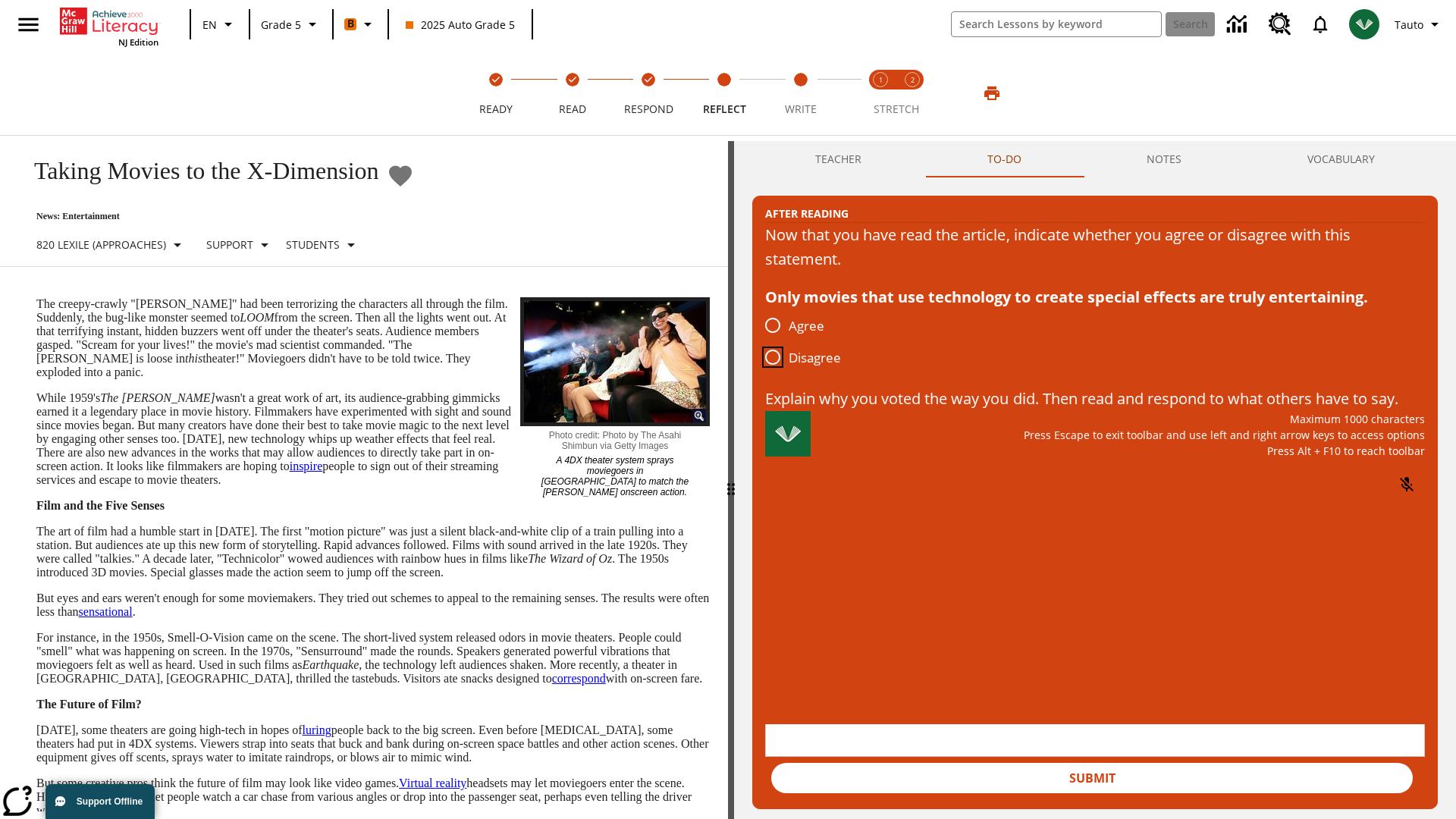
click at [773, 358] on input "Disagree" at bounding box center [773, 357] width 32 height 32
radio input "true"
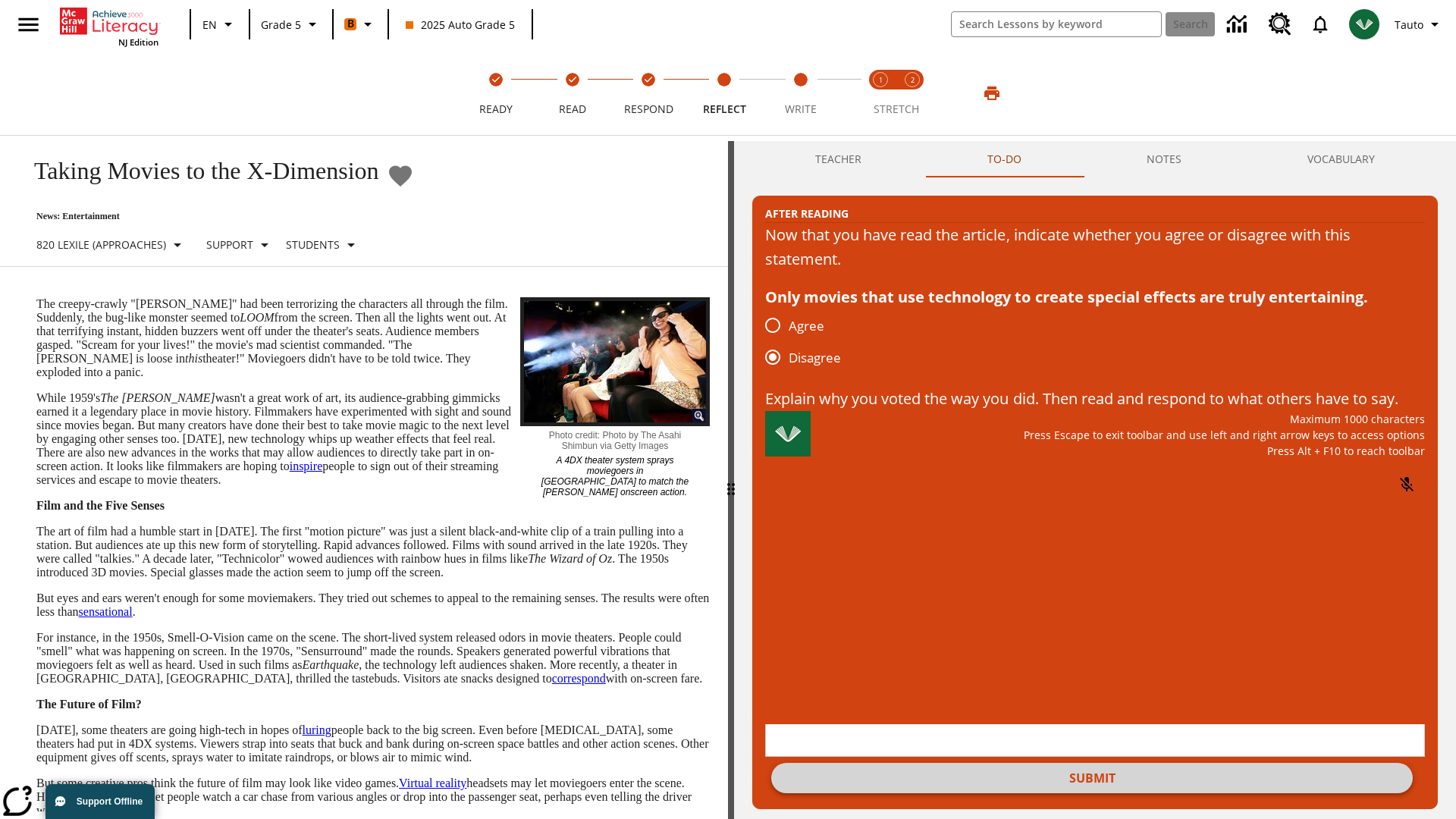
click at [1093, 763] on button "Submit" at bounding box center [1092, 778] width 642 height 30
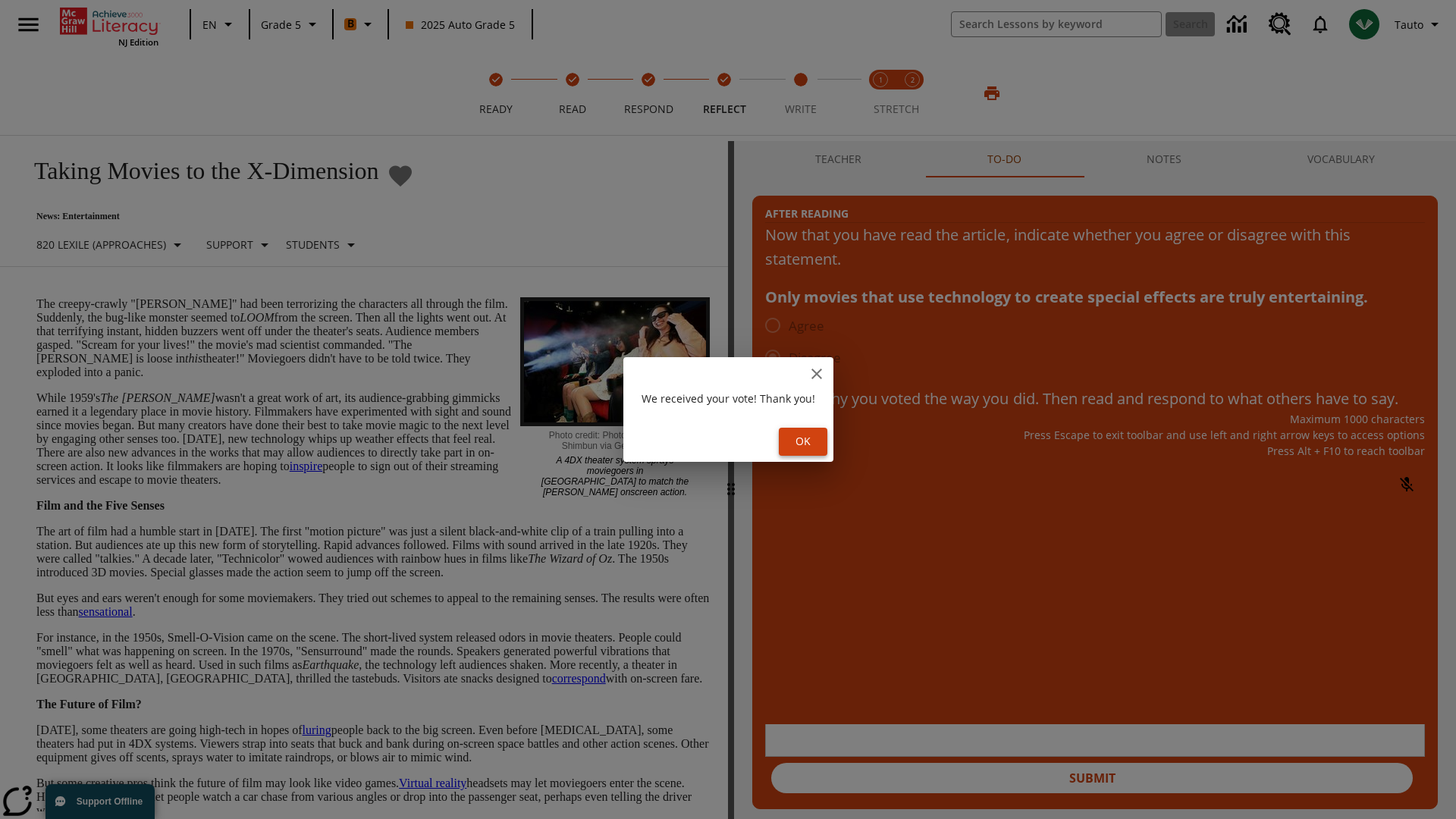
click at [806, 441] on button "Ok" at bounding box center [803, 441] width 49 height 28
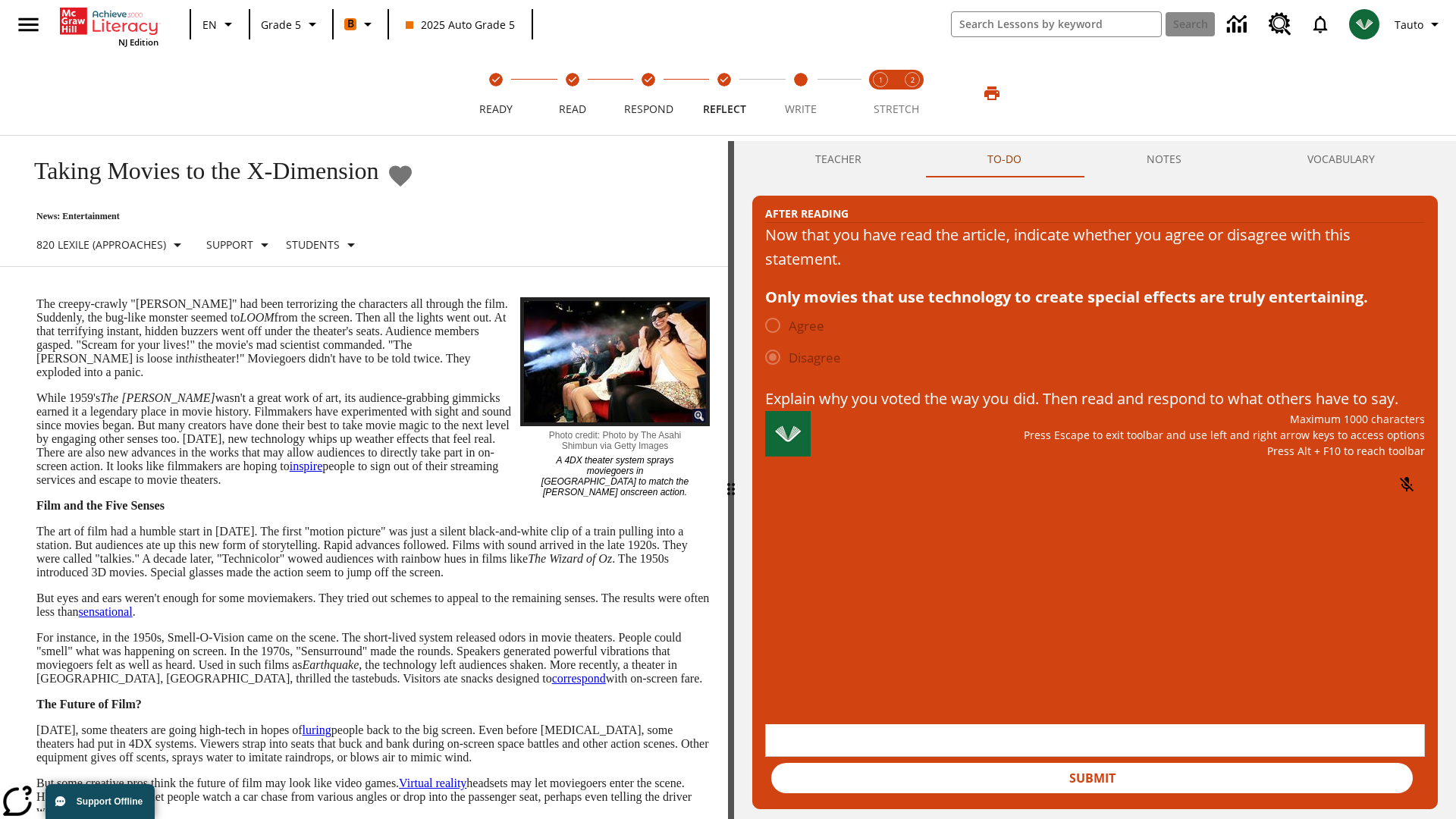
scroll to position [24, 0]
